Goal: Task Accomplishment & Management: Manage account settings

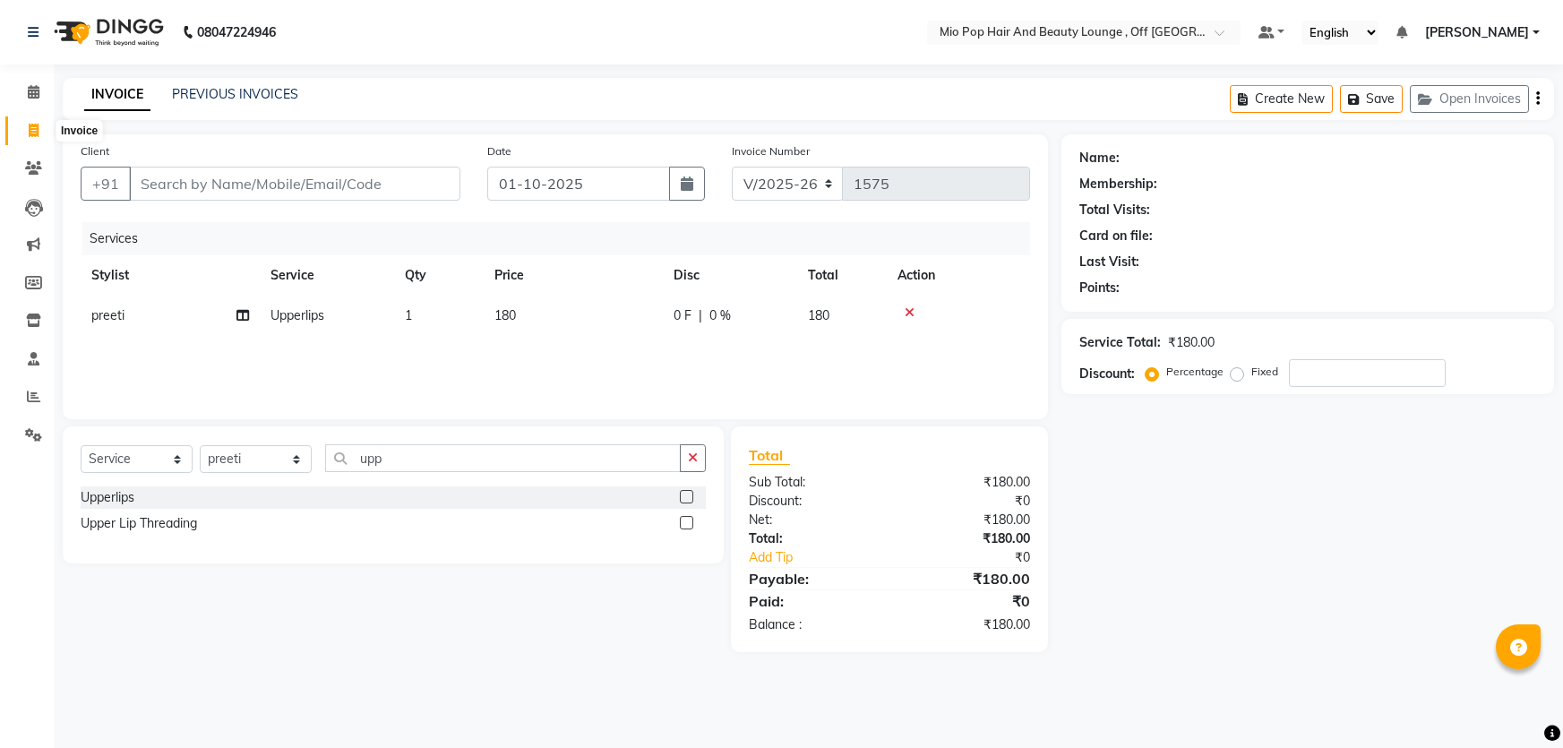
select select "6567"
select select "service"
select select "62922"
click at [396, 466] on input "upp" at bounding box center [503, 458] width 356 height 28
type input "u"
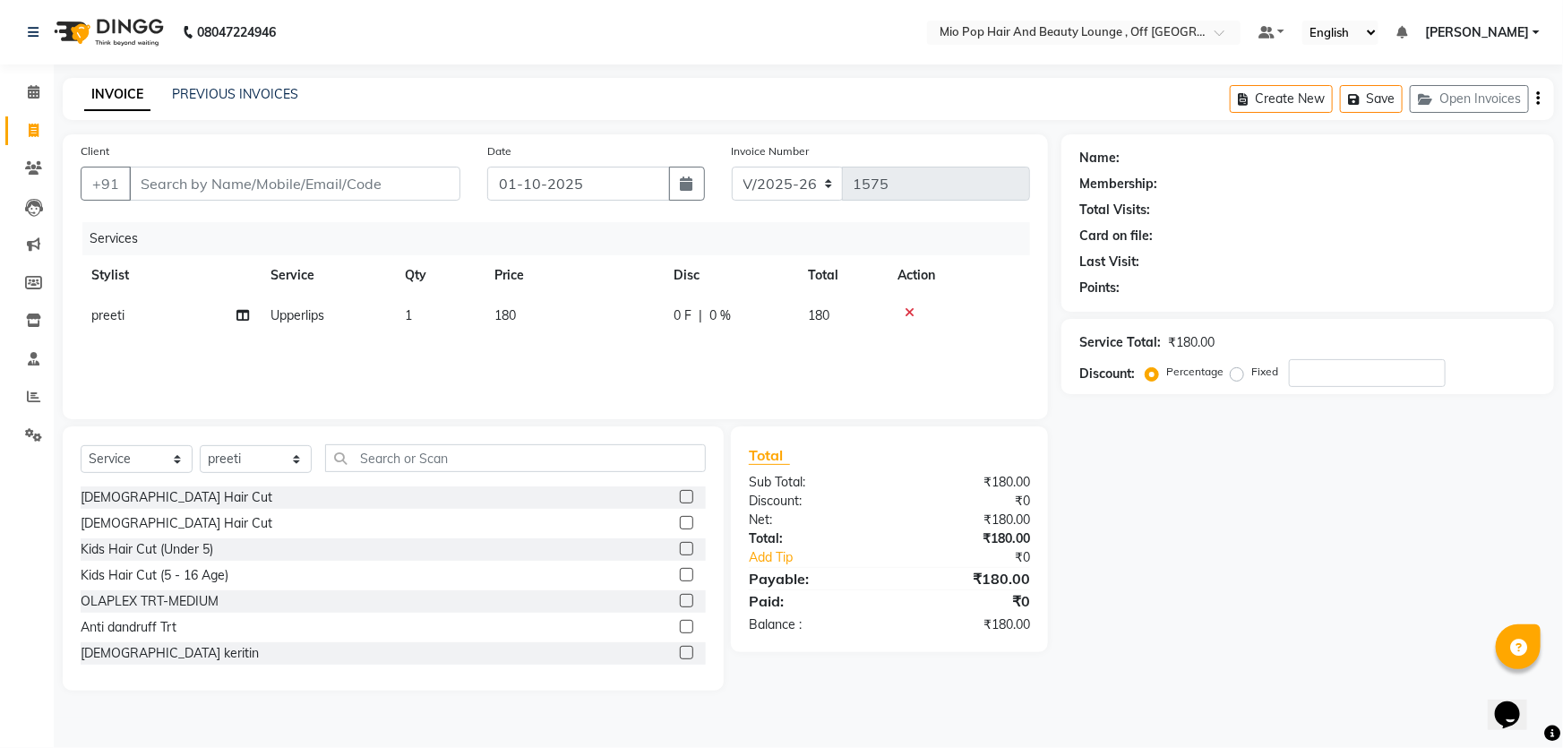
click at [263, 476] on div "Select Service Product Membership Package Voucher Prepaid Gift Card Select Styl…" at bounding box center [393, 465] width 625 height 42
drag, startPoint x: 303, startPoint y: 444, endPoint x: 296, endPoint y: 467, distance: 23.5
click at [296, 466] on div "Select Service Product Membership Package Voucher Prepaid Gift Card Select Styl…" at bounding box center [393, 465] width 625 height 42
click at [296, 467] on select "Select Stylist Abhishek anas [PERSON_NAME] [PERSON_NAME] [PERSON_NAME] preeti […" at bounding box center [256, 459] width 112 height 28
select select "55180"
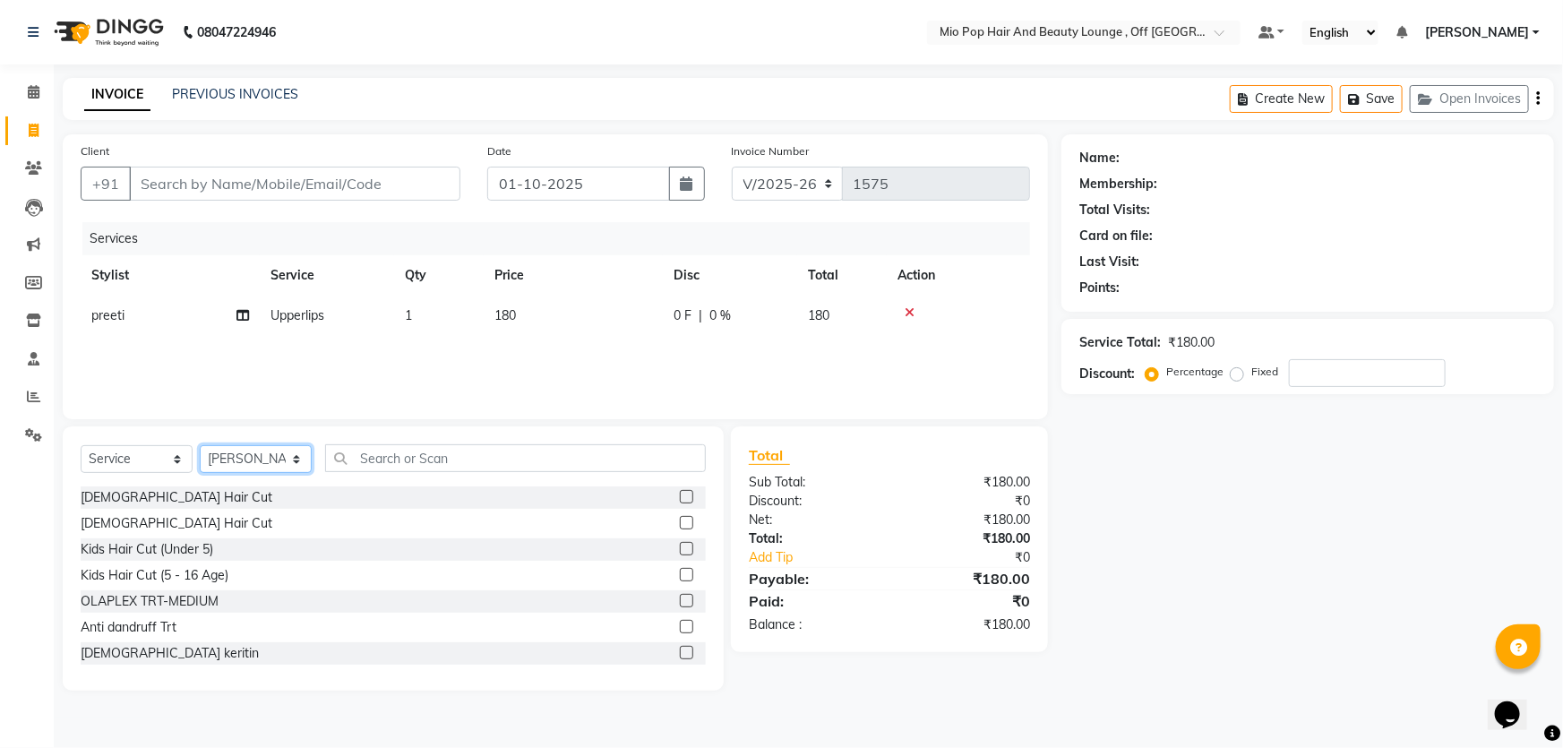
click at [200, 445] on select "Select Stylist Abhishek anas [PERSON_NAME] [PERSON_NAME] [PERSON_NAME] preeti […" at bounding box center [256, 459] width 112 height 28
click at [432, 456] on input "text" at bounding box center [515, 458] width 381 height 28
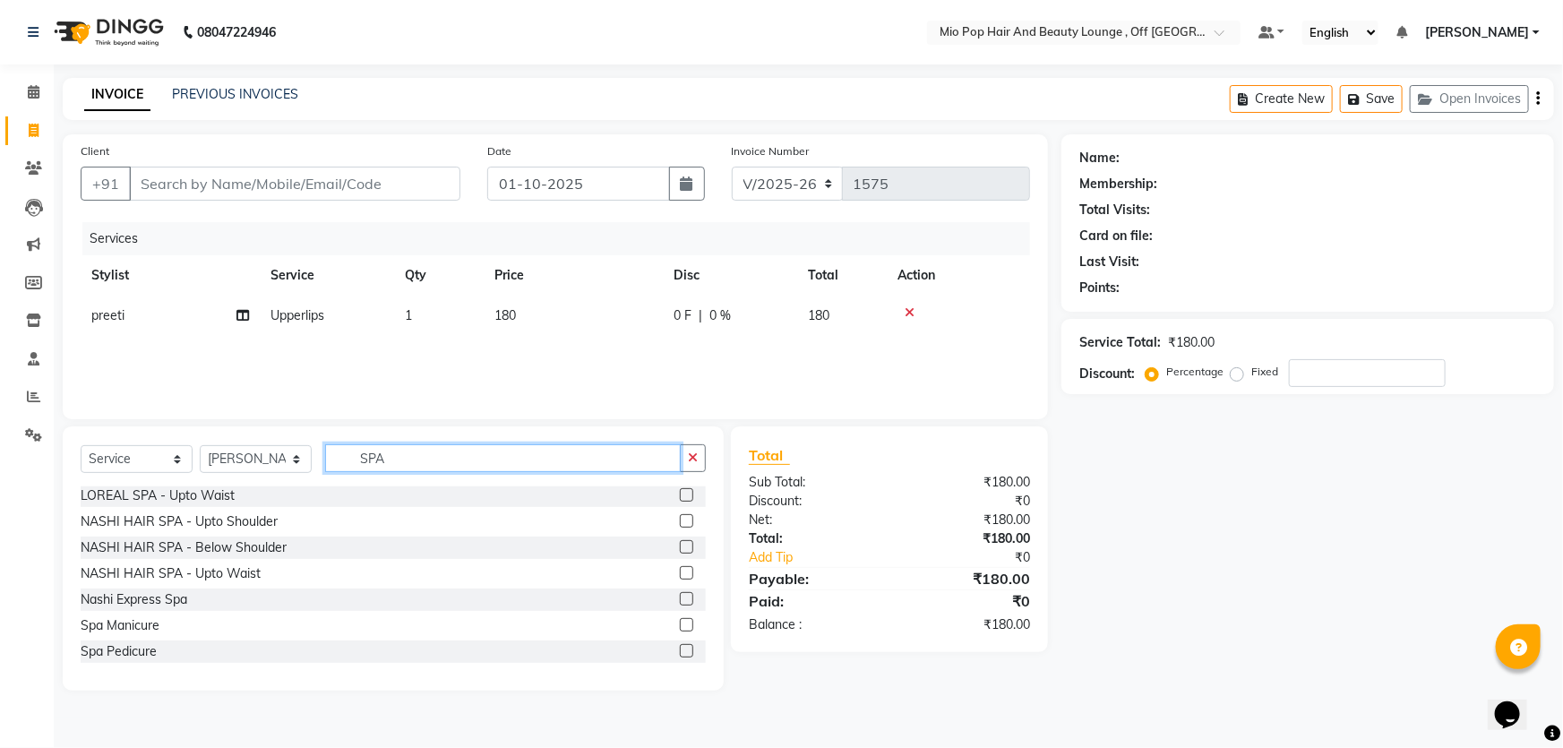
scroll to position [107, 0]
type input "SPA"
click at [181, 545] on div "NASHI HAIR SPA - Below Shoulder" at bounding box center [184, 547] width 206 height 19
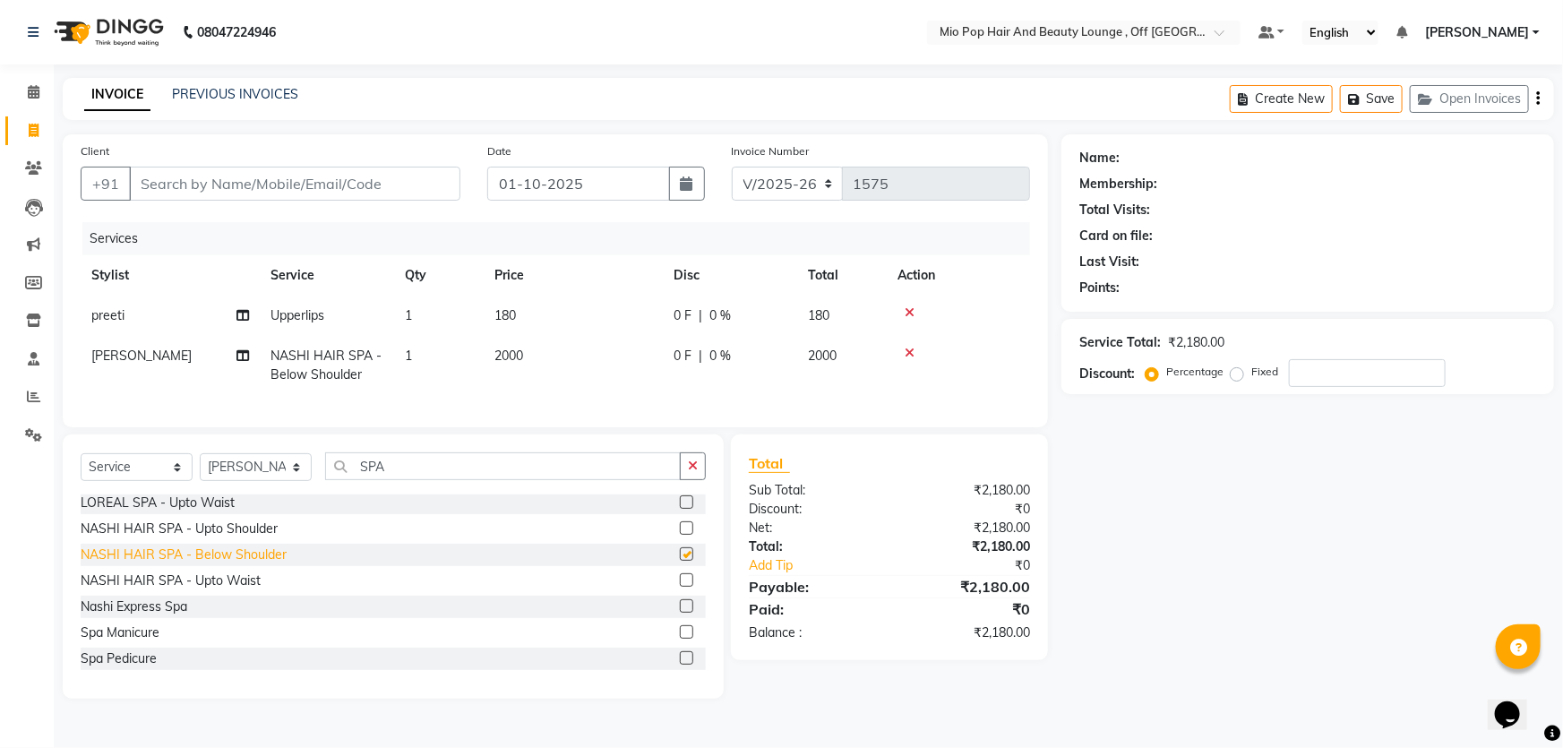
checkbox input "false"
click at [727, 355] on span "0 %" at bounding box center [721, 356] width 22 height 19
select select "55180"
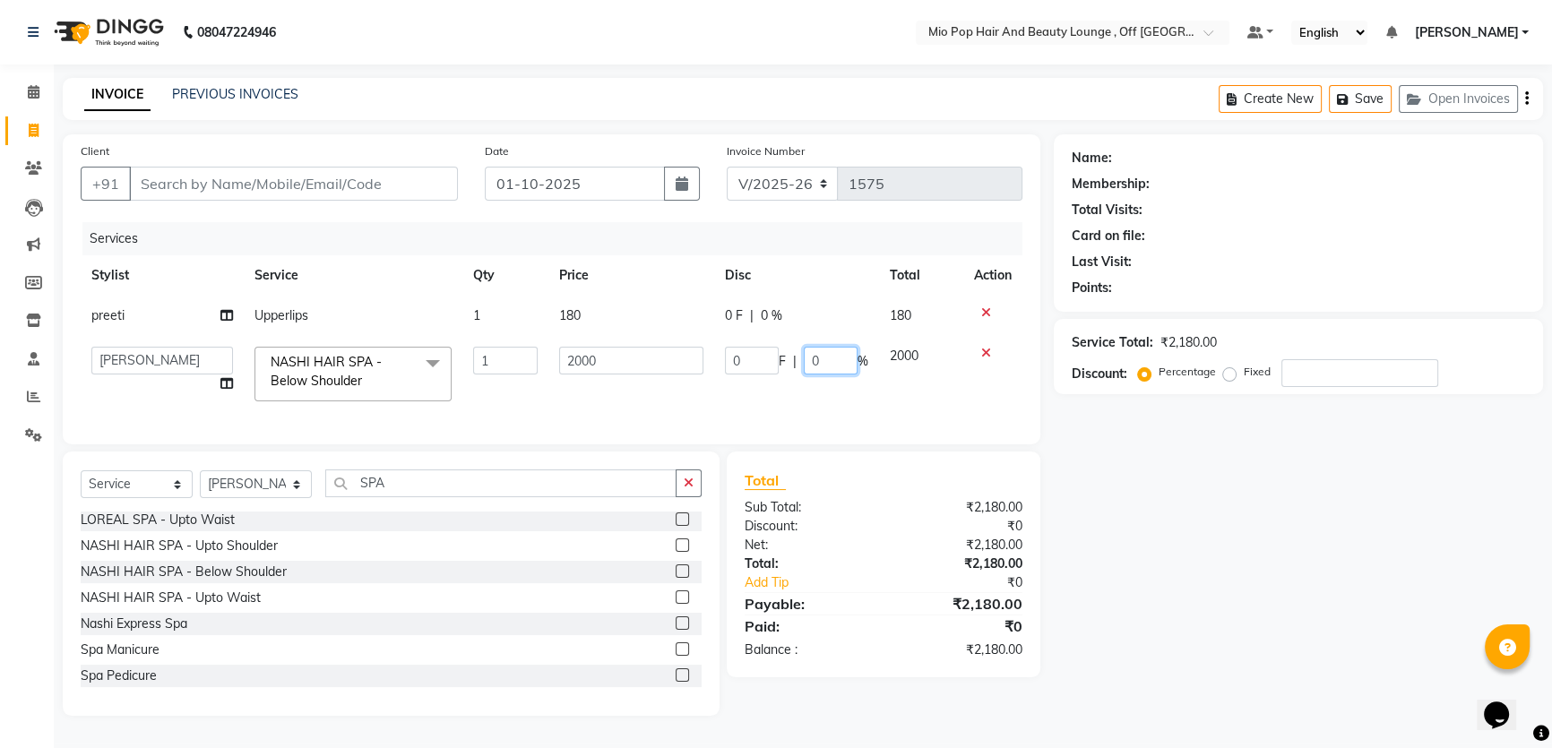
click at [823, 360] on input "0" at bounding box center [831, 361] width 54 height 28
type input "50"
click at [738, 410] on div "Services Stylist Service Qty Price Disc Total Action preeti Upperlips 1 180 0 F…" at bounding box center [552, 324] width 942 height 204
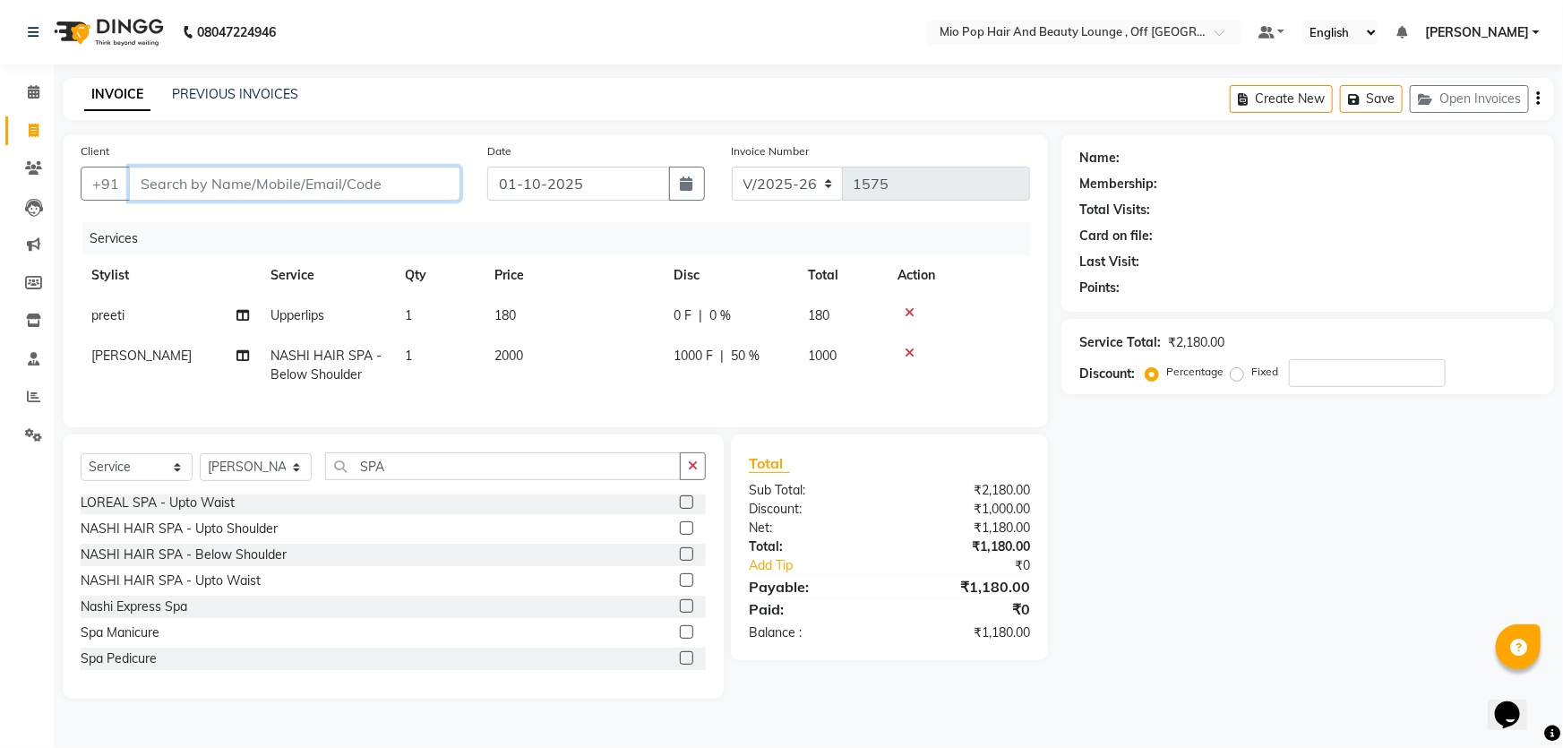
click at [331, 174] on input "Client" at bounding box center [294, 184] width 331 height 34
type input "9"
type input "0"
type input "9483569741"
click at [411, 186] on span "Add Client" at bounding box center [414, 184] width 71 height 18
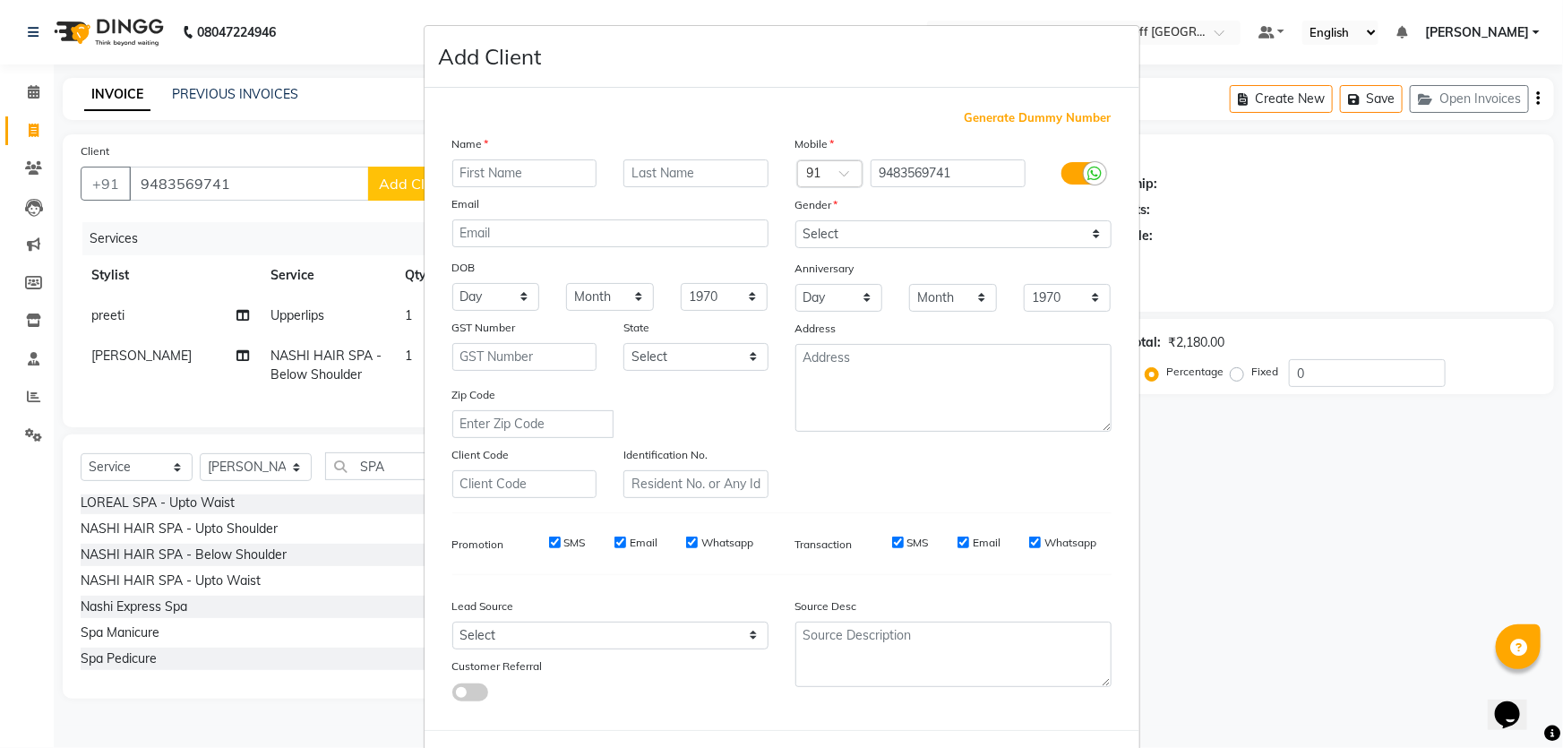
click at [518, 174] on input "text" at bounding box center [524, 173] width 145 height 28
type input "DIVYA"
click at [855, 231] on select "Select [DEMOGRAPHIC_DATA] [DEMOGRAPHIC_DATA] Other Prefer Not To Say" at bounding box center [954, 234] width 316 height 28
select select "[DEMOGRAPHIC_DATA]"
click at [796, 220] on select "Select [DEMOGRAPHIC_DATA] [DEMOGRAPHIC_DATA] Other Prefer Not To Say" at bounding box center [954, 234] width 316 height 28
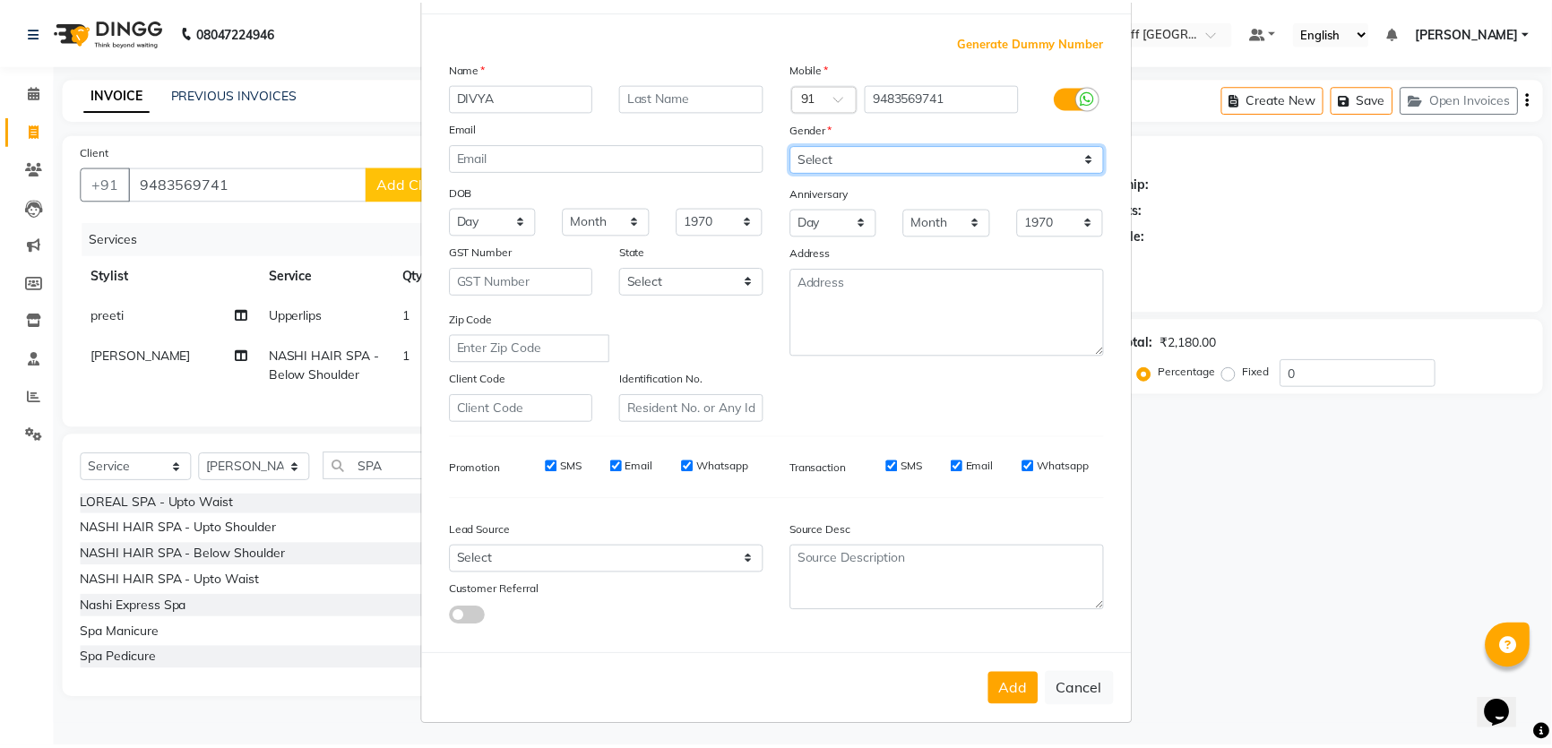
scroll to position [83, 0]
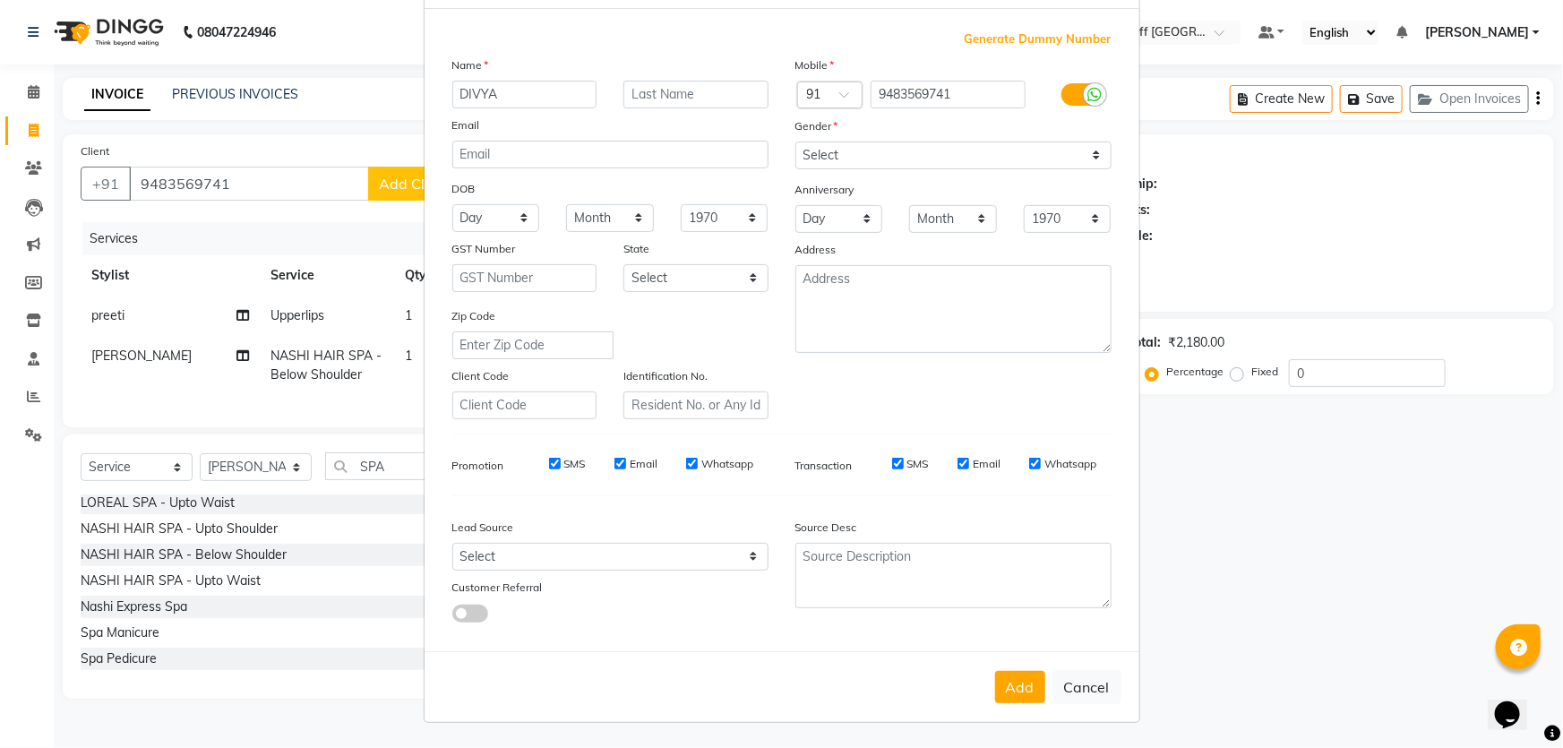
click at [1015, 690] on button "Add" at bounding box center [1020, 687] width 50 height 32
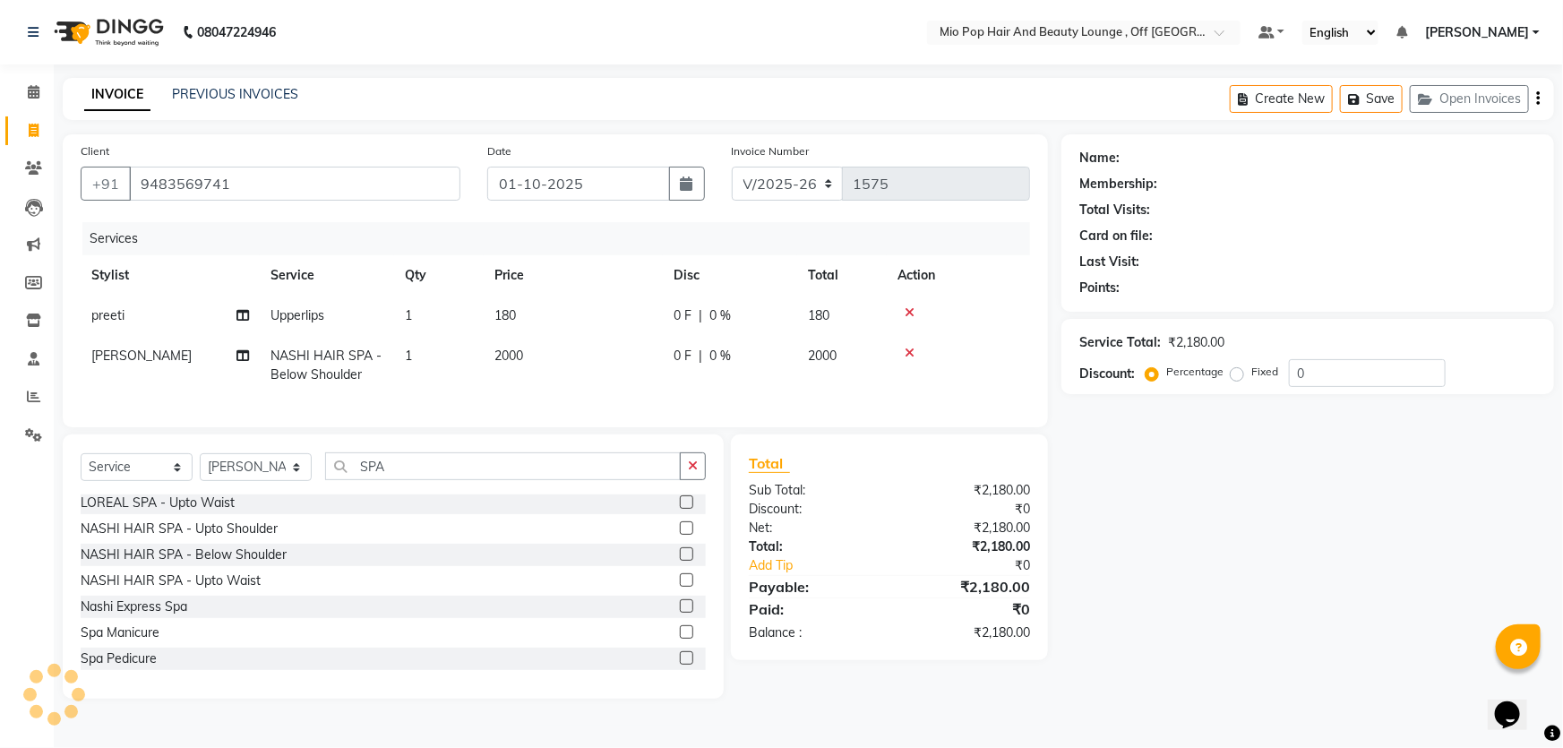
select select
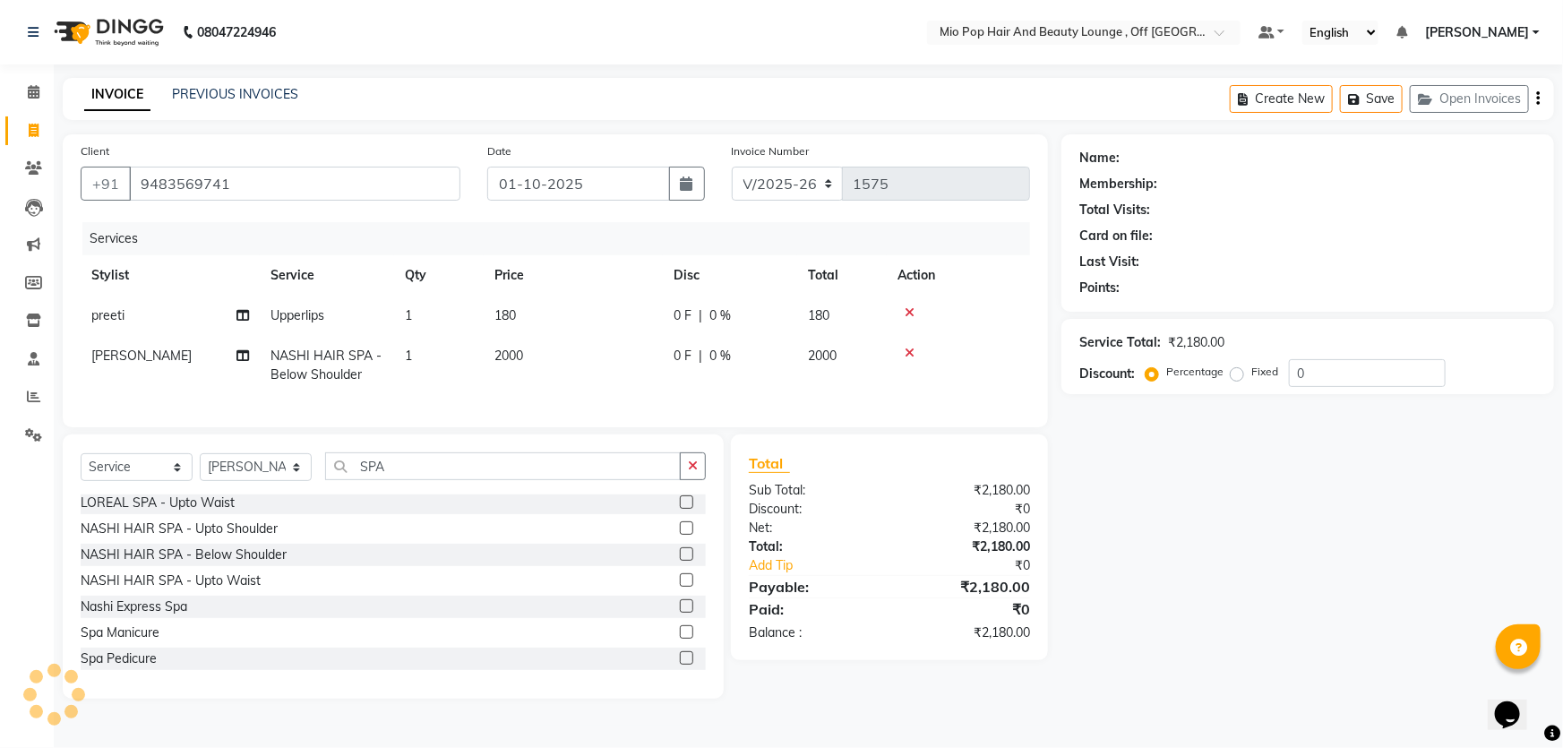
select select
checkbox input "false"
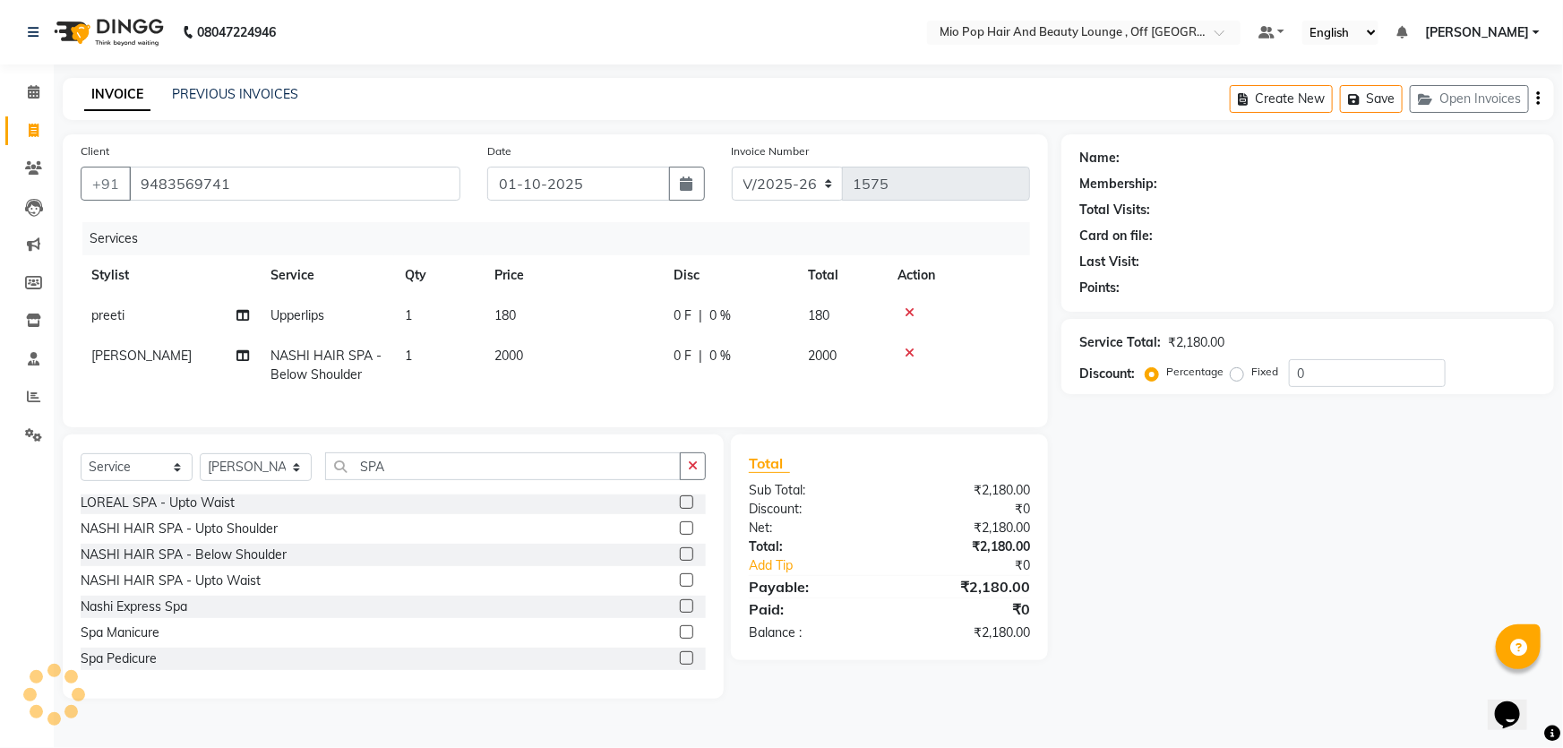
checkbox input "false"
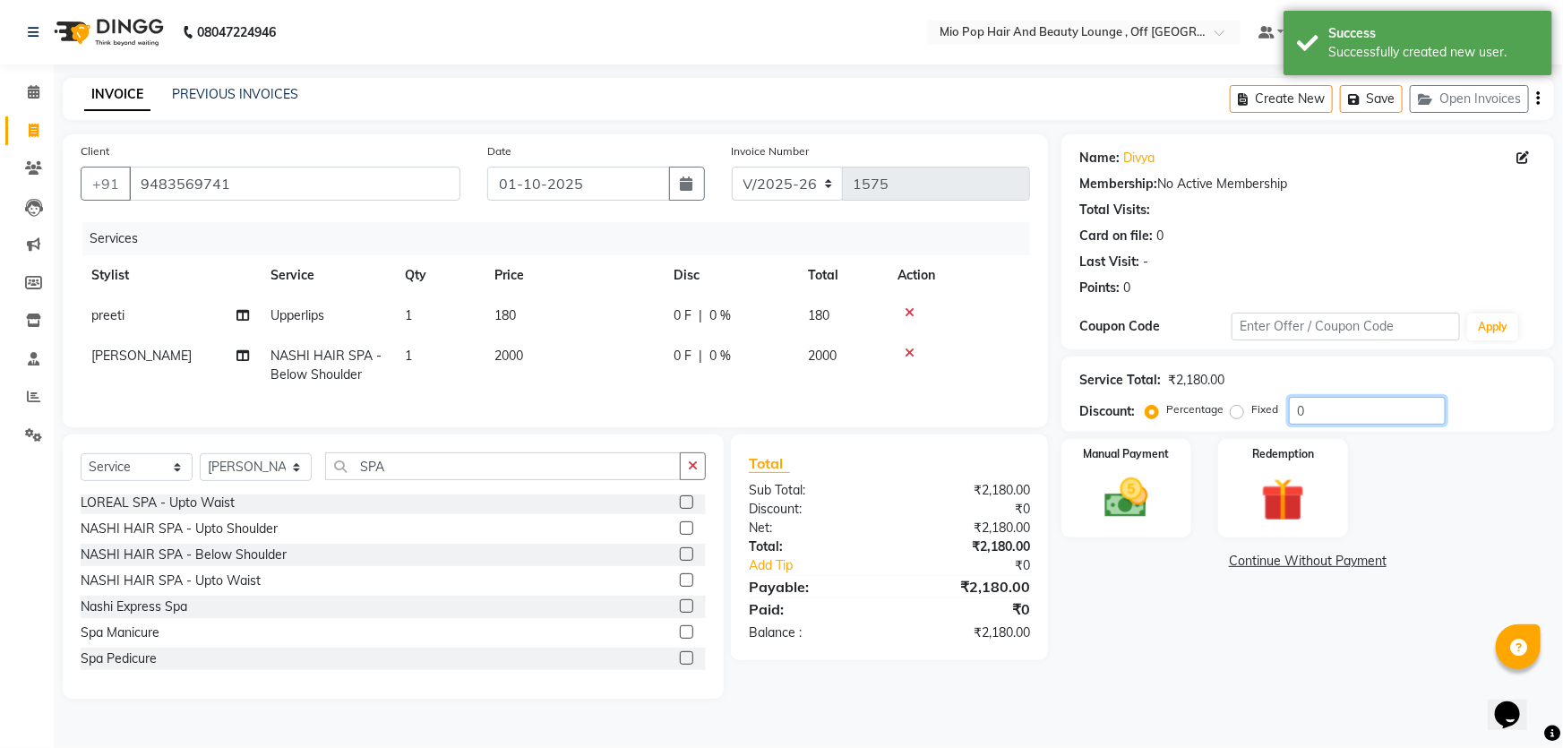
drag, startPoint x: 1370, startPoint y: 400, endPoint x: 1369, endPoint y: 411, distance: 10.8
click at [1369, 406] on input "0" at bounding box center [1367, 411] width 157 height 28
type input "50"
click at [1211, 651] on div "Name: [PERSON_NAME] Membership: No Active Membership Total Visits: Card on file…" at bounding box center [1315, 416] width 506 height 564
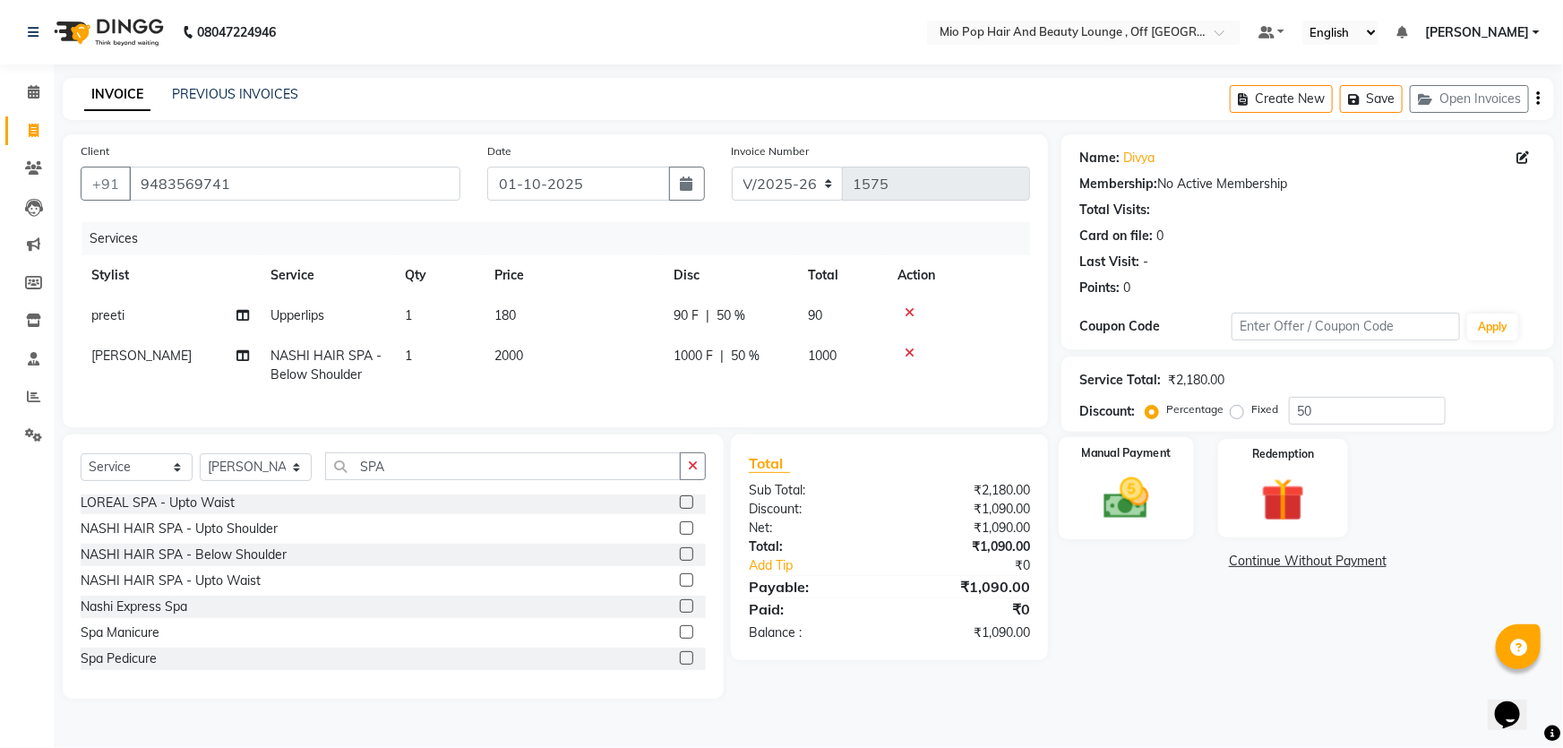
click at [1157, 514] on img at bounding box center [1126, 498] width 73 height 52
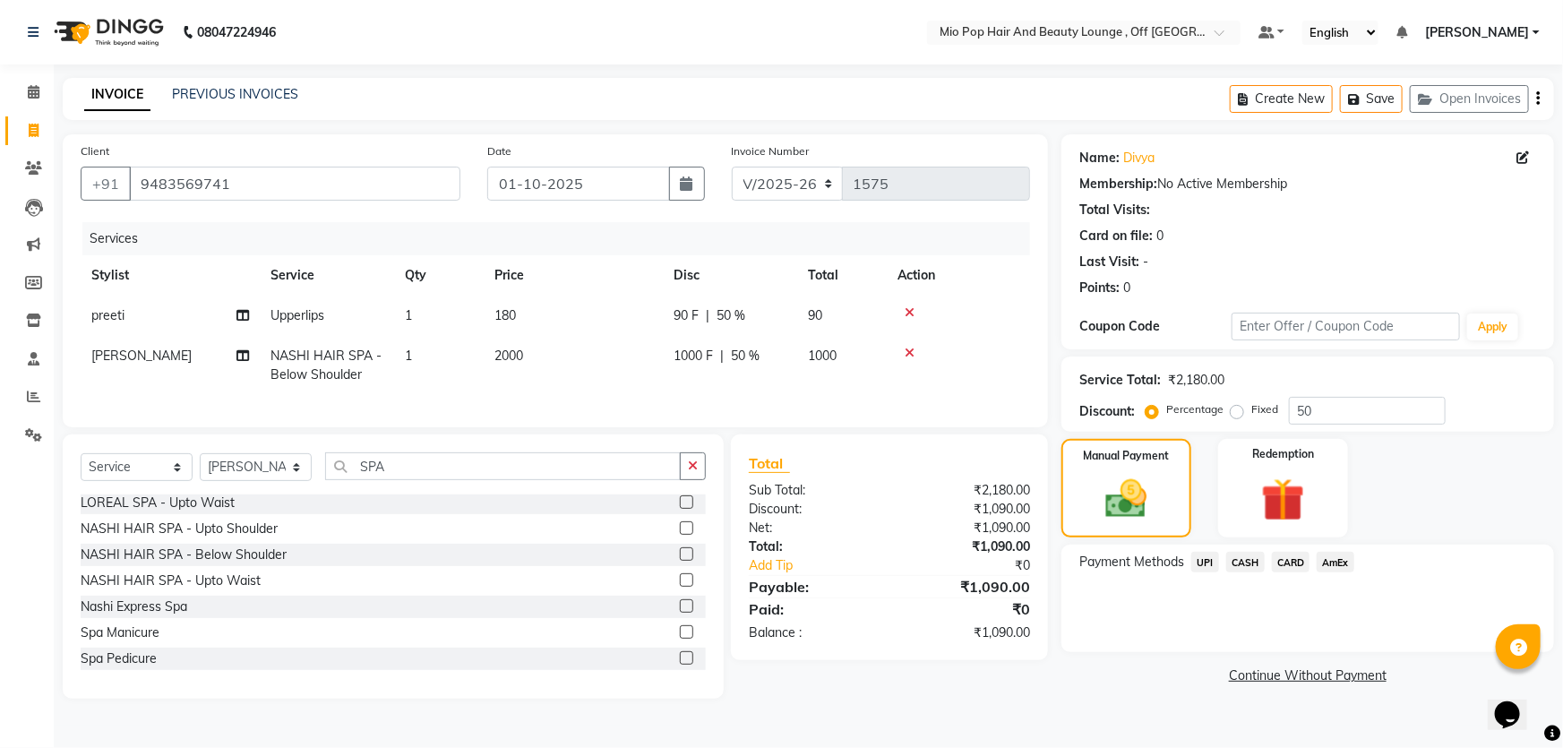
click at [1197, 555] on span "UPI" at bounding box center [1206, 562] width 28 height 21
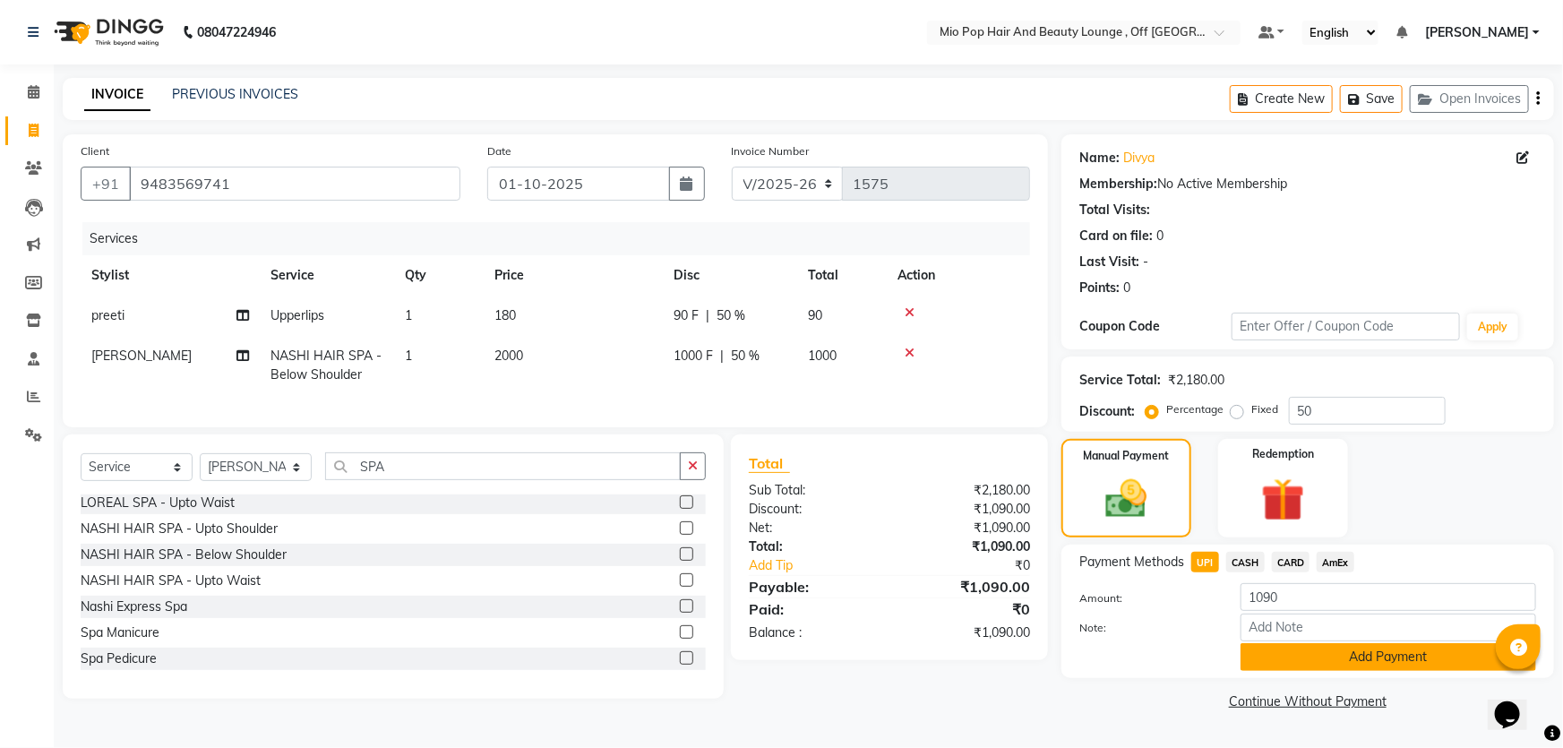
click at [1295, 647] on button "Add Payment" at bounding box center [1389, 657] width 296 height 28
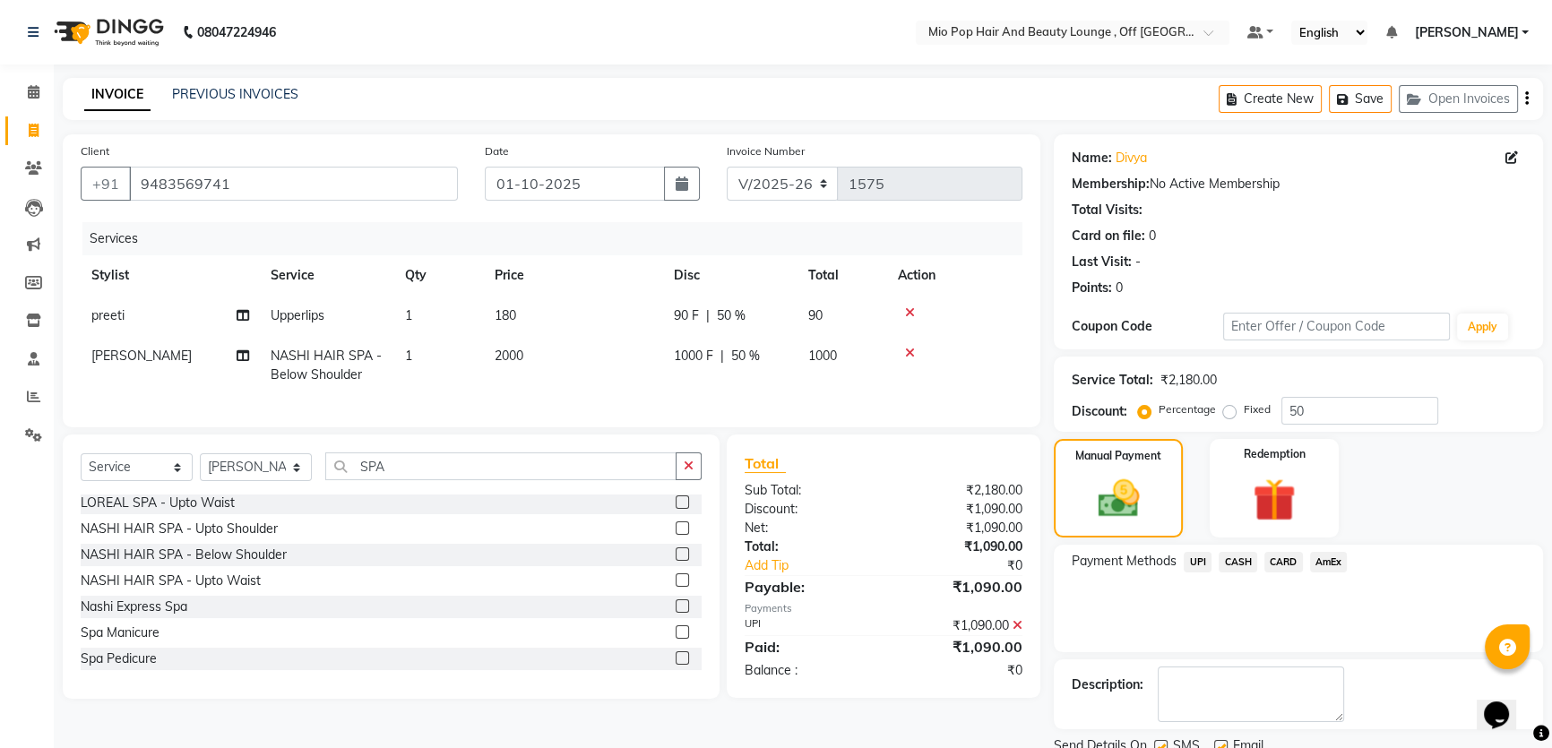
scroll to position [67, 0]
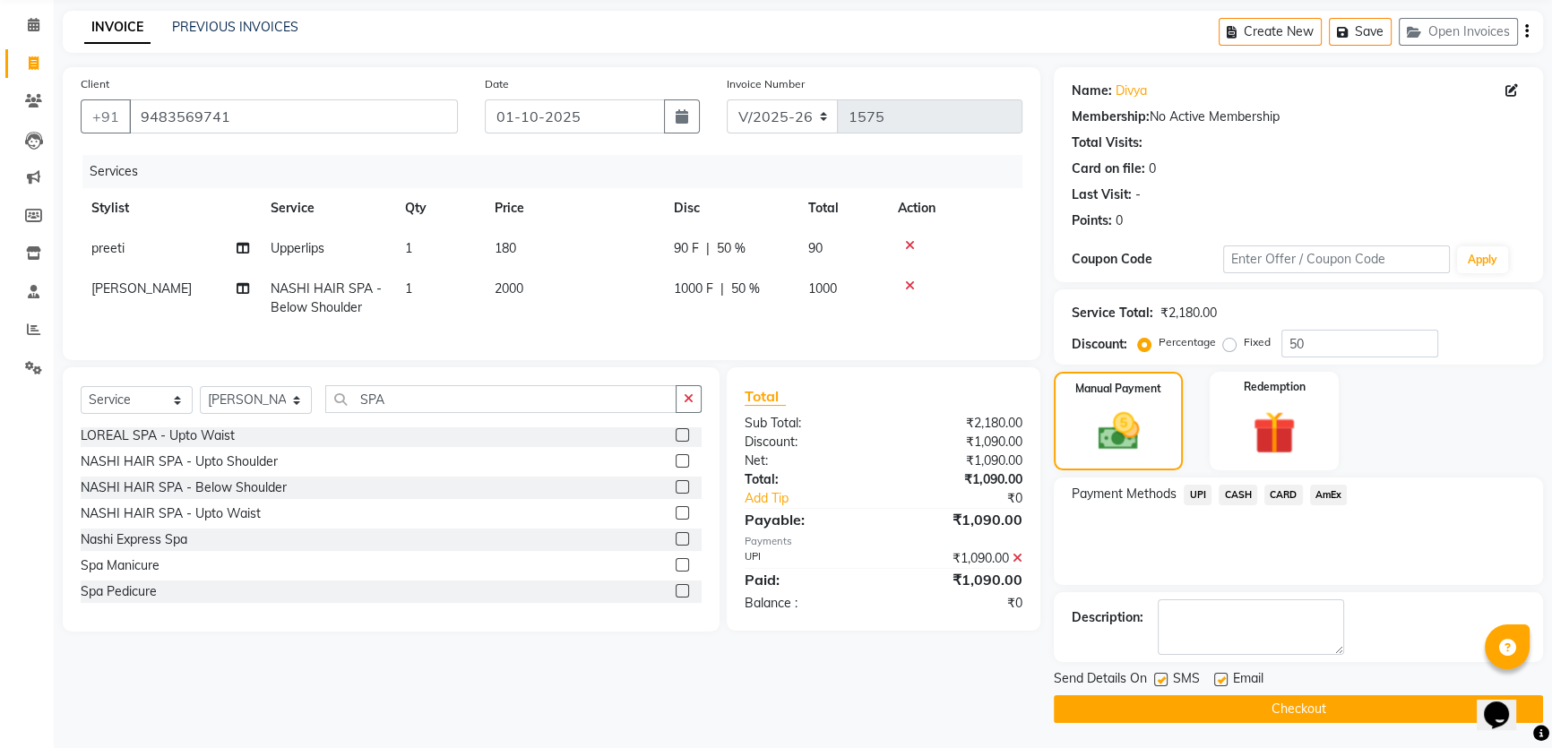
click at [1300, 703] on button "Checkout" at bounding box center [1298, 709] width 489 height 28
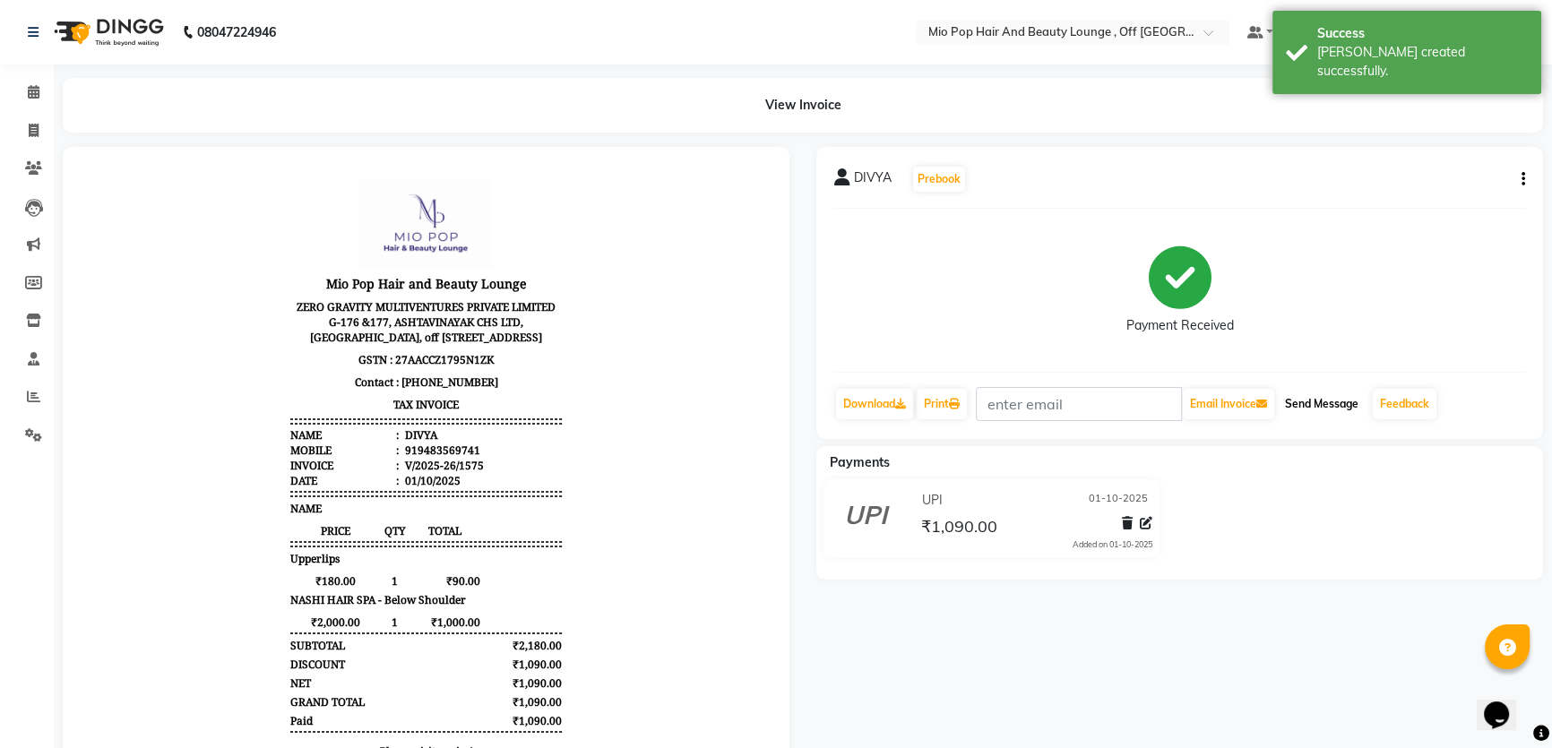
click at [1347, 401] on button "Send Message" at bounding box center [1322, 404] width 88 height 30
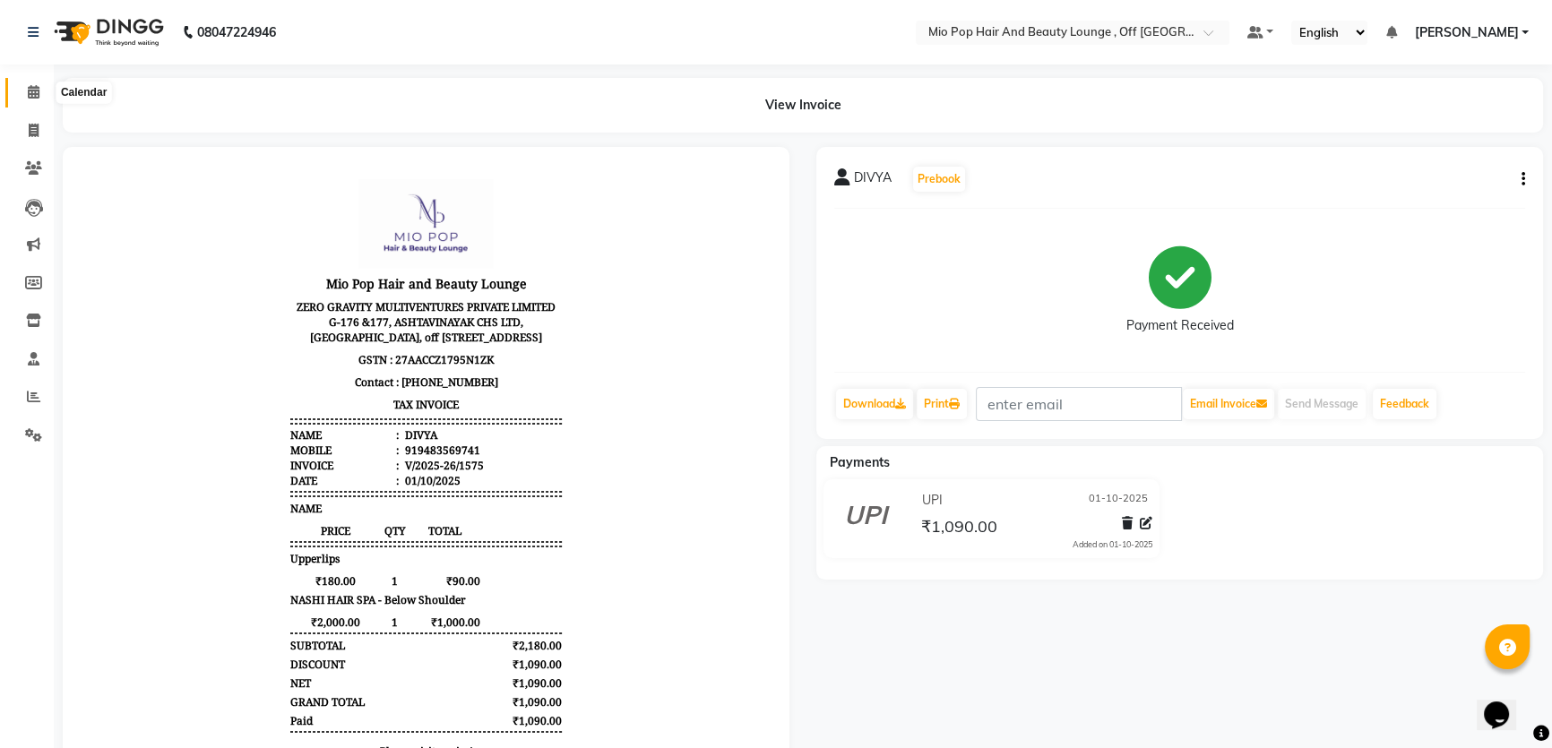
click at [32, 88] on icon at bounding box center [34, 91] width 12 height 13
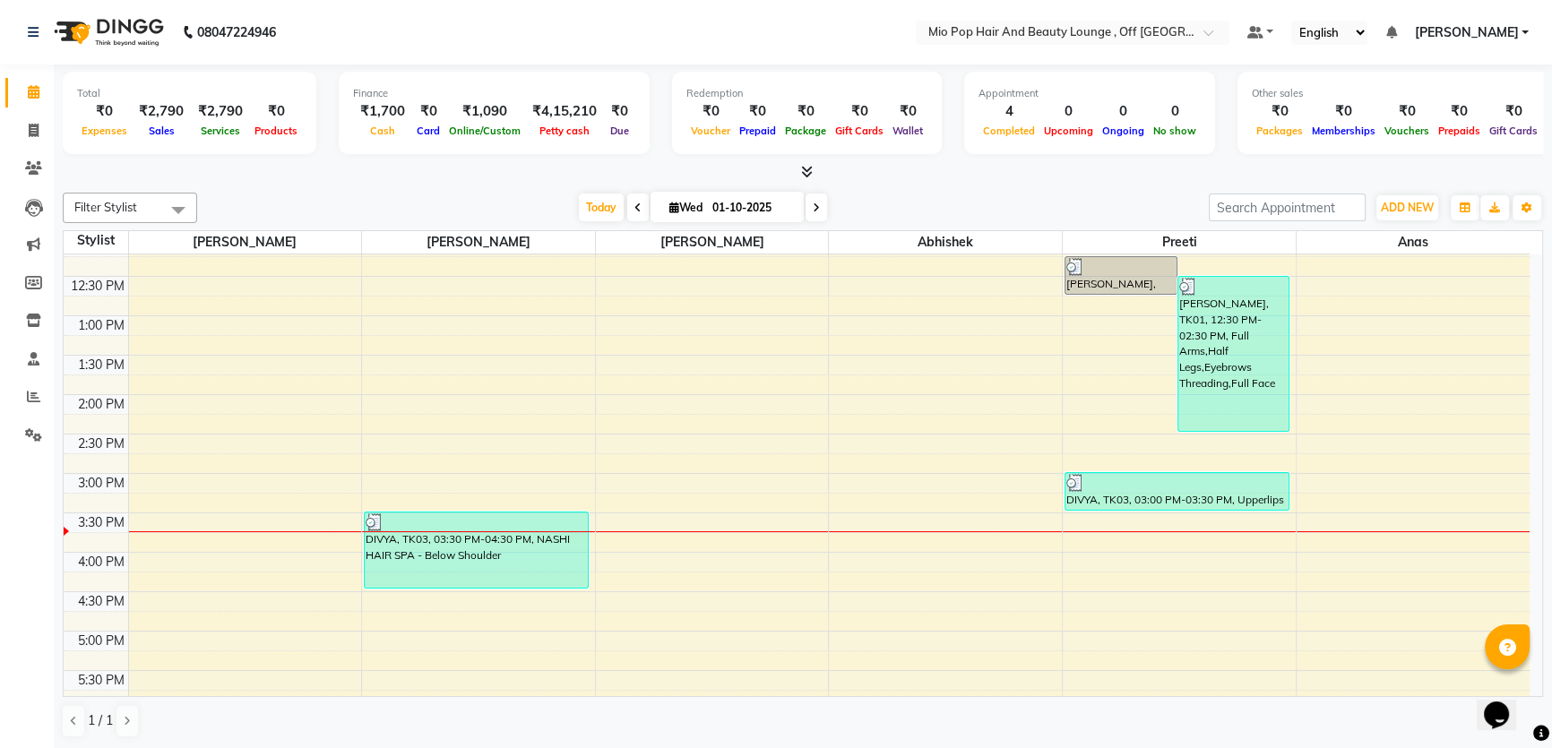
scroll to position [174, 0]
click at [29, 390] on icon at bounding box center [33, 396] width 13 height 13
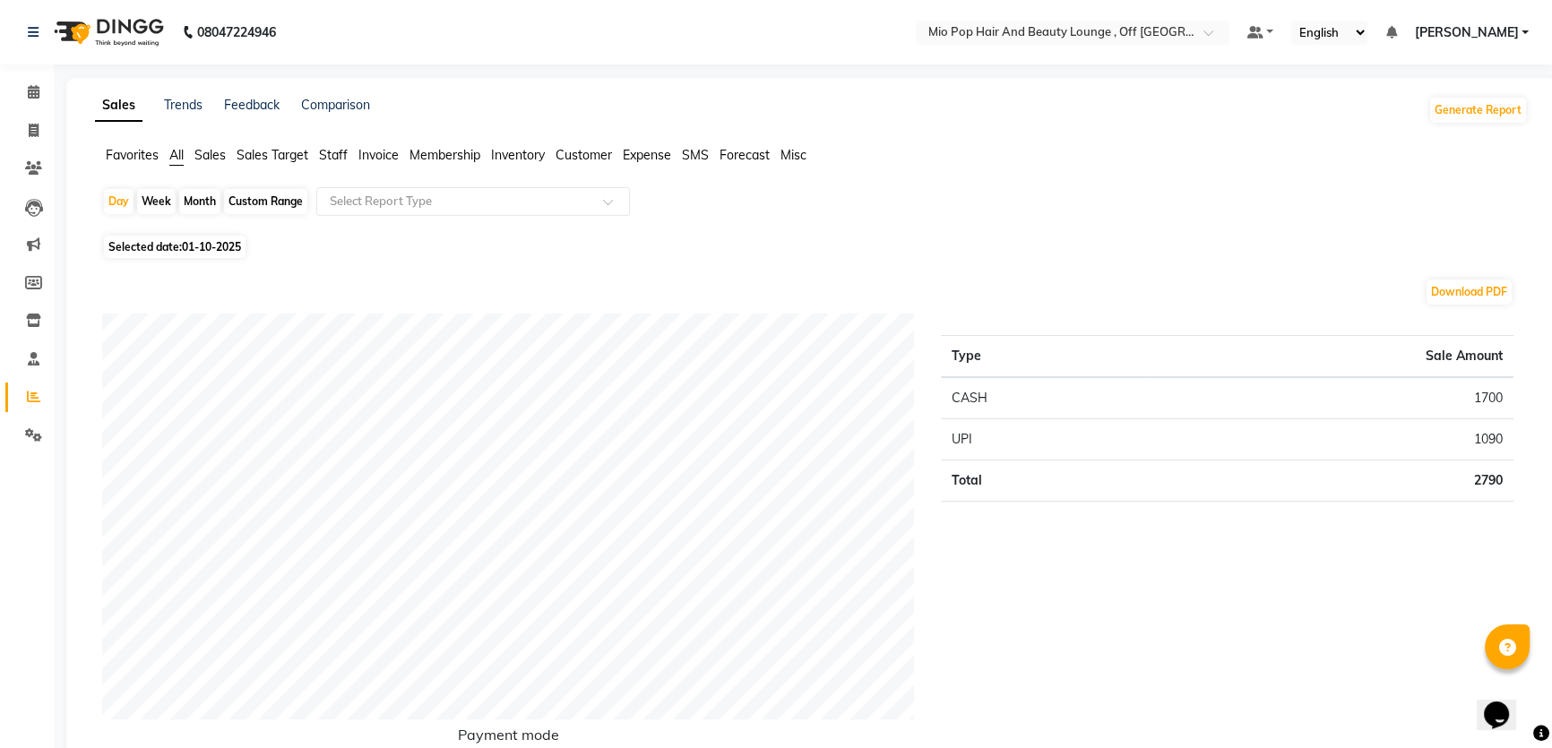
click at [340, 152] on span "Staff" at bounding box center [333, 155] width 29 height 16
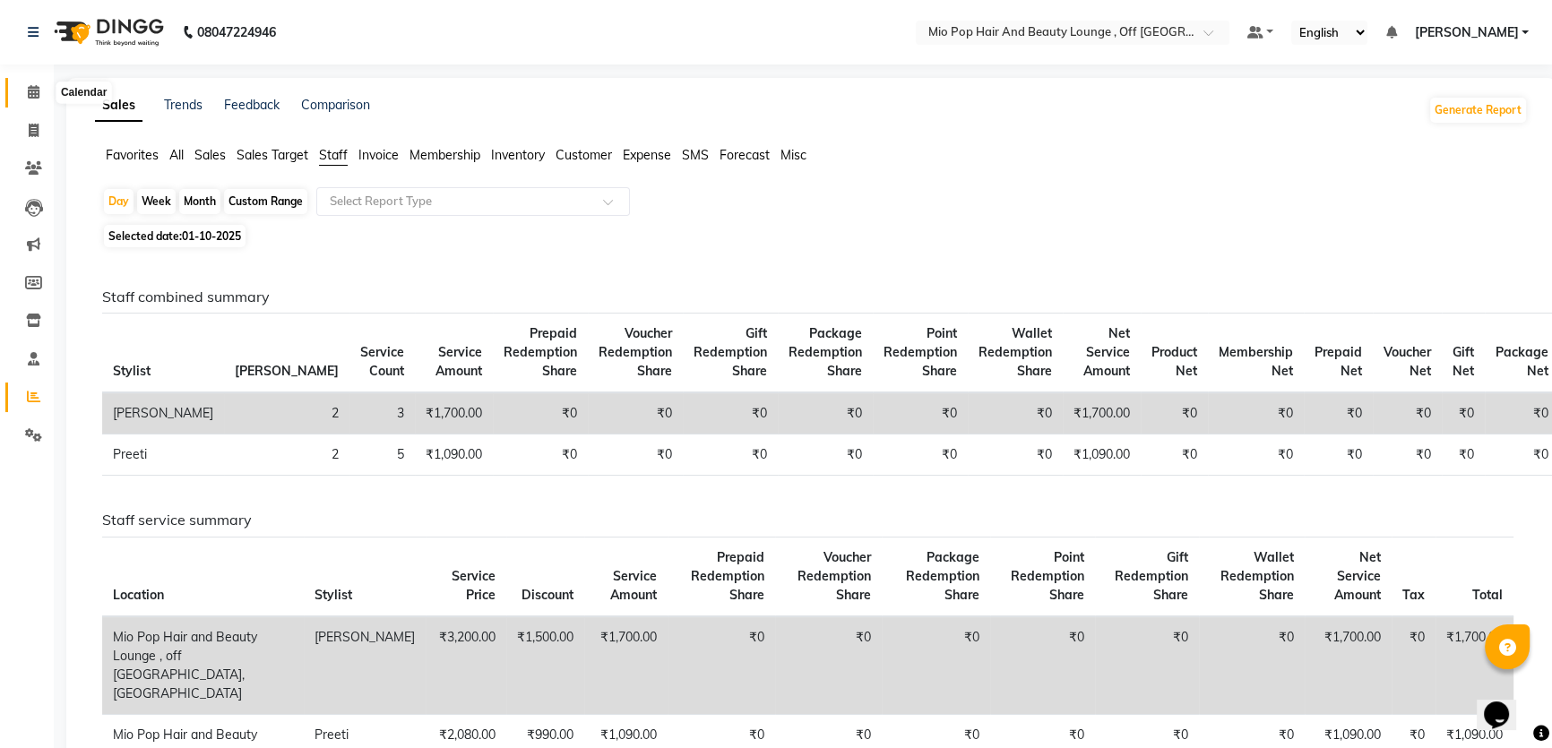
click at [29, 85] on icon at bounding box center [34, 91] width 12 height 13
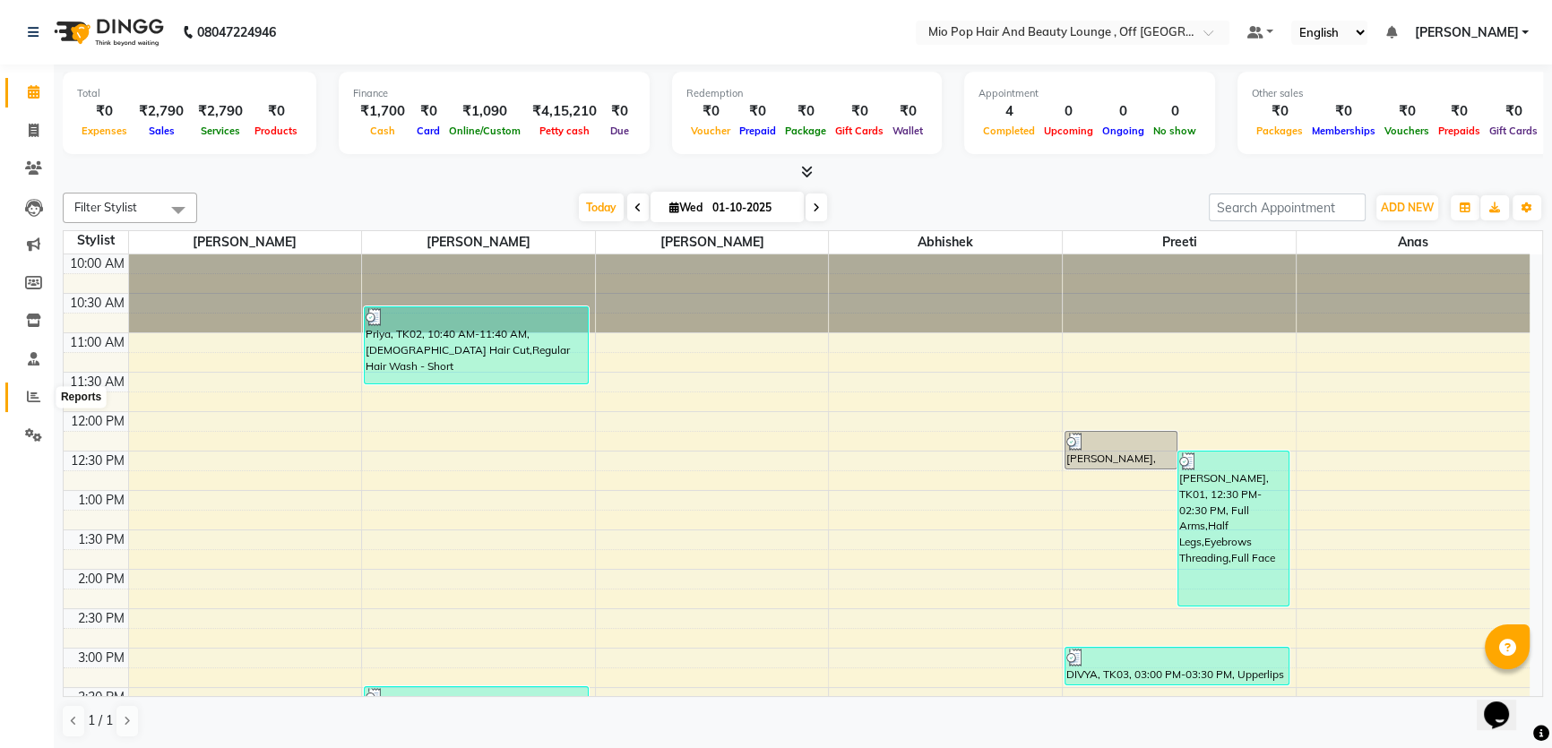
click at [28, 393] on icon at bounding box center [33, 396] width 13 height 13
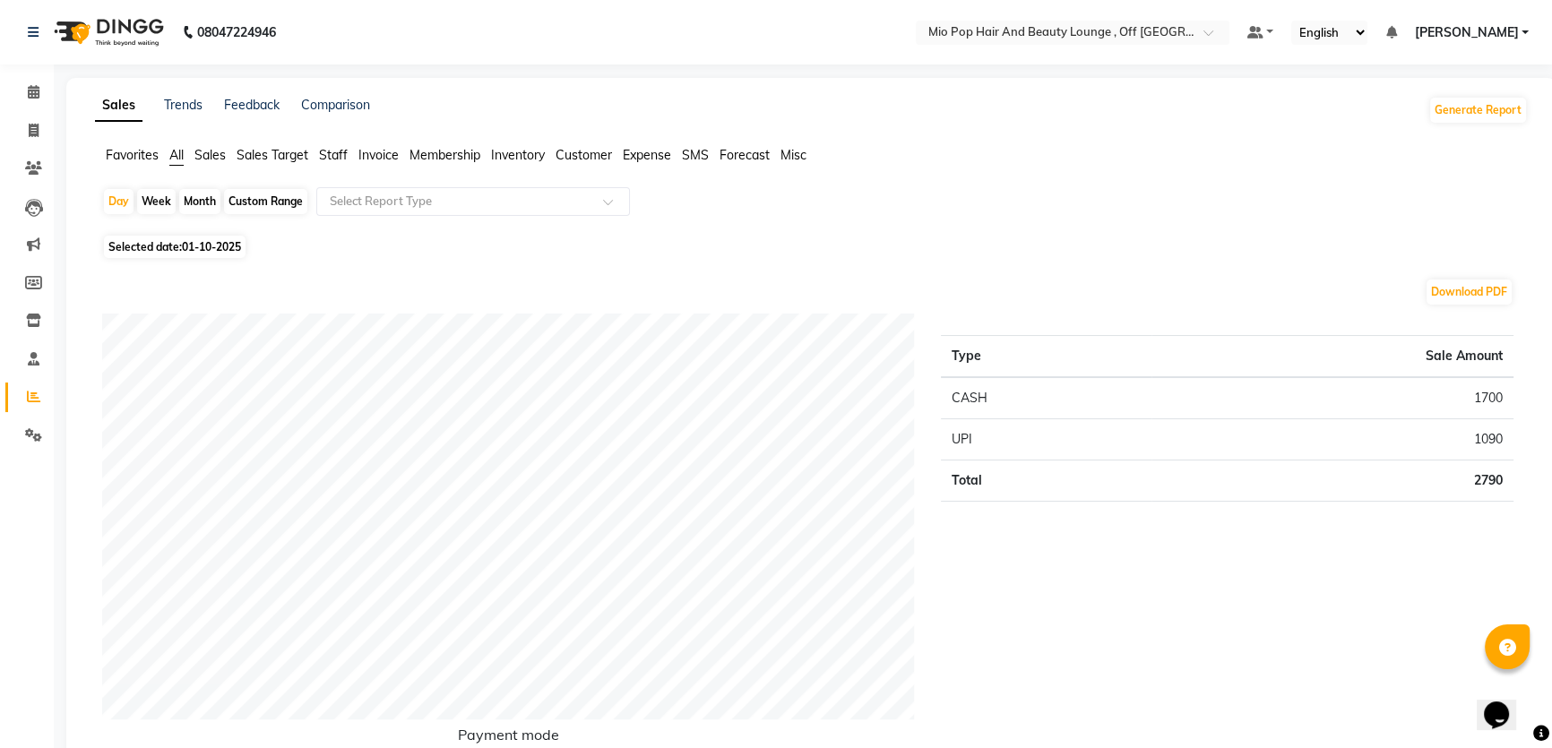
click at [328, 147] on span "Staff" at bounding box center [333, 155] width 29 height 16
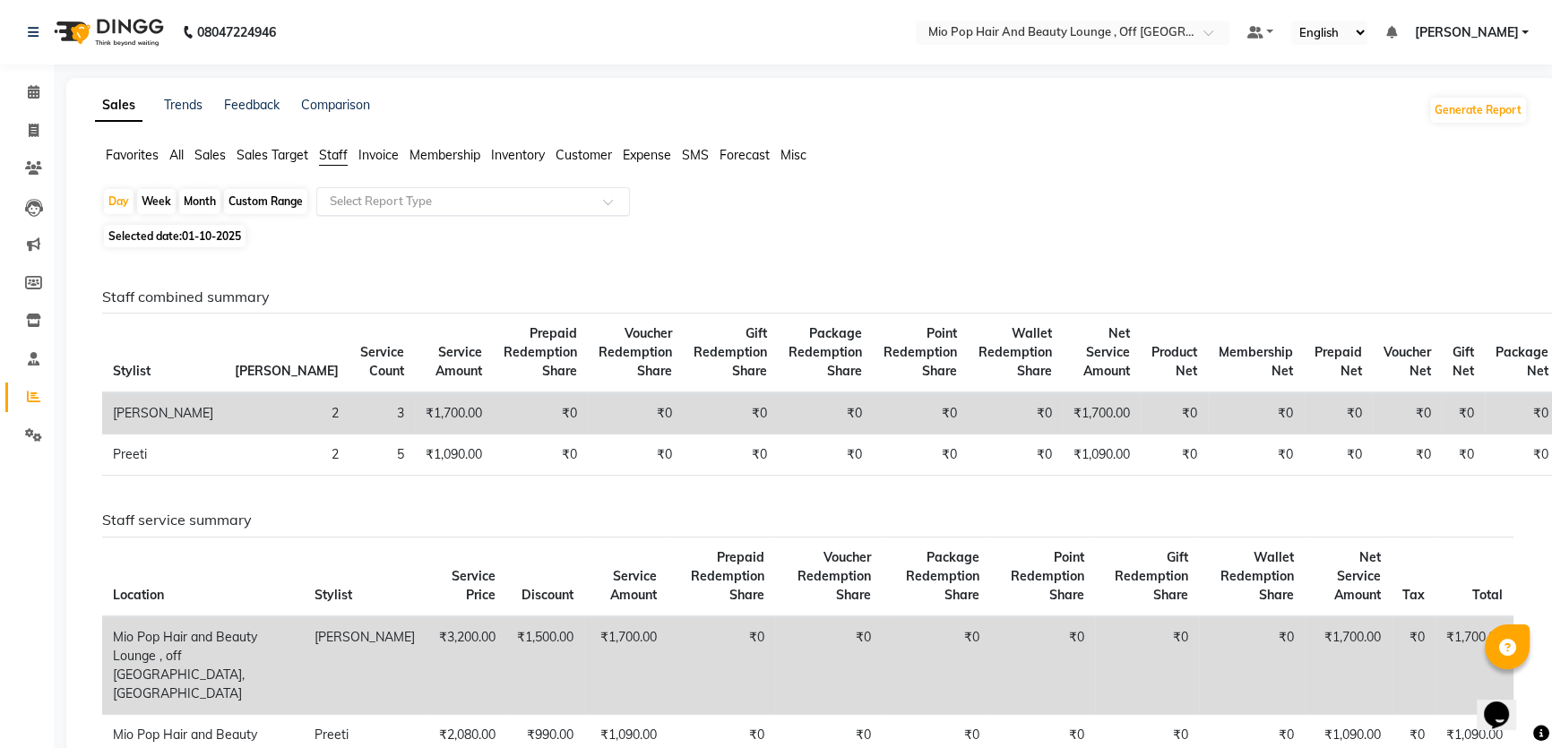
click at [372, 205] on input "text" at bounding box center [455, 202] width 258 height 18
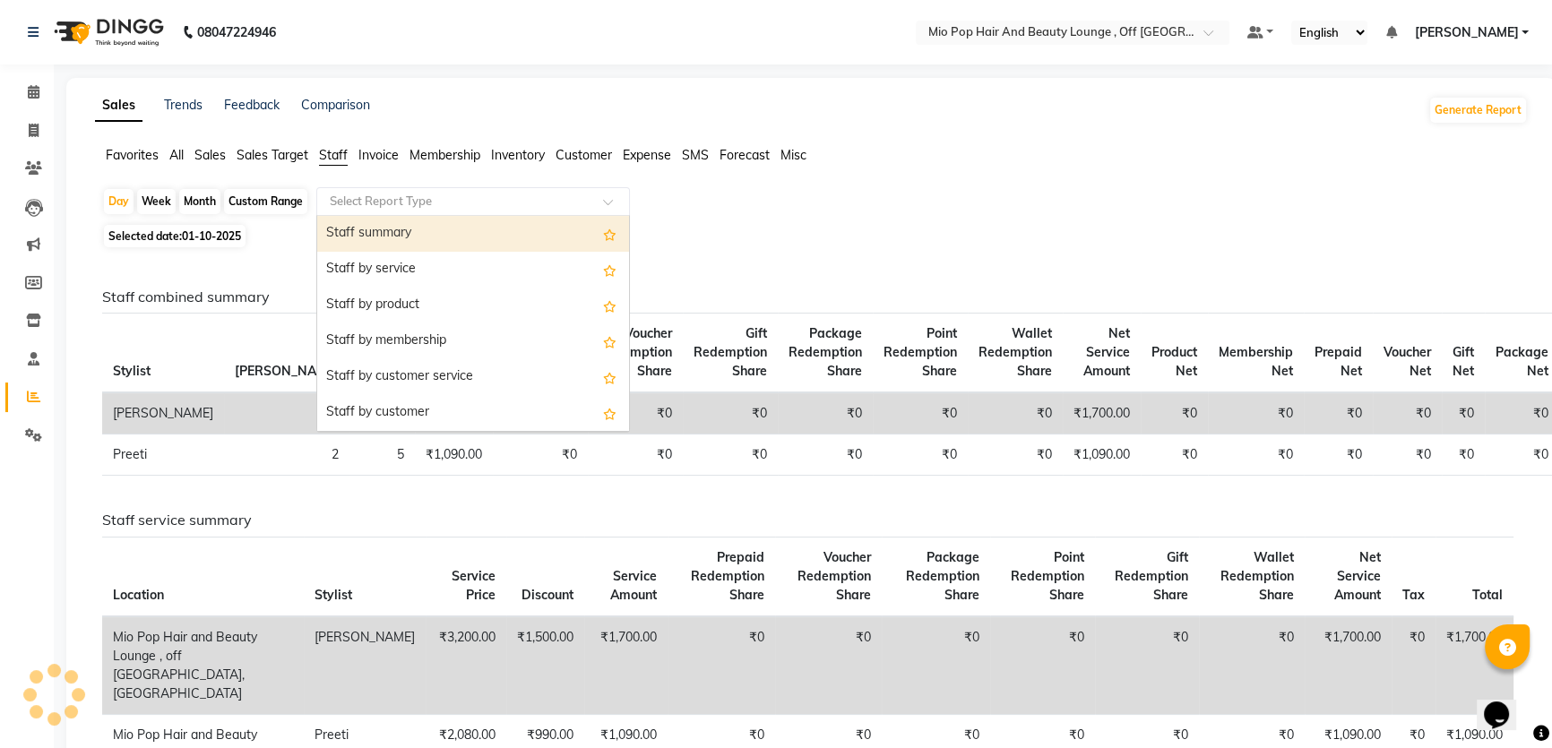
click at [385, 236] on div "Staff summary" at bounding box center [473, 234] width 312 height 36
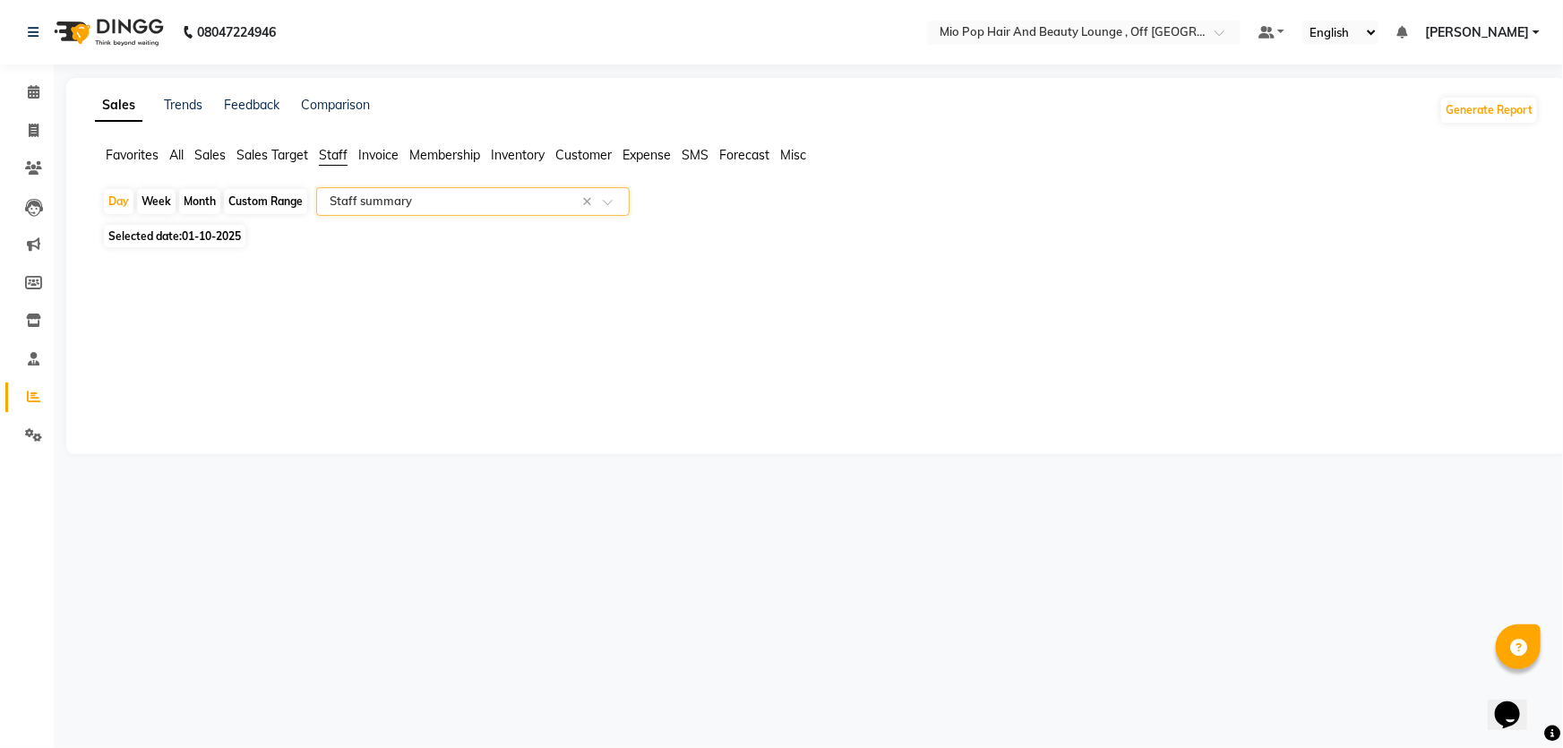
select select "full_report"
select select "csv"
click at [278, 198] on div "Custom Range" at bounding box center [265, 201] width 83 height 25
select select "10"
select select "2025"
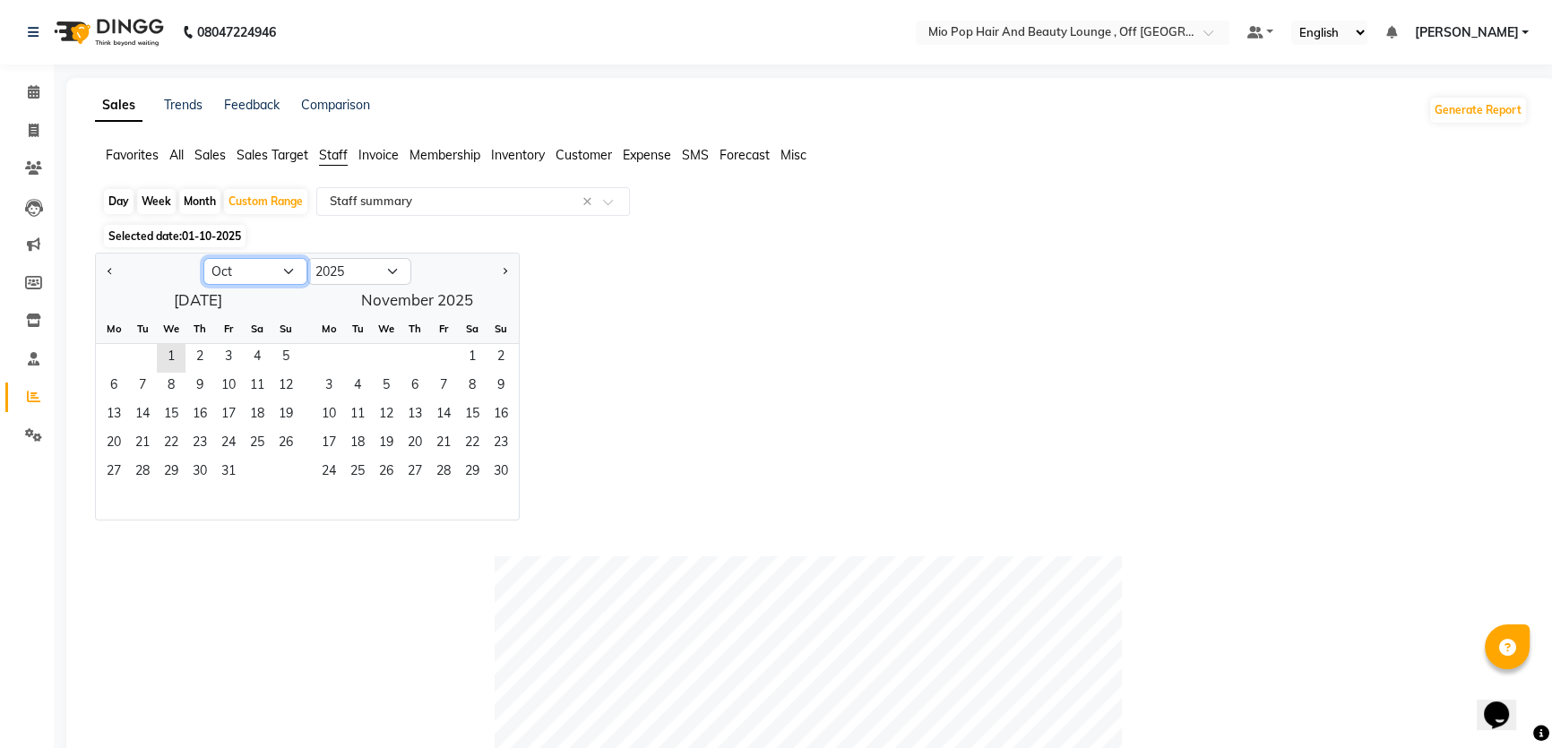
click at [241, 270] on select "Jan Feb Mar Apr May Jun [DATE] Aug Sep Oct Nov Dec" at bounding box center [255, 271] width 104 height 27
select select "9"
click at [203, 258] on select "Jan Feb Mar Apr May Jun [DATE] Aug Sep Oct Nov Dec" at bounding box center [255, 271] width 104 height 27
click at [116, 344] on span "1" at bounding box center [113, 358] width 29 height 29
click at [152, 470] on span "30" at bounding box center [142, 473] width 29 height 29
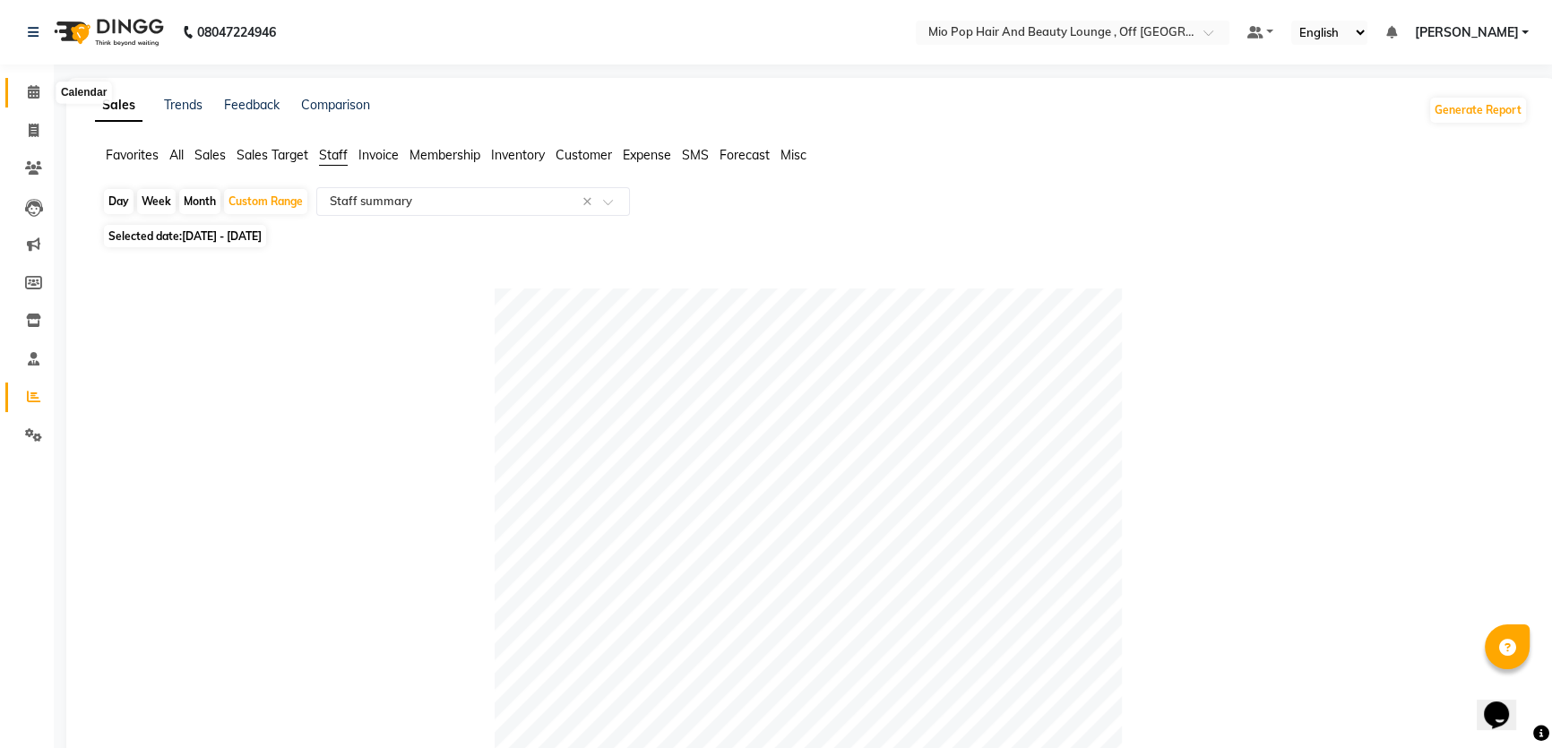
click at [28, 86] on icon at bounding box center [34, 91] width 12 height 13
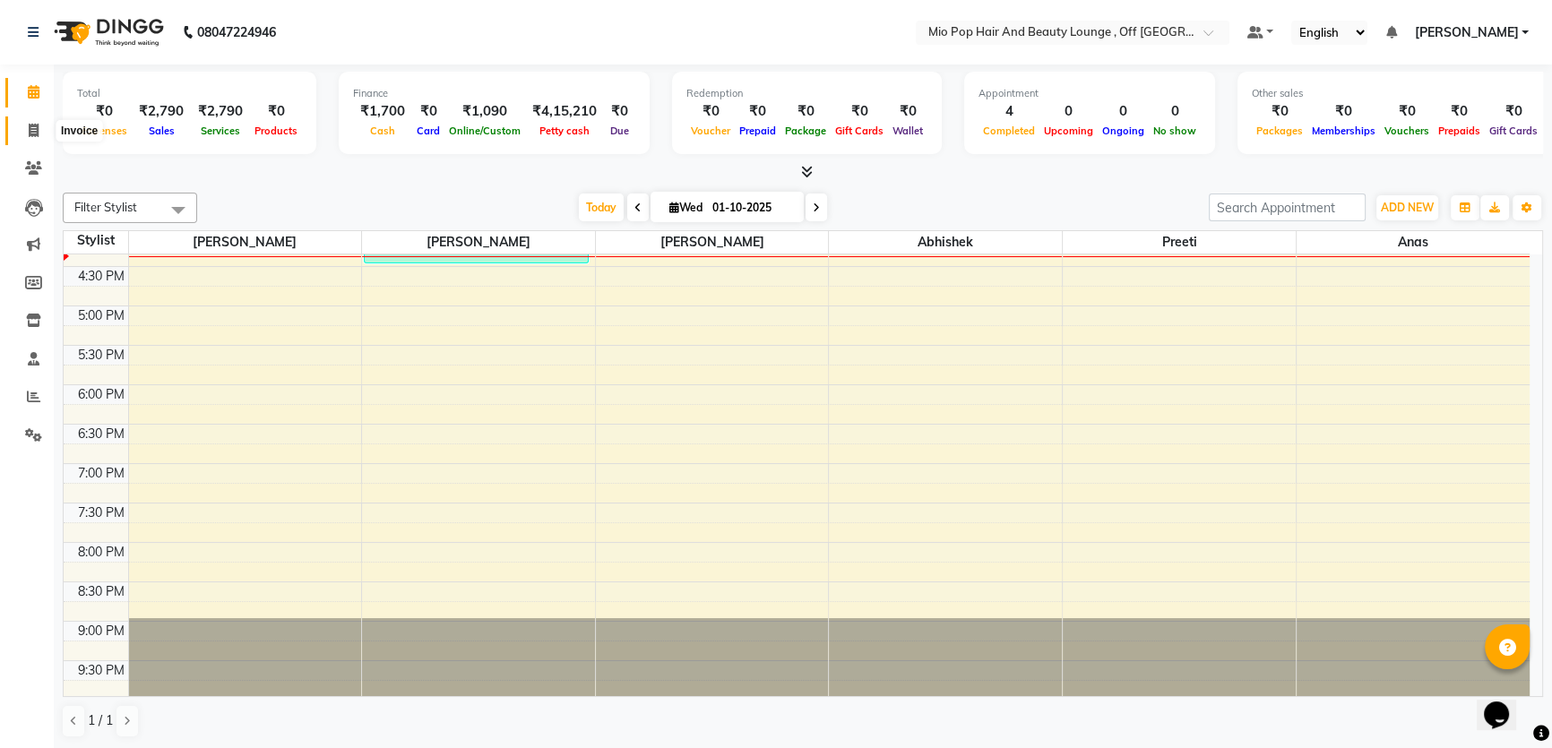
click at [35, 134] on icon at bounding box center [34, 130] width 10 height 13
select select "6567"
select select "service"
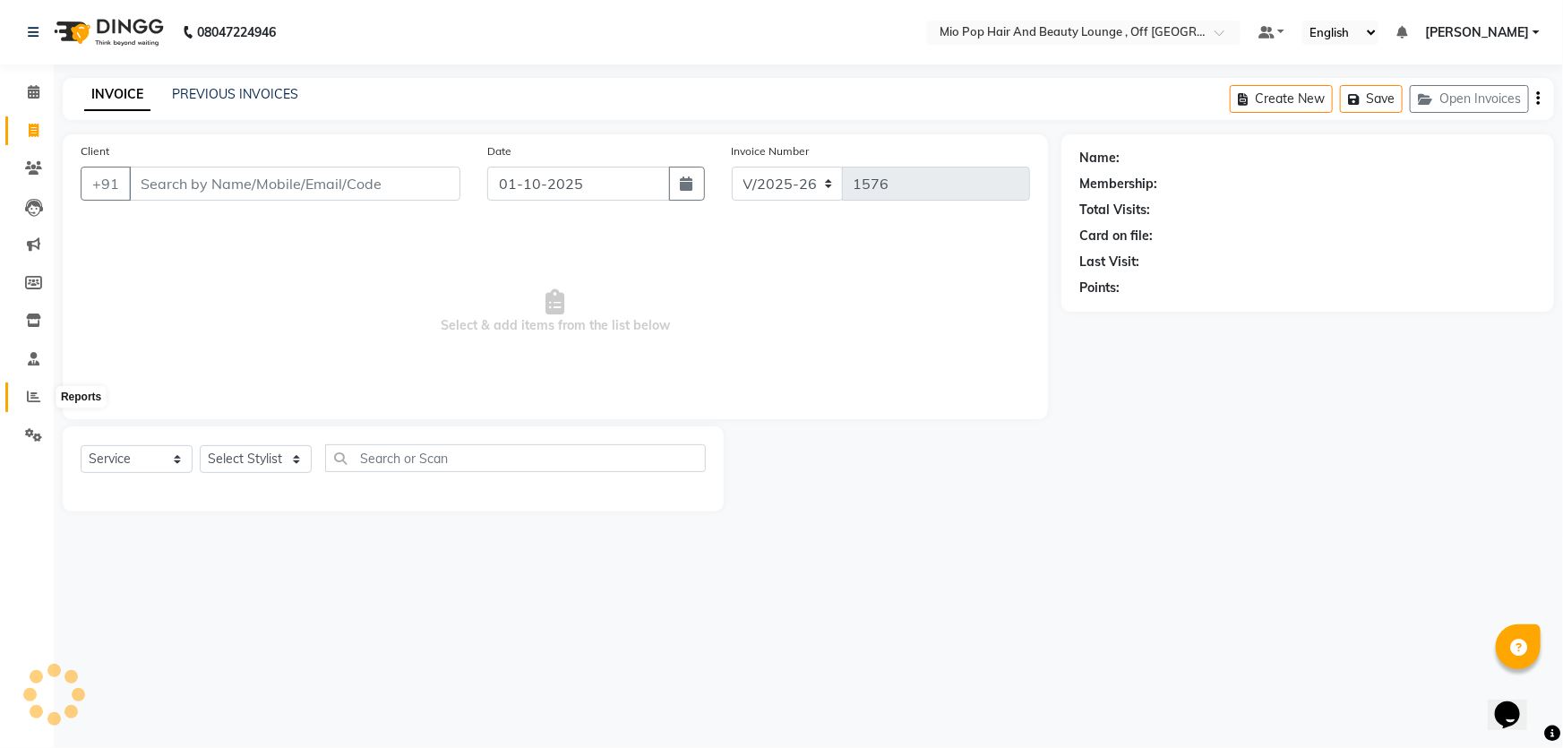
click at [45, 400] on span at bounding box center [33, 397] width 31 height 21
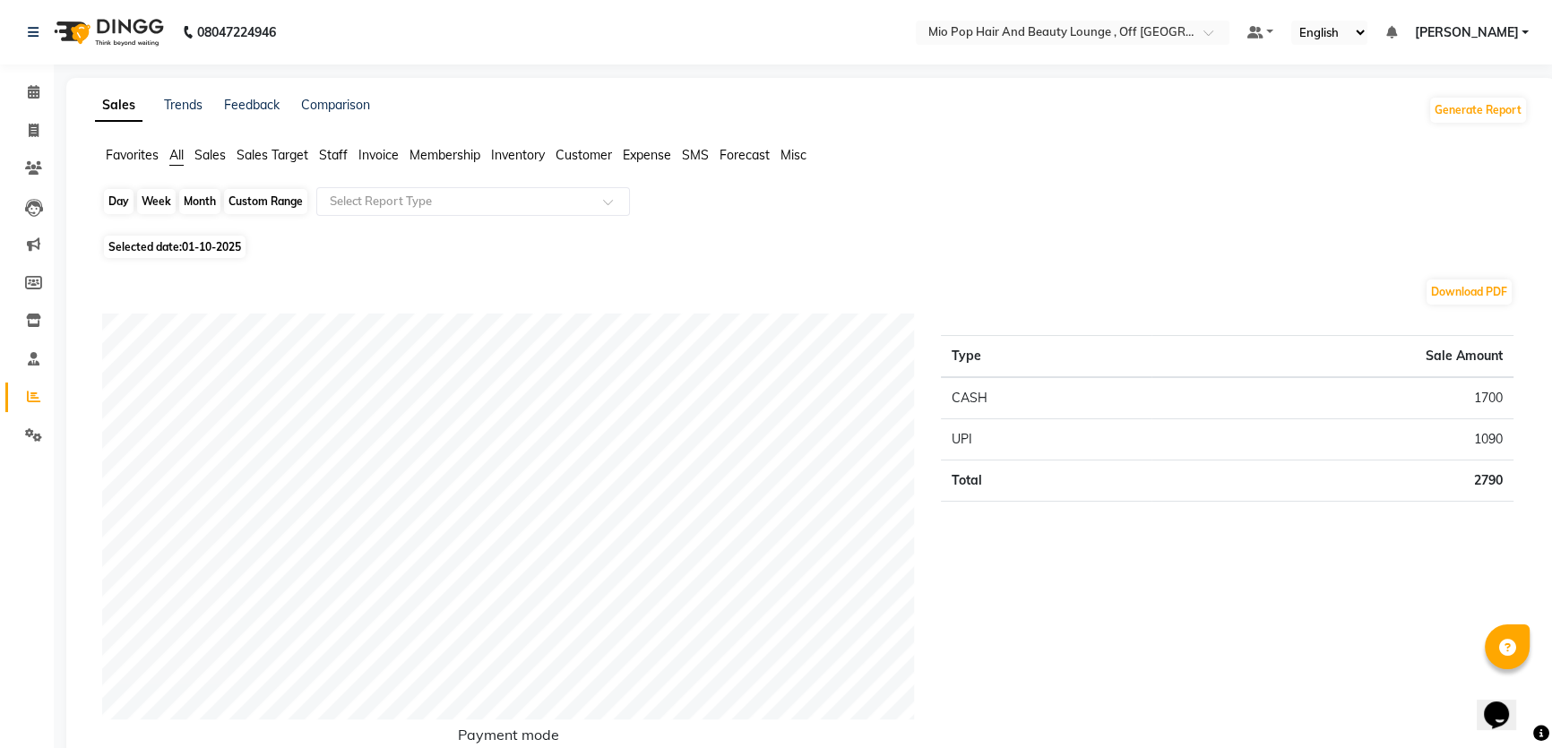
click at [116, 202] on div "Day" at bounding box center [119, 201] width 30 height 25
select select "10"
select select "2025"
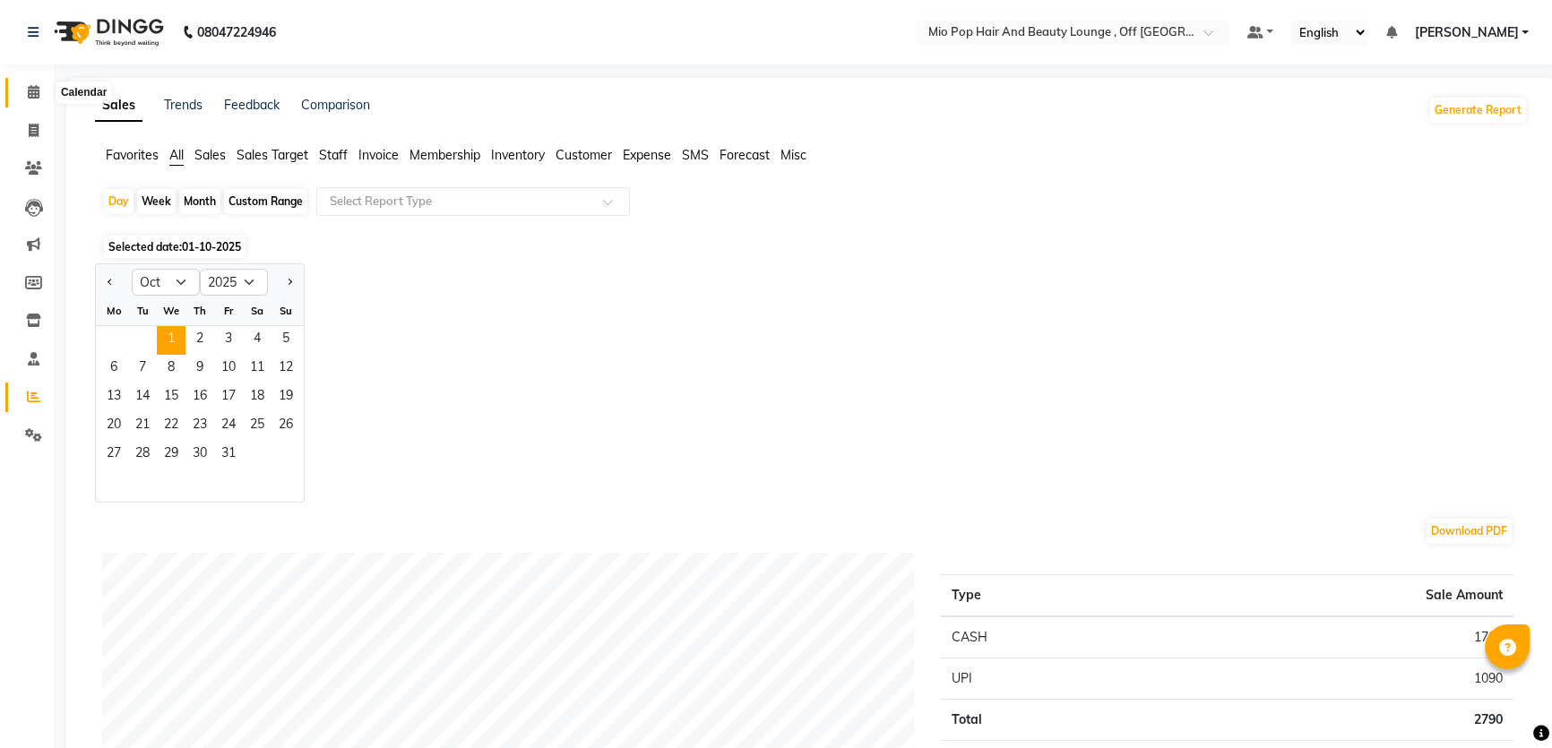
click at [33, 82] on span at bounding box center [33, 92] width 31 height 21
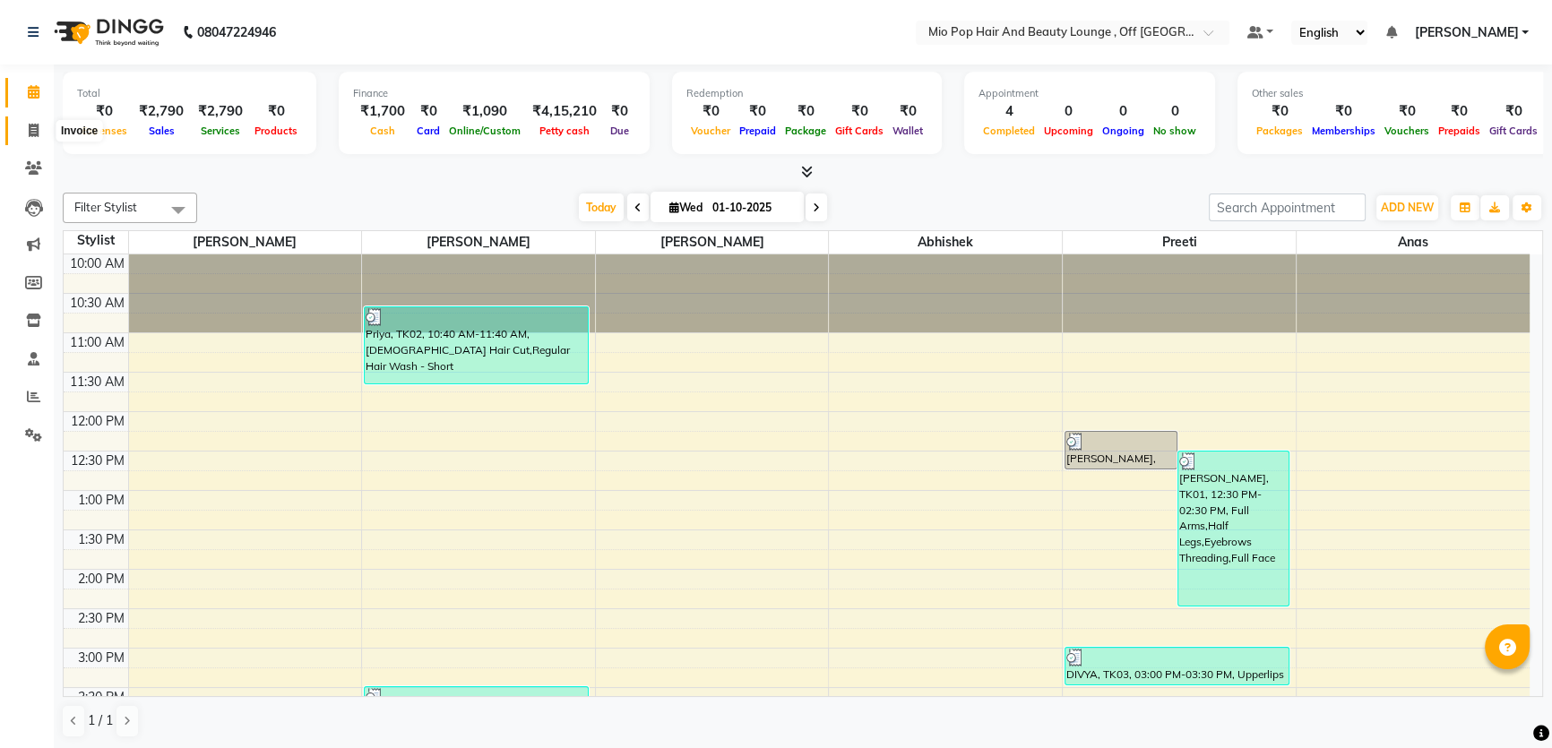
click at [34, 125] on icon at bounding box center [34, 130] width 10 height 13
select select "6567"
select select "service"
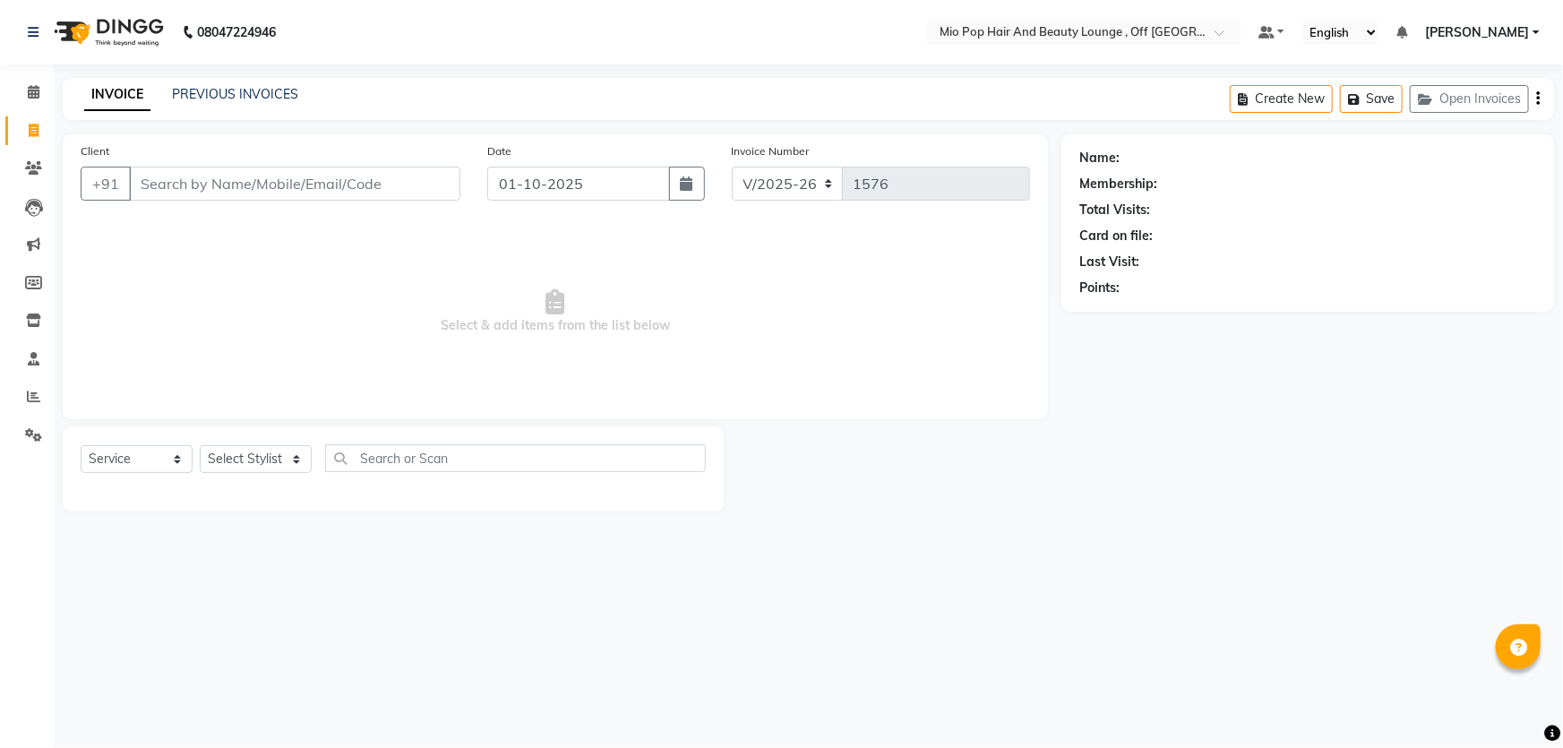
click at [288, 189] on input "Client" at bounding box center [294, 184] width 331 height 34
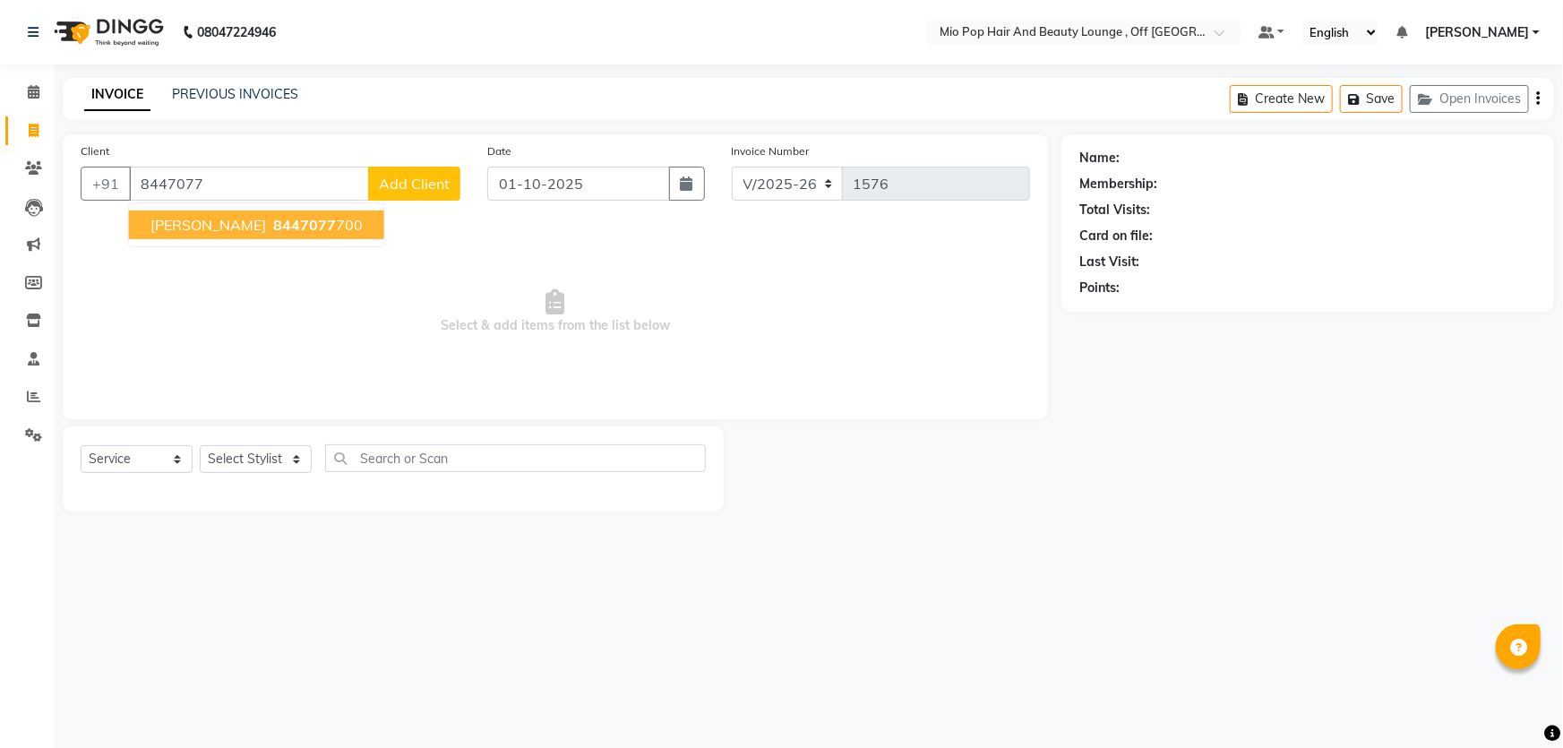
click at [273, 226] on span "8447077" at bounding box center [304, 225] width 63 height 18
type input "8447077700"
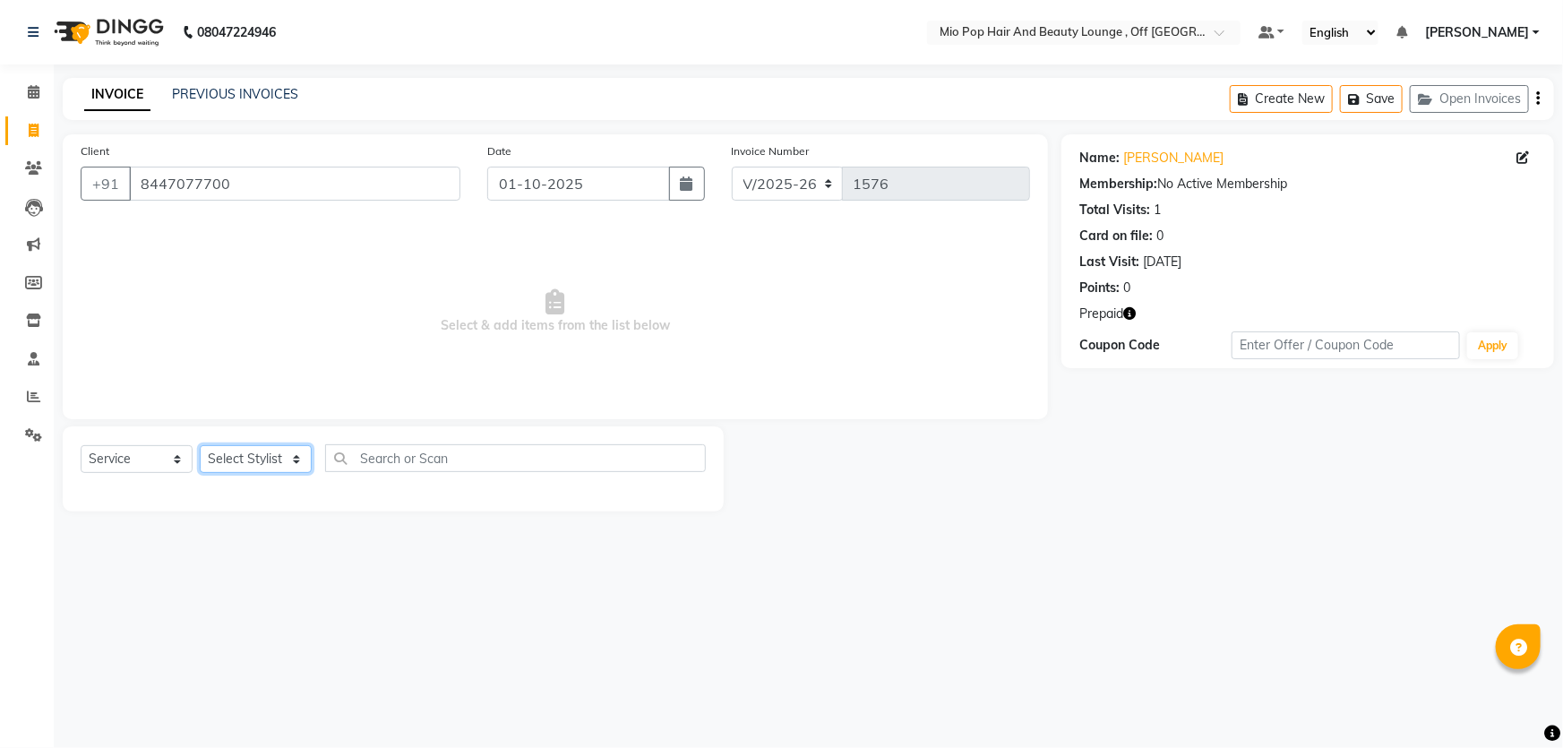
click at [296, 457] on select "Select Stylist Abhishek anas [PERSON_NAME] [PERSON_NAME] [PERSON_NAME] preeti […" at bounding box center [256, 459] width 112 height 28
select select "55180"
click at [200, 445] on select "Select Stylist Abhishek anas [PERSON_NAME] [PERSON_NAME] [PERSON_NAME] preeti […" at bounding box center [256, 459] width 112 height 28
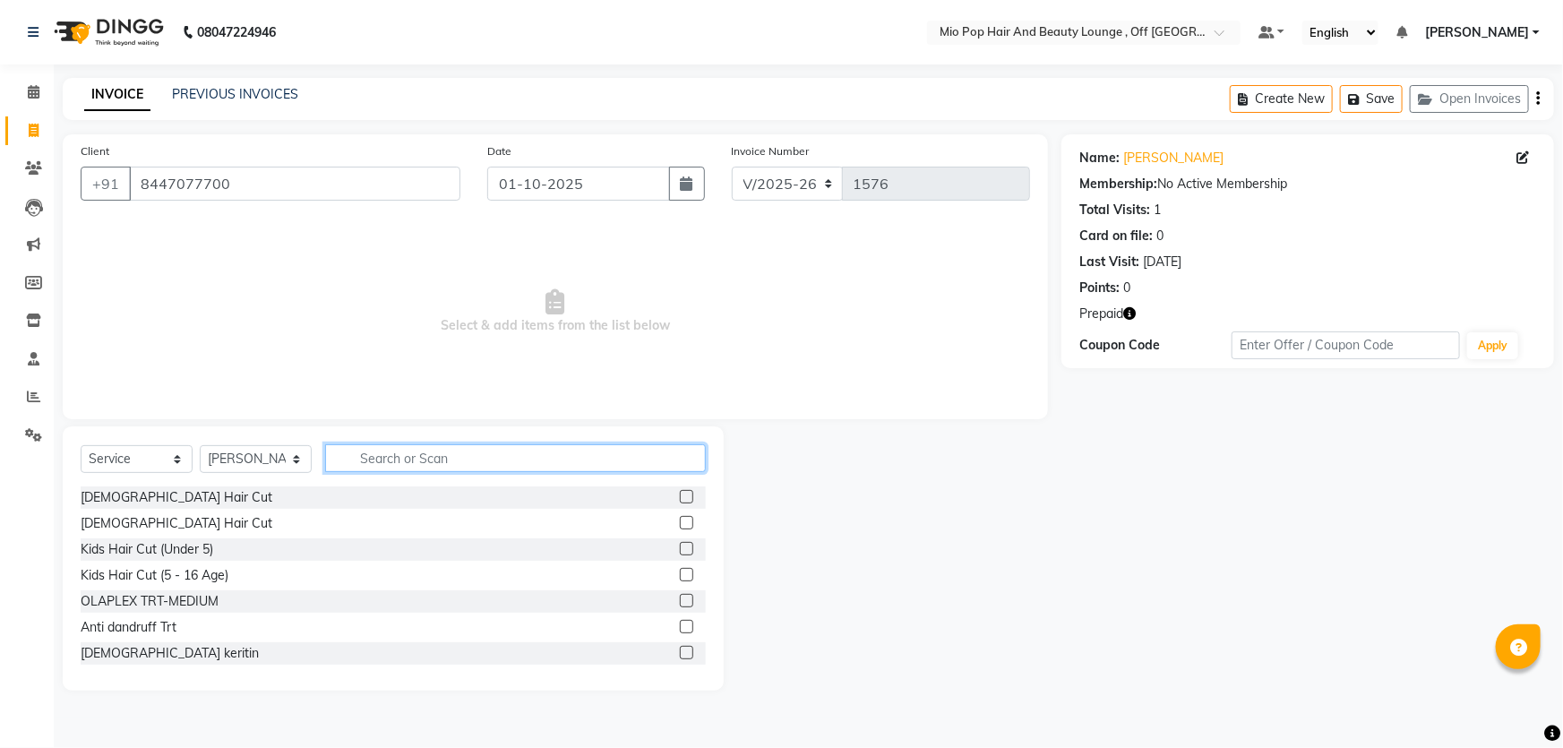
click at [387, 460] on input "text" at bounding box center [515, 458] width 381 height 28
type input "wash"
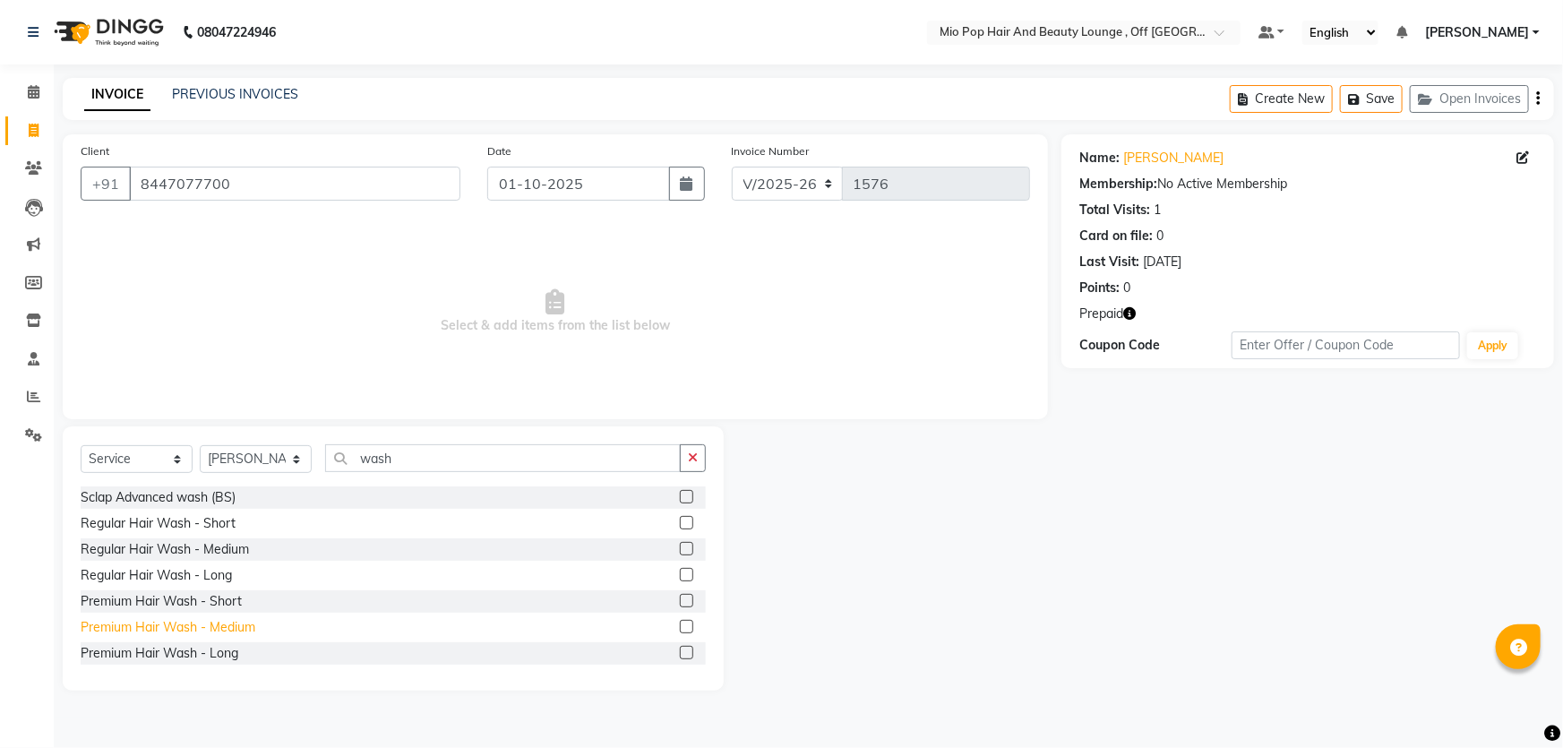
click at [154, 625] on div "Premium Hair Wash - Medium" at bounding box center [168, 627] width 175 height 19
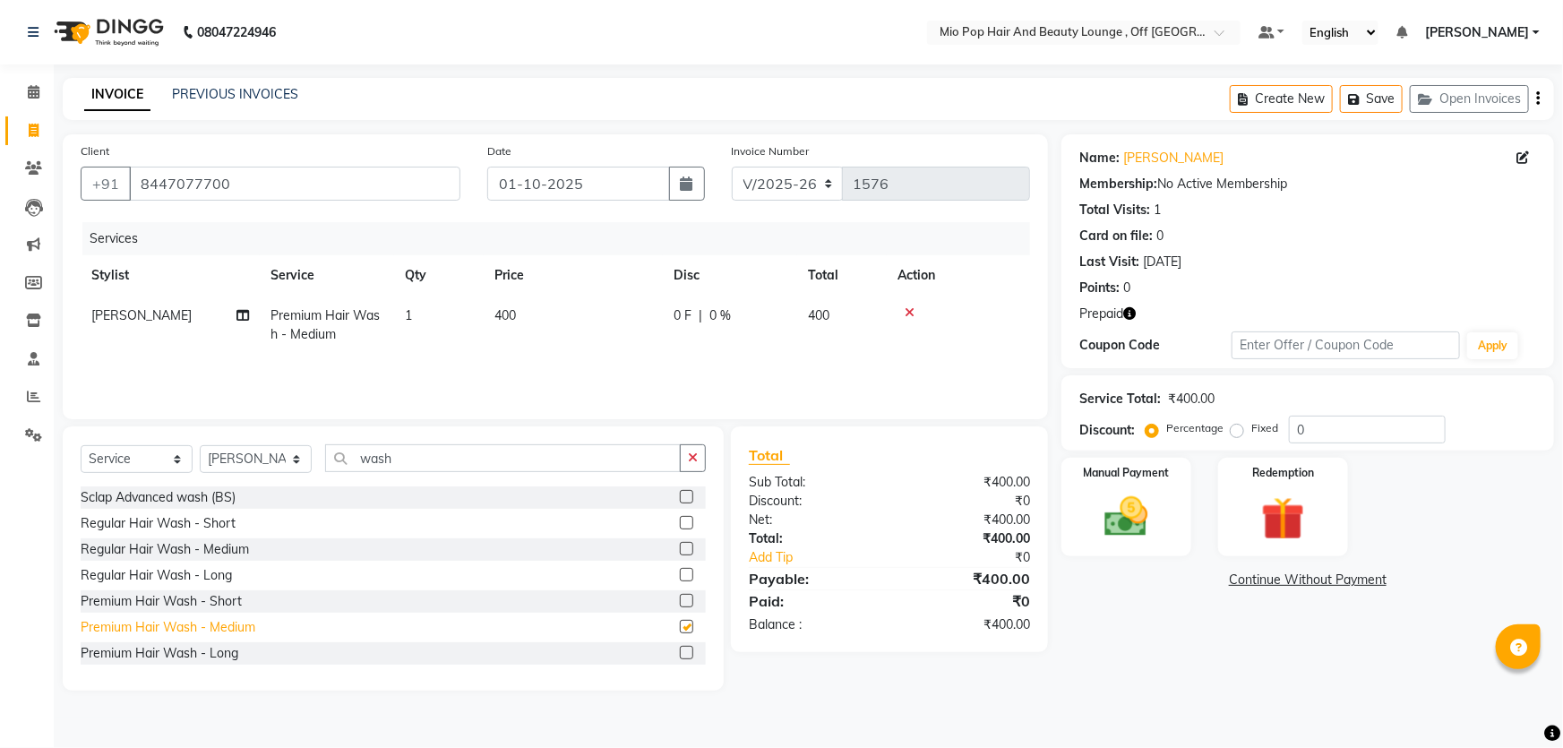
checkbox input "false"
click at [1140, 493] on div "Manual Payment" at bounding box center [1126, 507] width 135 height 103
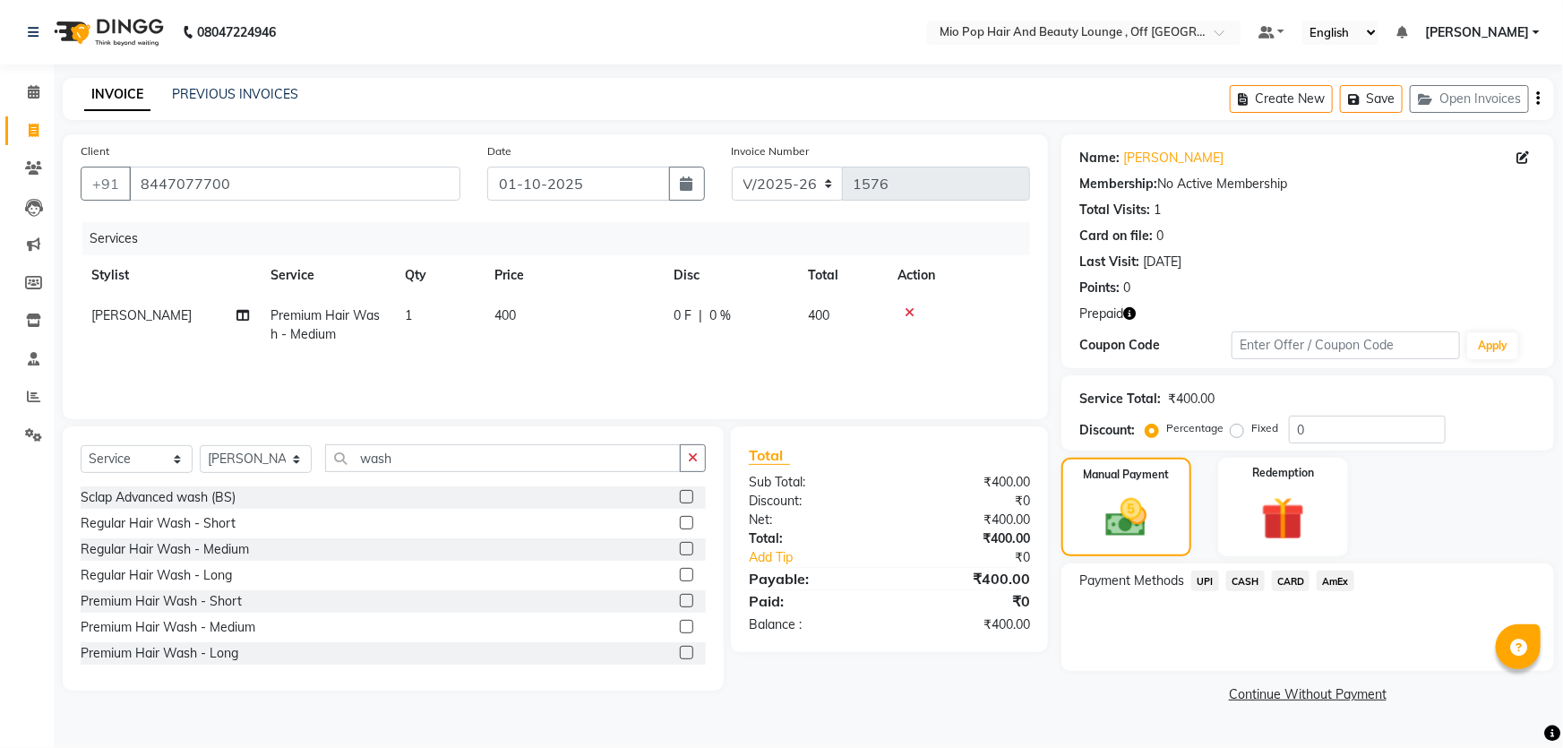
click at [1192, 420] on label "Percentage" at bounding box center [1194, 428] width 57 height 16
click at [1162, 422] on input "Percentage" at bounding box center [1155, 428] width 13 height 13
click at [1192, 420] on label "Percentage" at bounding box center [1194, 428] width 57 height 16
click at [1162, 422] on input "Percentage" at bounding box center [1155, 428] width 13 height 13
click at [1162, 493] on img at bounding box center [1126, 518] width 71 height 50
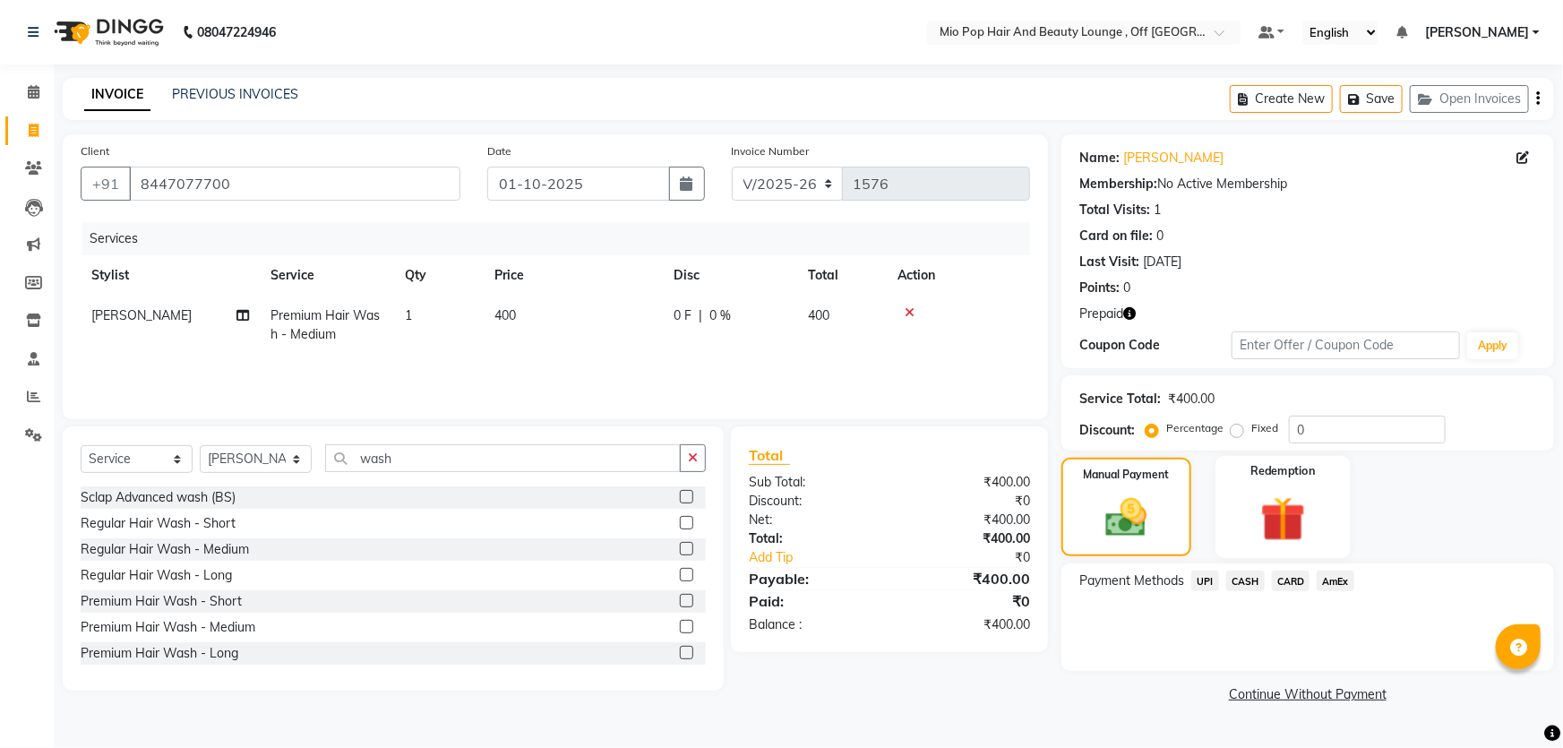
click at [1270, 519] on img at bounding box center [1283, 519] width 73 height 56
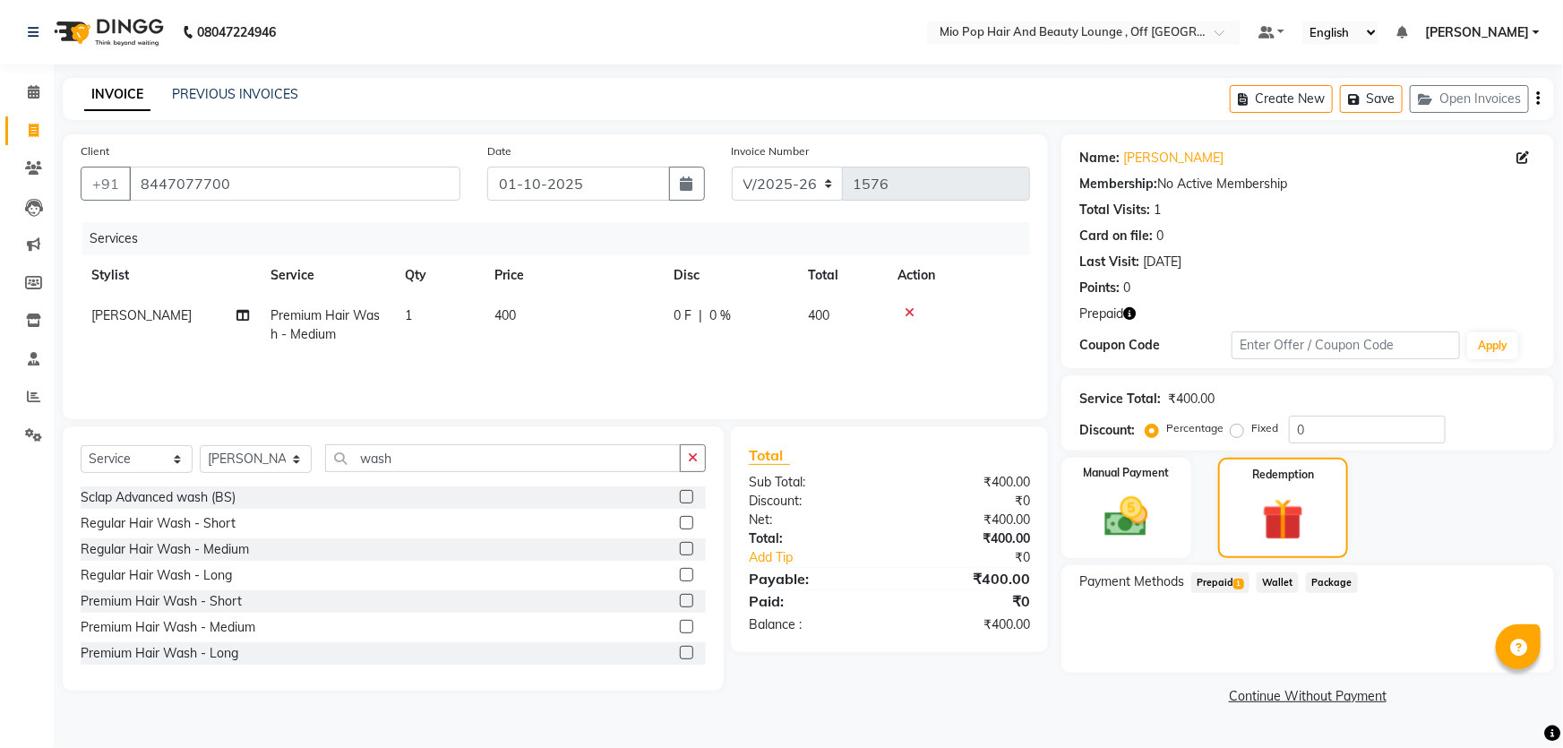
click at [1214, 585] on span "Prepaid 1" at bounding box center [1221, 582] width 58 height 21
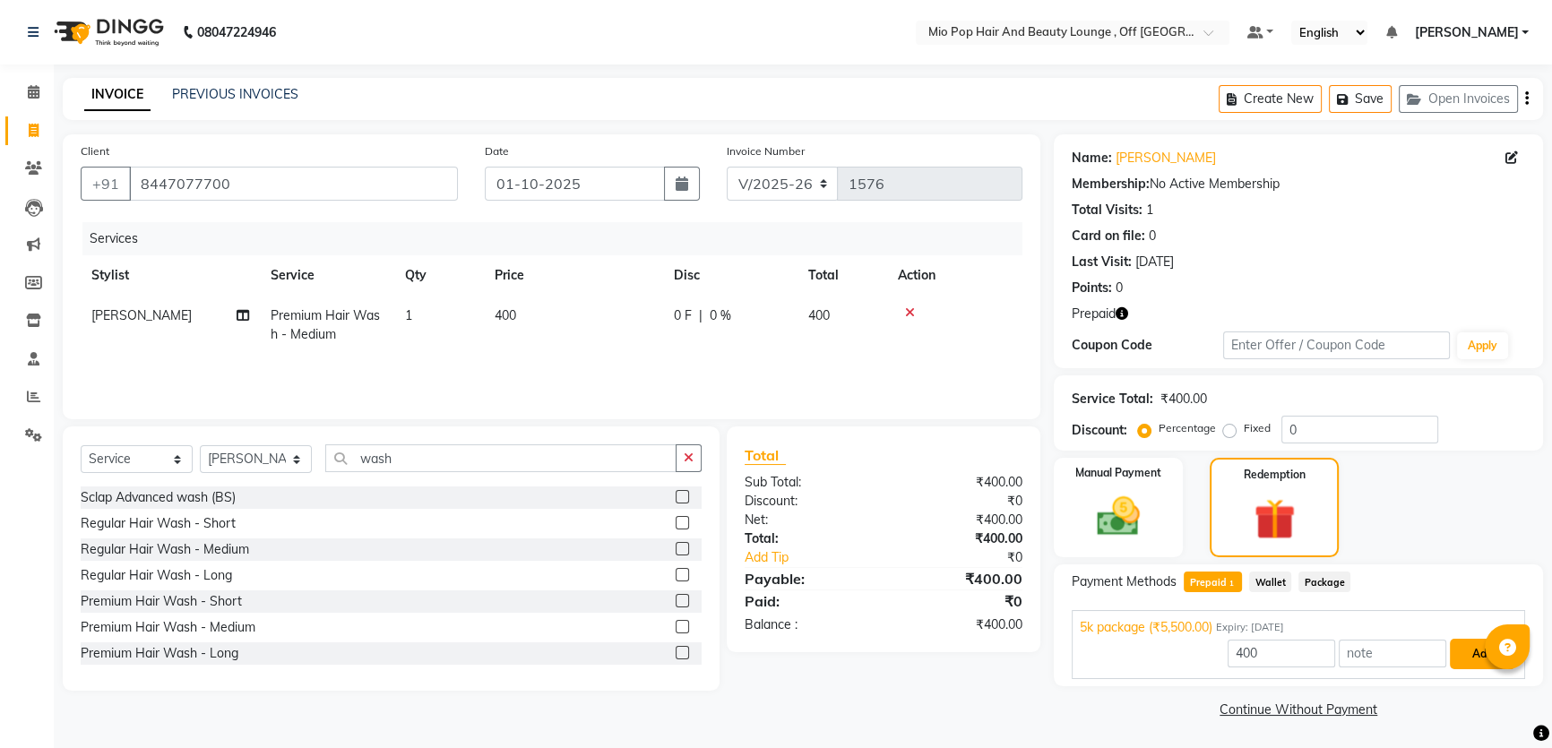
click at [1477, 648] on button "Add" at bounding box center [1482, 654] width 65 height 30
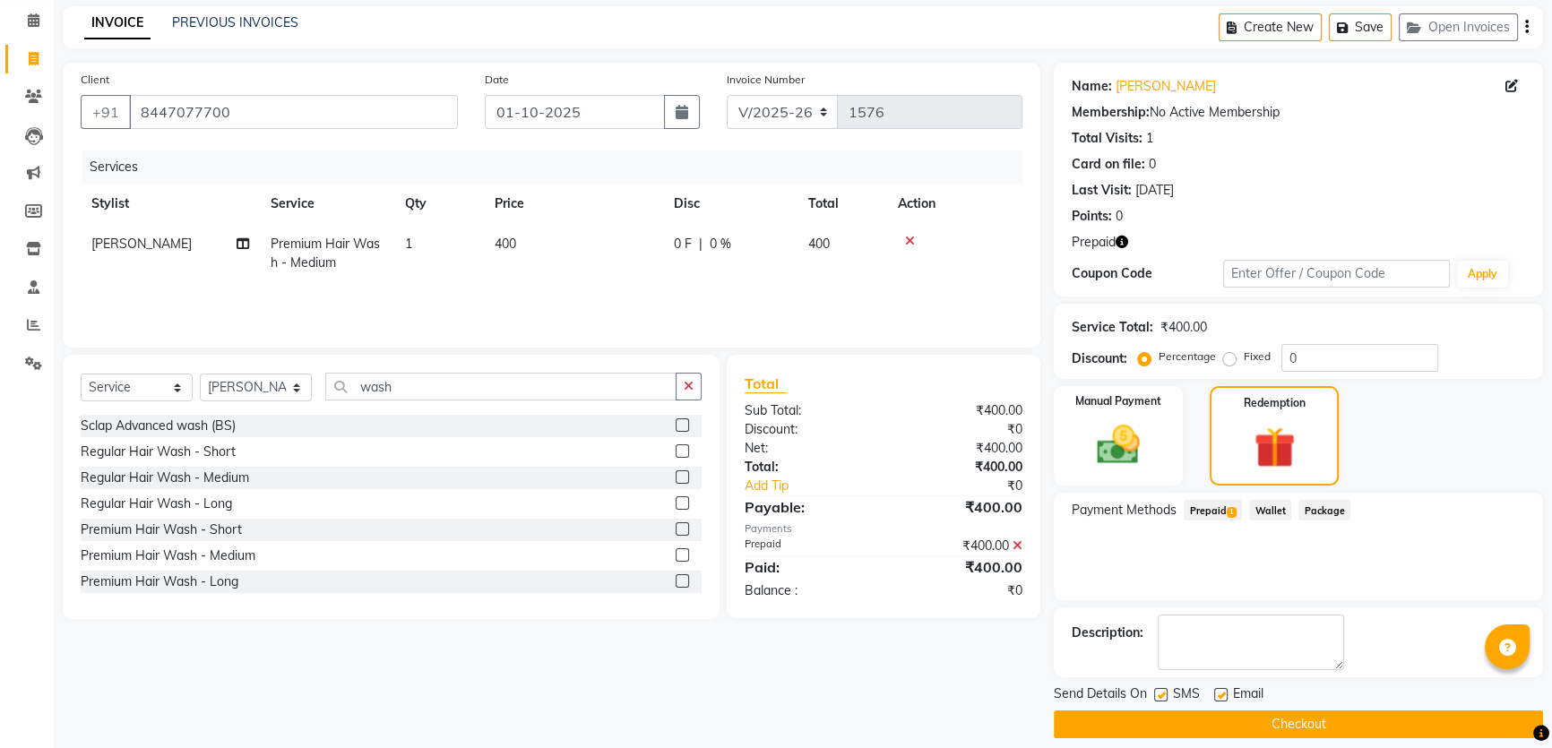
scroll to position [88, 0]
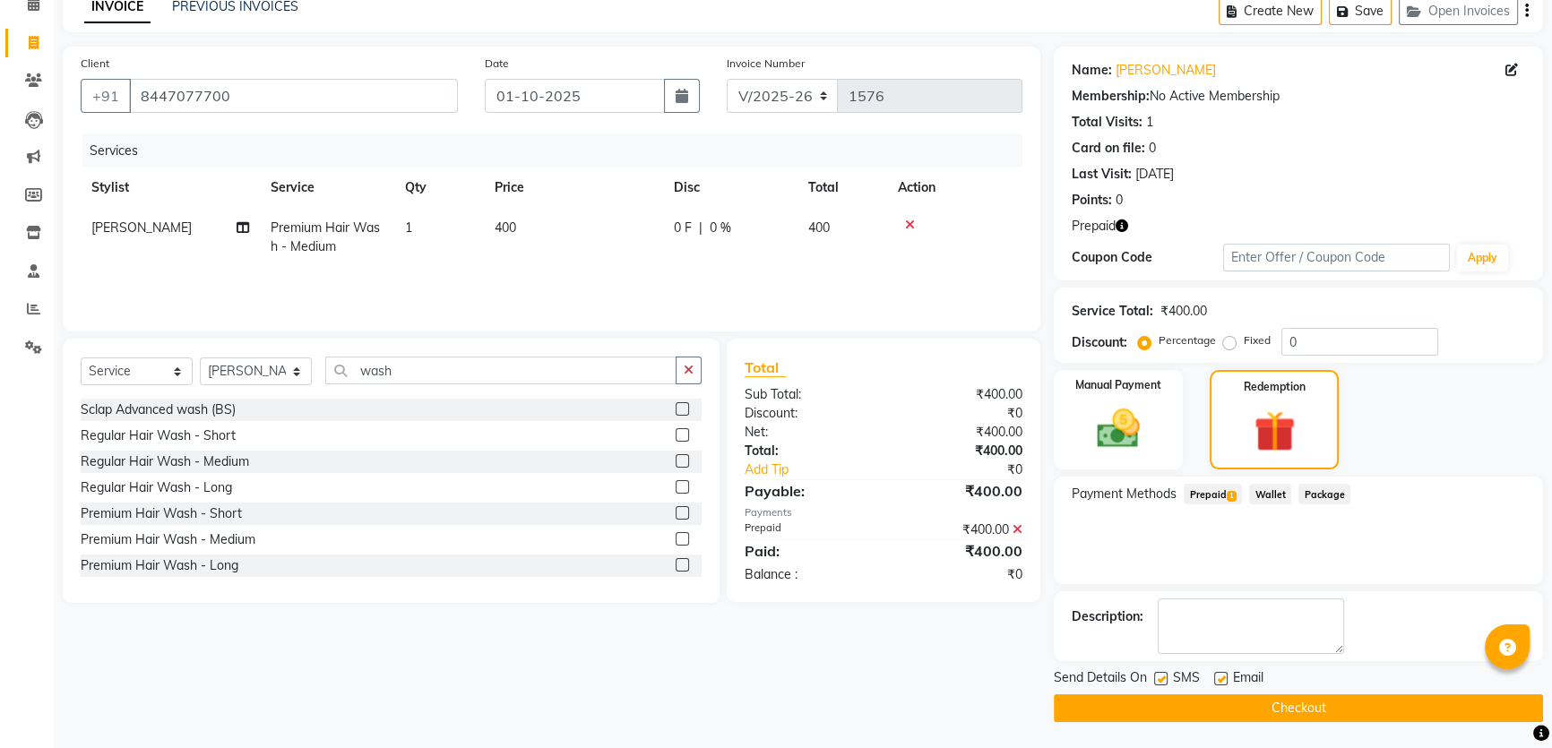
click at [1345, 705] on button "Checkout" at bounding box center [1298, 708] width 489 height 28
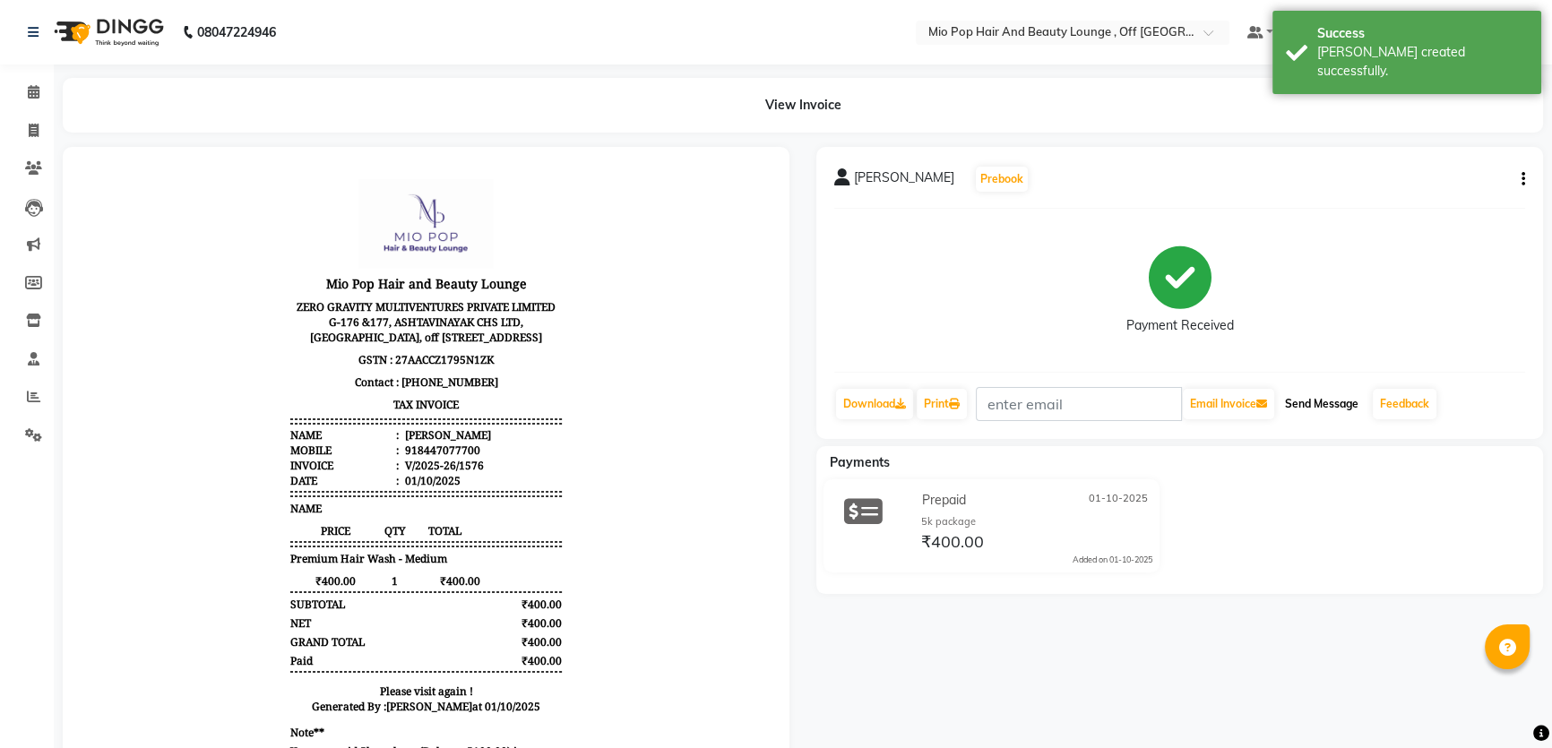
click at [1321, 394] on button "Send Message" at bounding box center [1322, 404] width 88 height 30
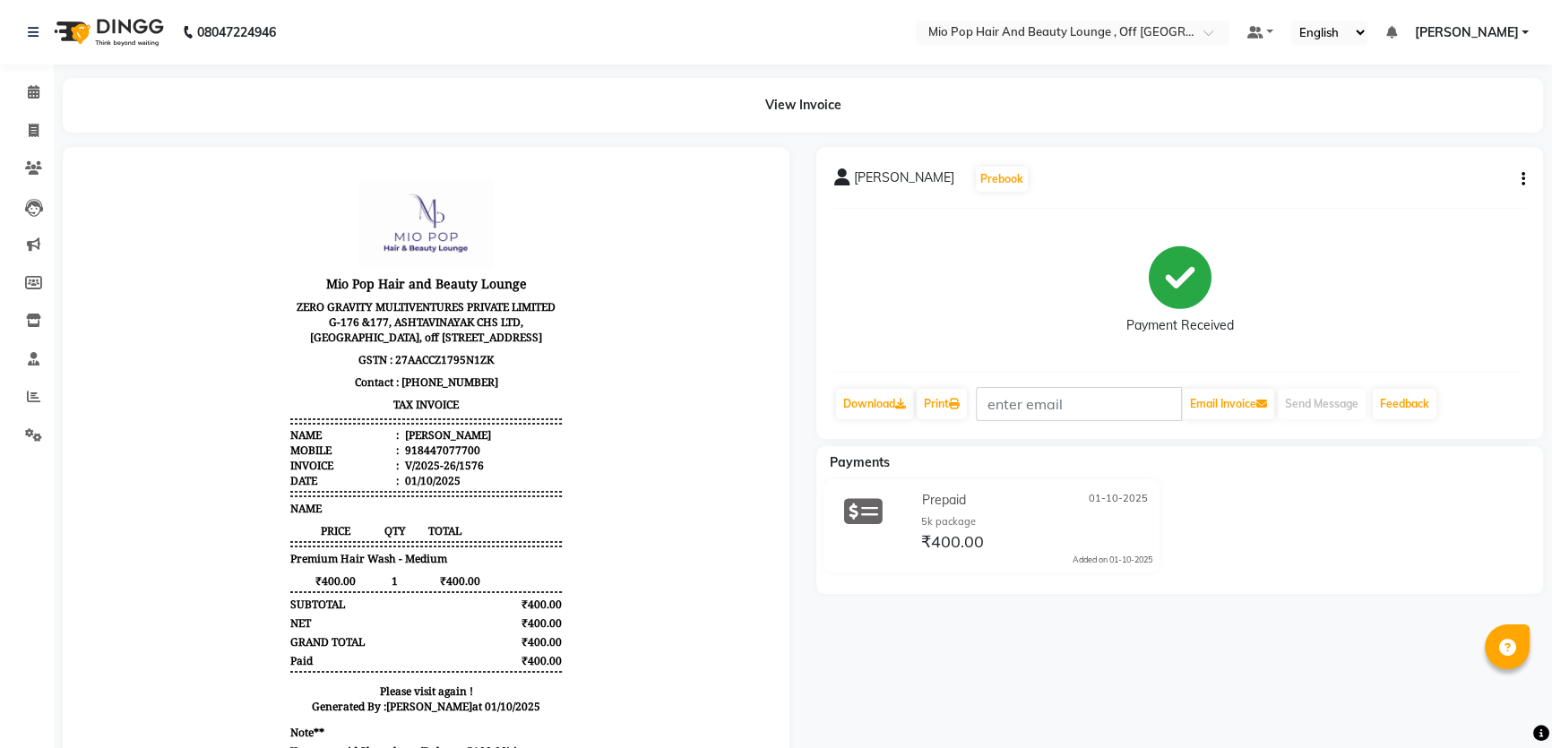
click at [541, 367] on p "GSTN : 27AACCZ1795N1ZK" at bounding box center [425, 360] width 271 height 22
click at [30, 82] on span at bounding box center [33, 92] width 31 height 21
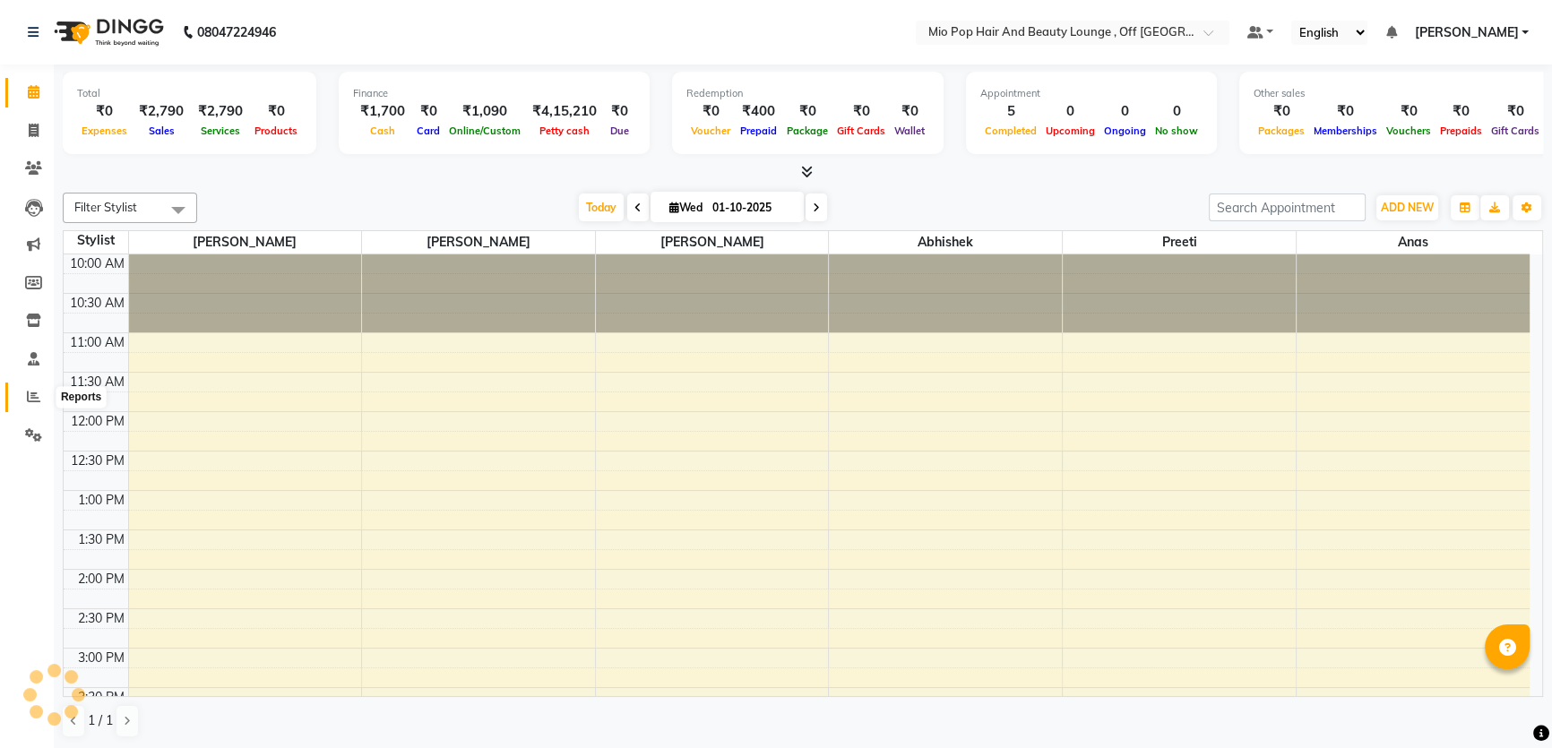
click at [30, 387] on span at bounding box center [33, 397] width 31 height 21
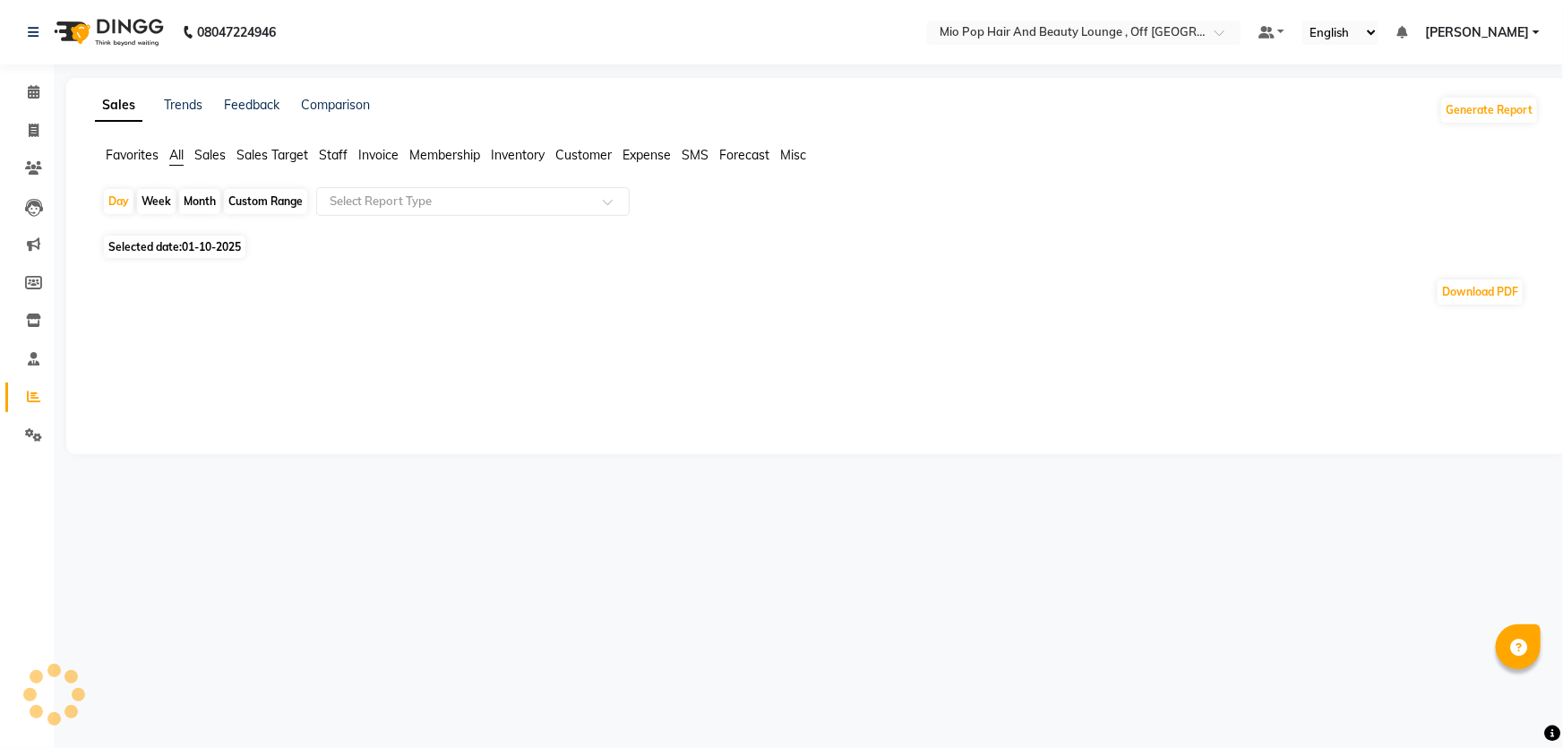
click at [338, 151] on span "Staff" at bounding box center [333, 155] width 29 height 16
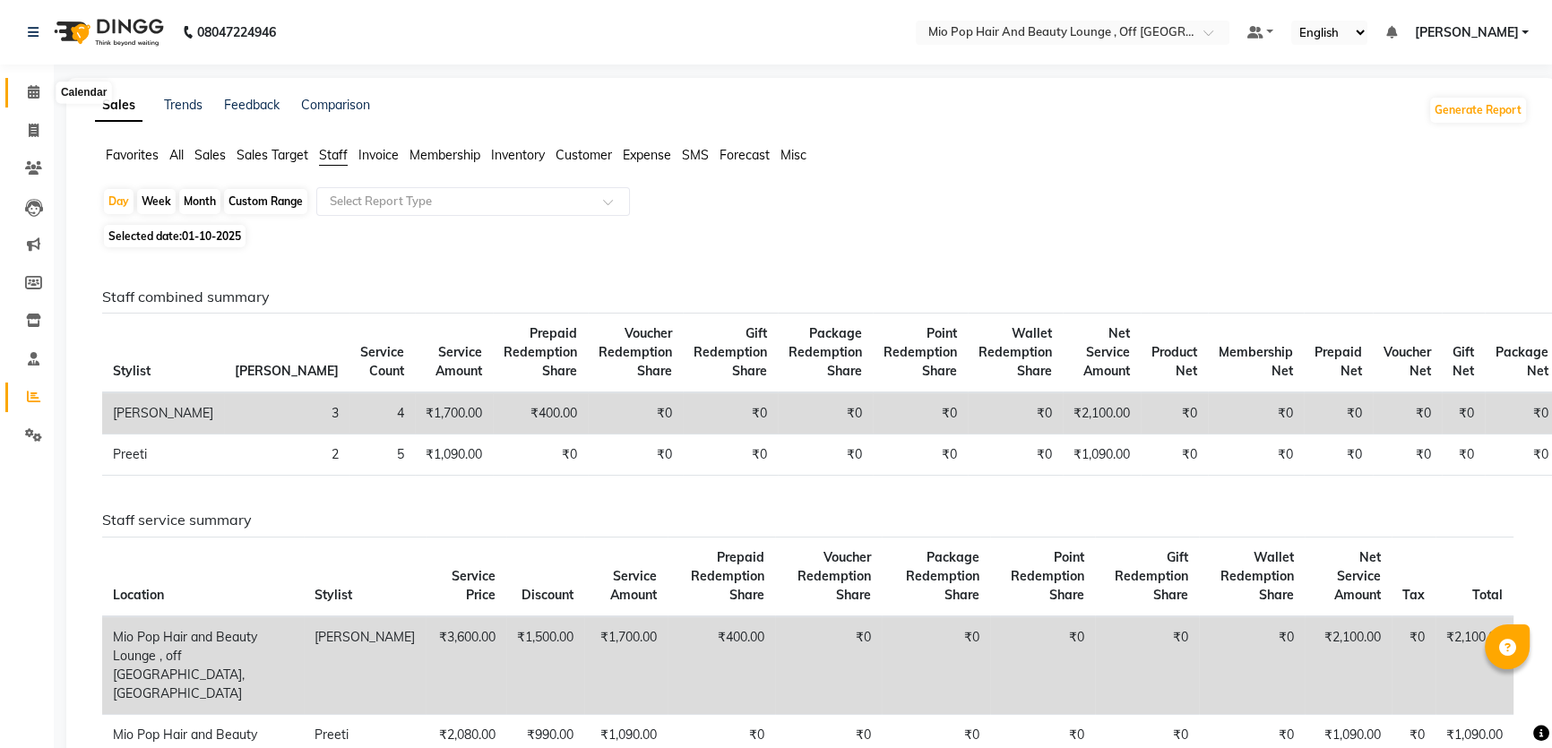
click at [26, 92] on span at bounding box center [33, 92] width 31 height 21
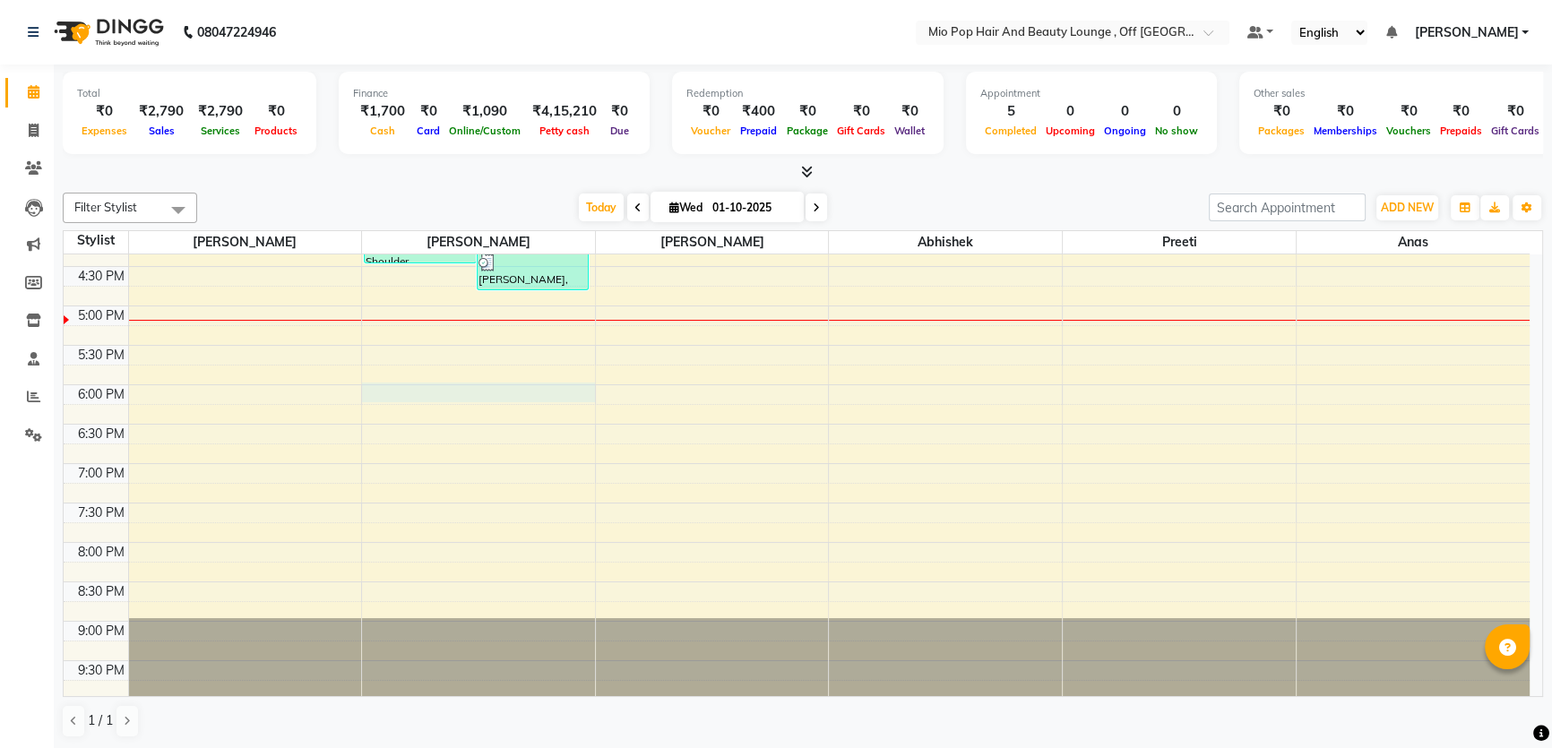
click at [402, 387] on div "10:00 AM 10:30 AM 11:00 AM 11:30 AM 12:00 PM 12:30 PM 1:00 PM 1:30 PM 2:00 PM 2…" at bounding box center [797, 227] width 1466 height 945
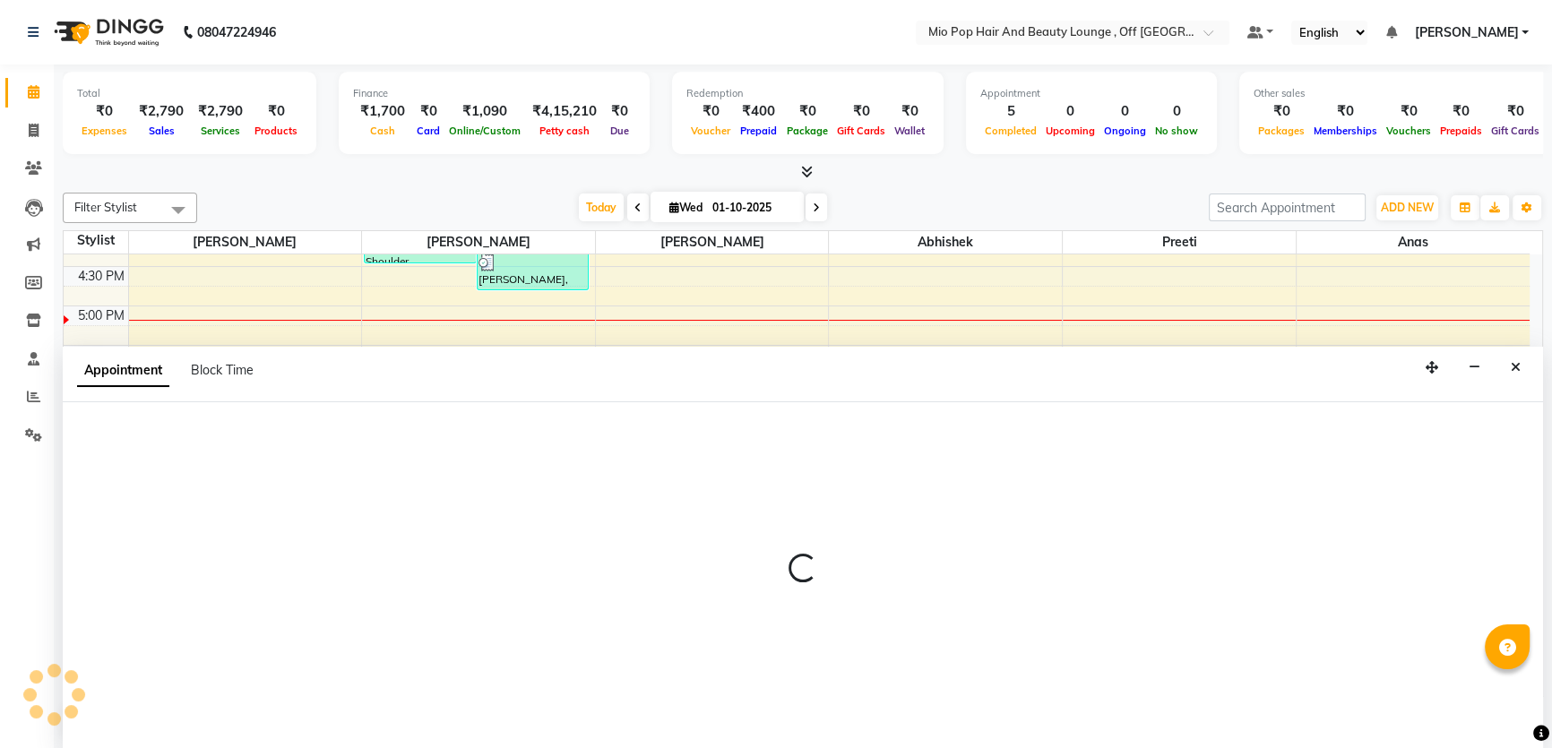
select select "55180"
select select "1080"
select select "tentative"
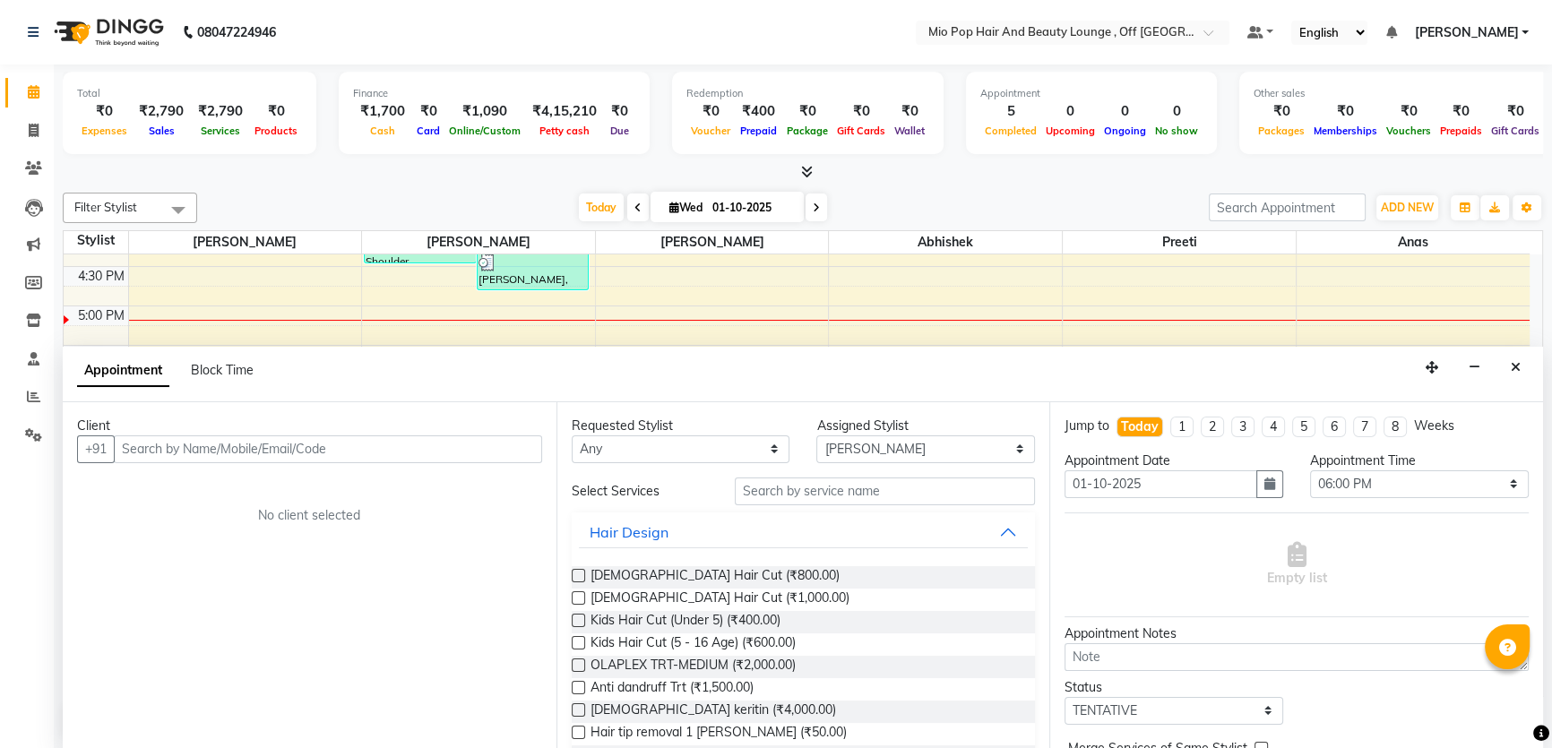
click at [575, 572] on label at bounding box center [578, 575] width 13 height 13
click at [575, 572] on input "checkbox" at bounding box center [578, 578] width 12 height 12
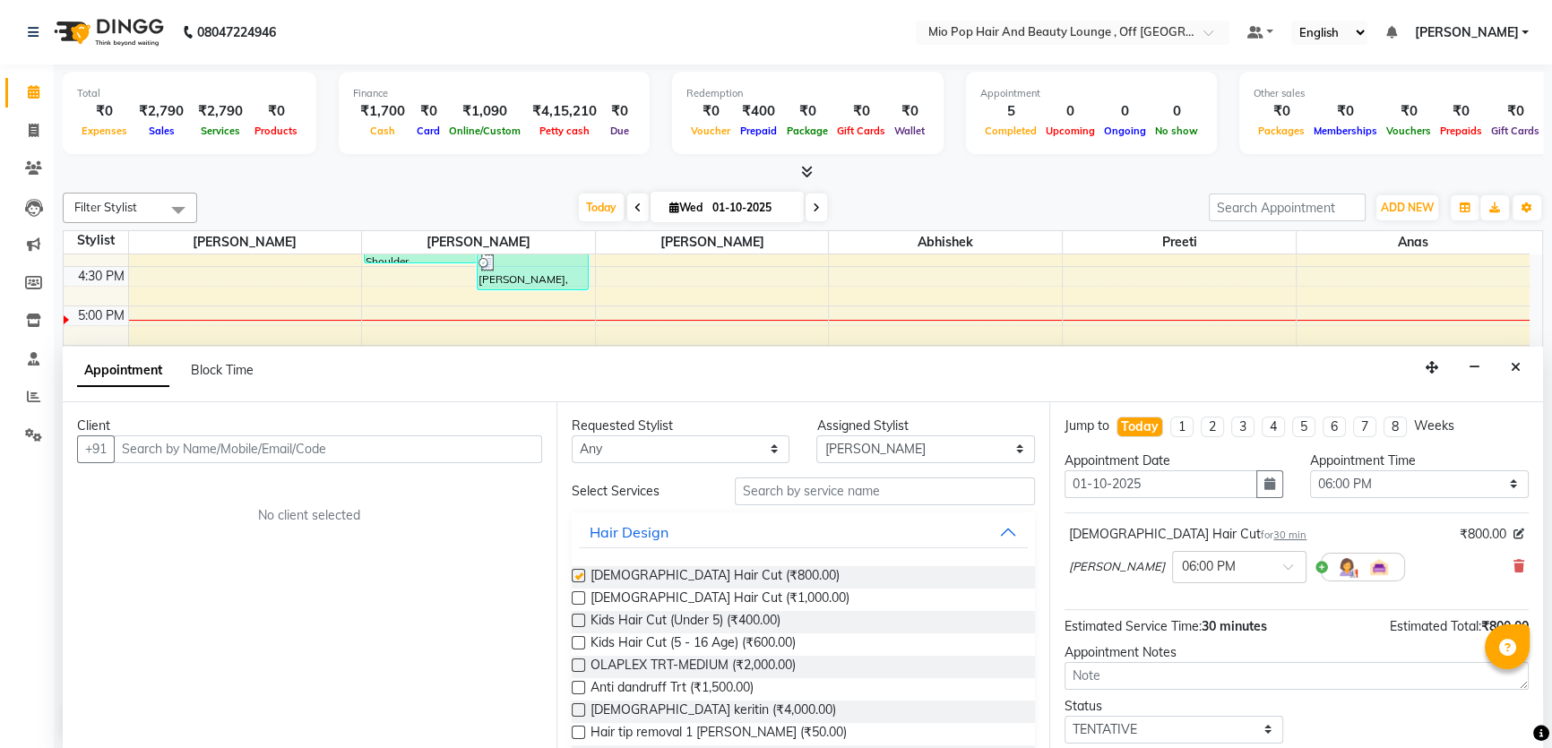
checkbox input "false"
click at [392, 441] on input "text" at bounding box center [328, 449] width 428 height 28
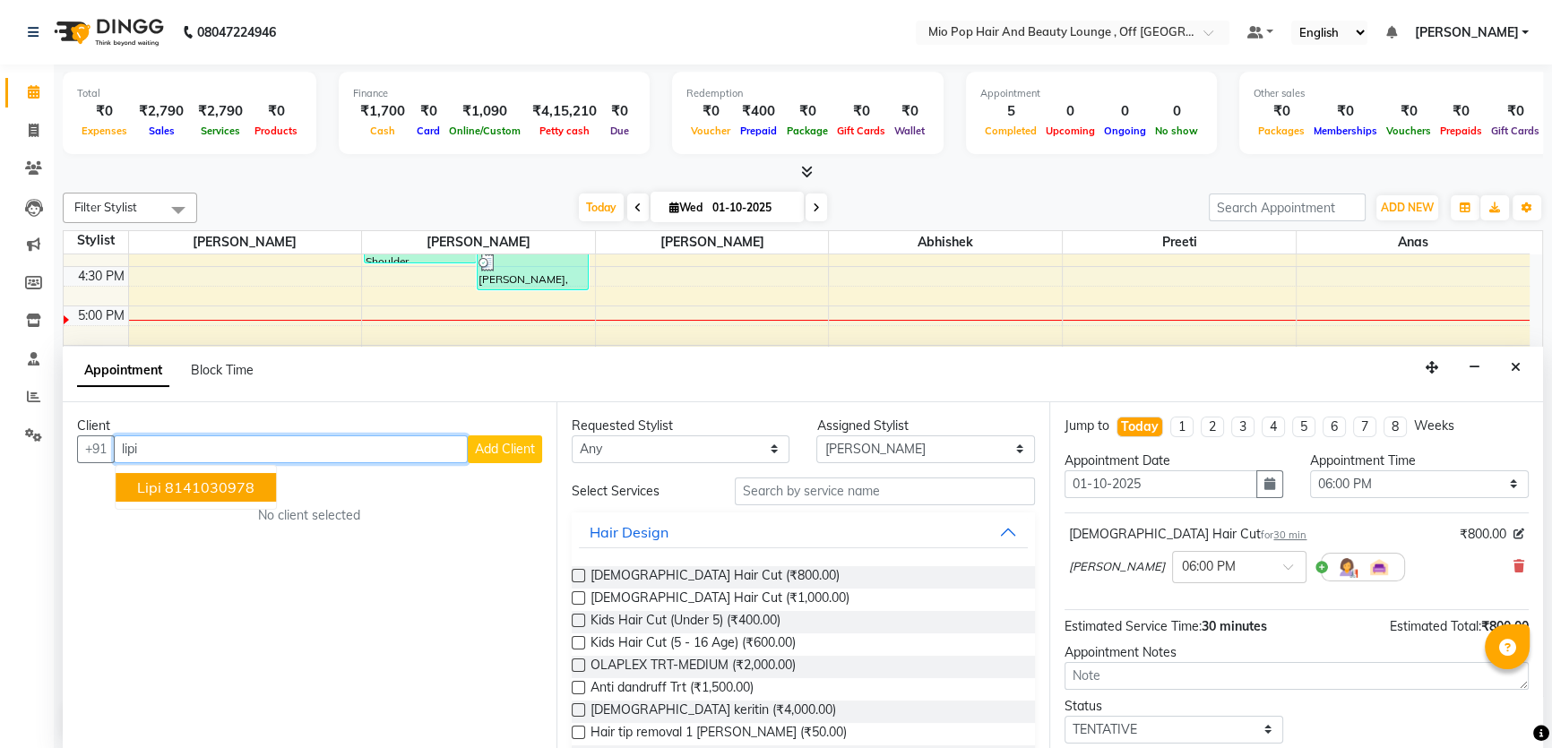
click at [171, 479] on ngb-highlight "8141030978" at bounding box center [210, 487] width 90 height 18
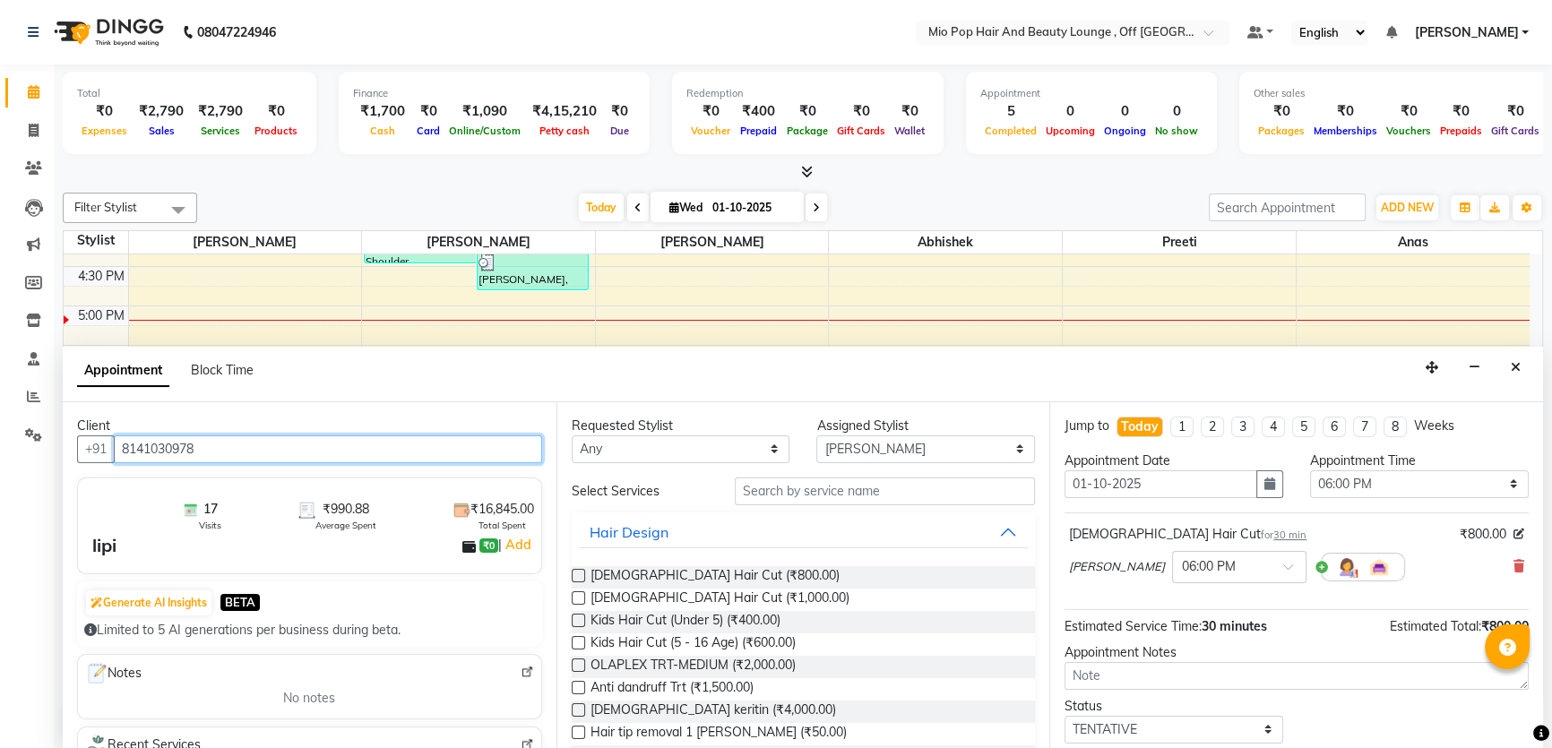
scroll to position [106, 0]
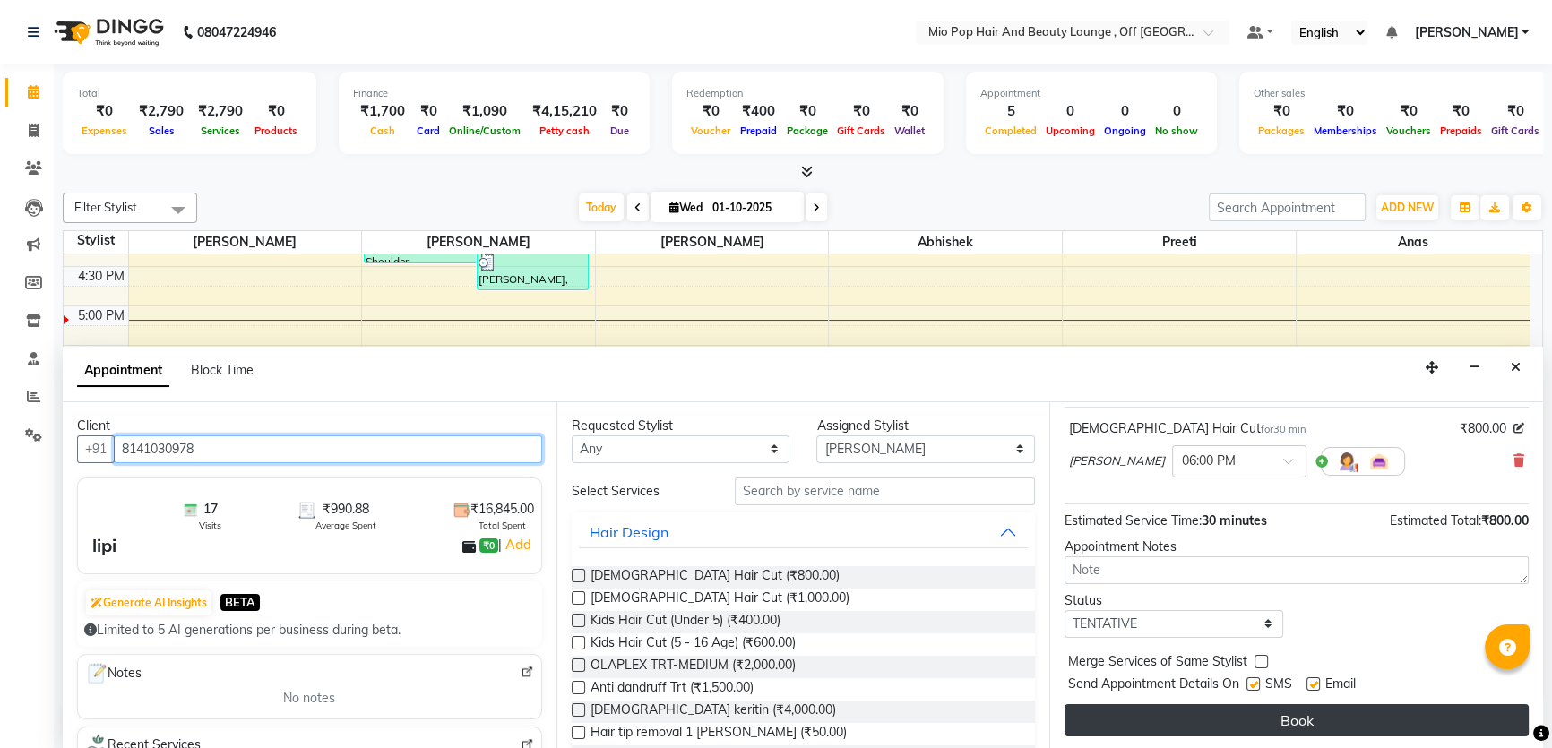
type input "8141030978"
click at [1228, 713] on button "Book" at bounding box center [1296, 720] width 464 height 32
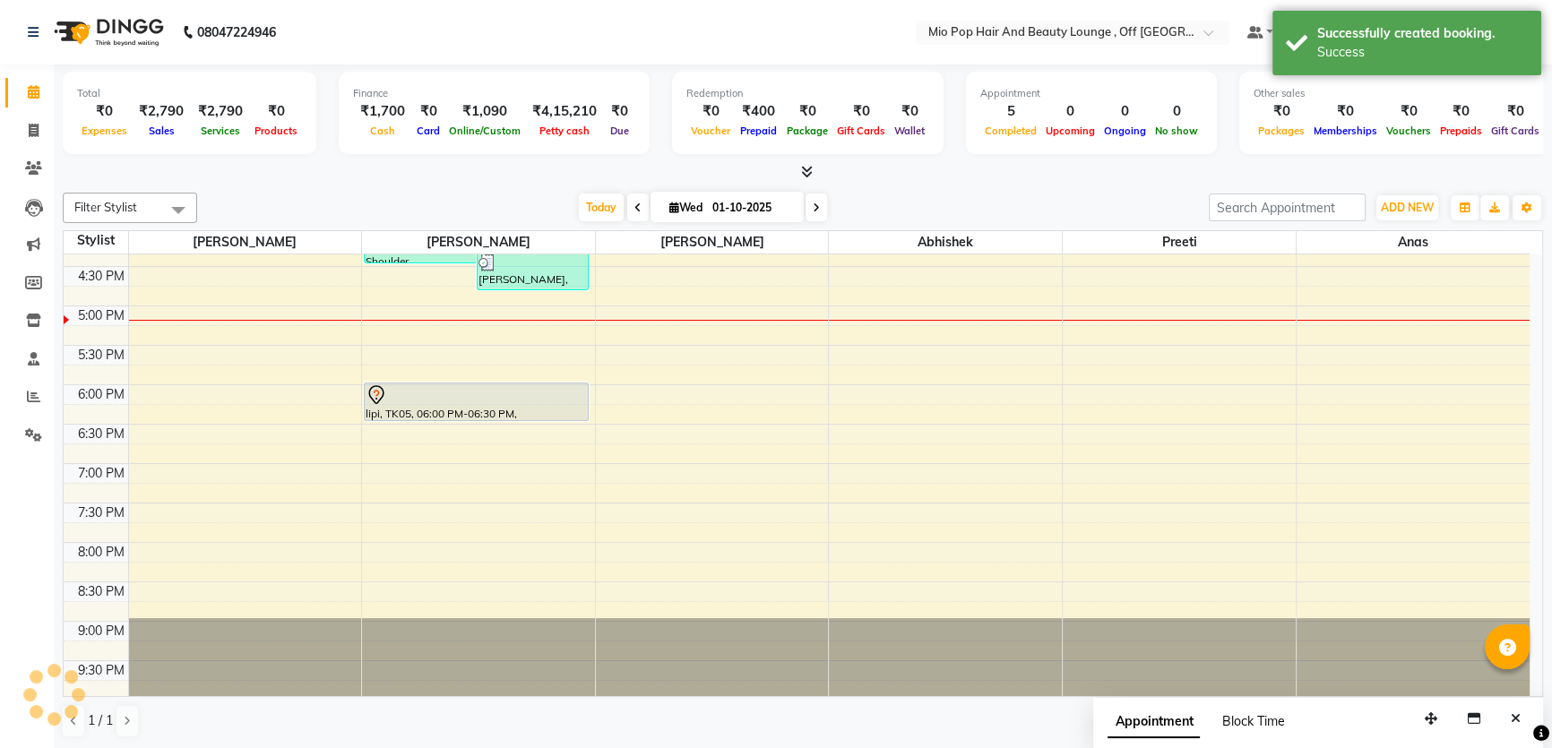
scroll to position [0, 0]
